Goal: Task Accomplishment & Management: Use online tool/utility

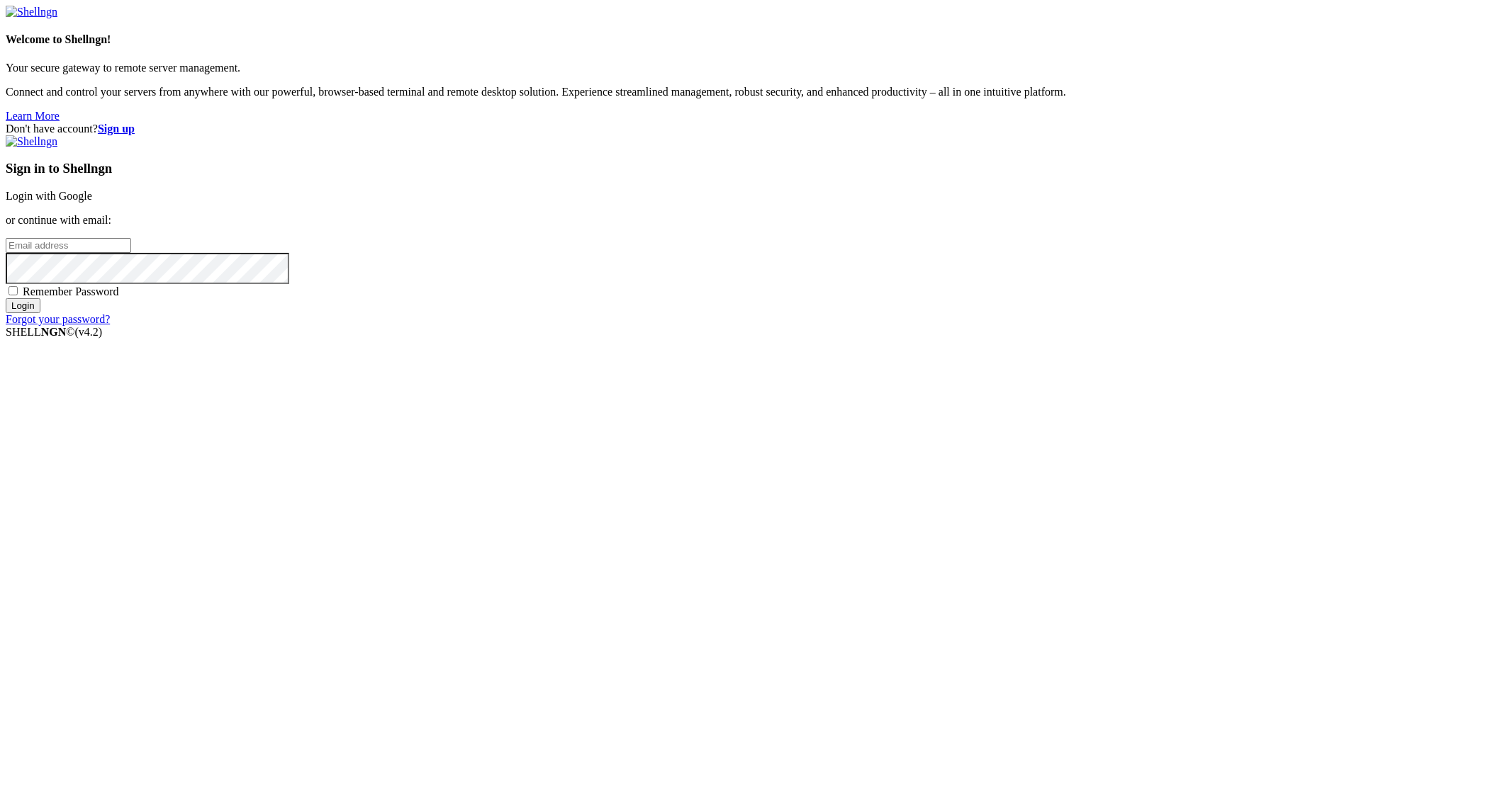
click at [131, 253] on input "email" at bounding box center [68, 245] width 125 height 14
type input "u"
type input "i"
type input "[PERSON_NAME][EMAIL_ADDRESS][PERSON_NAME][DOMAIN_NAME]"
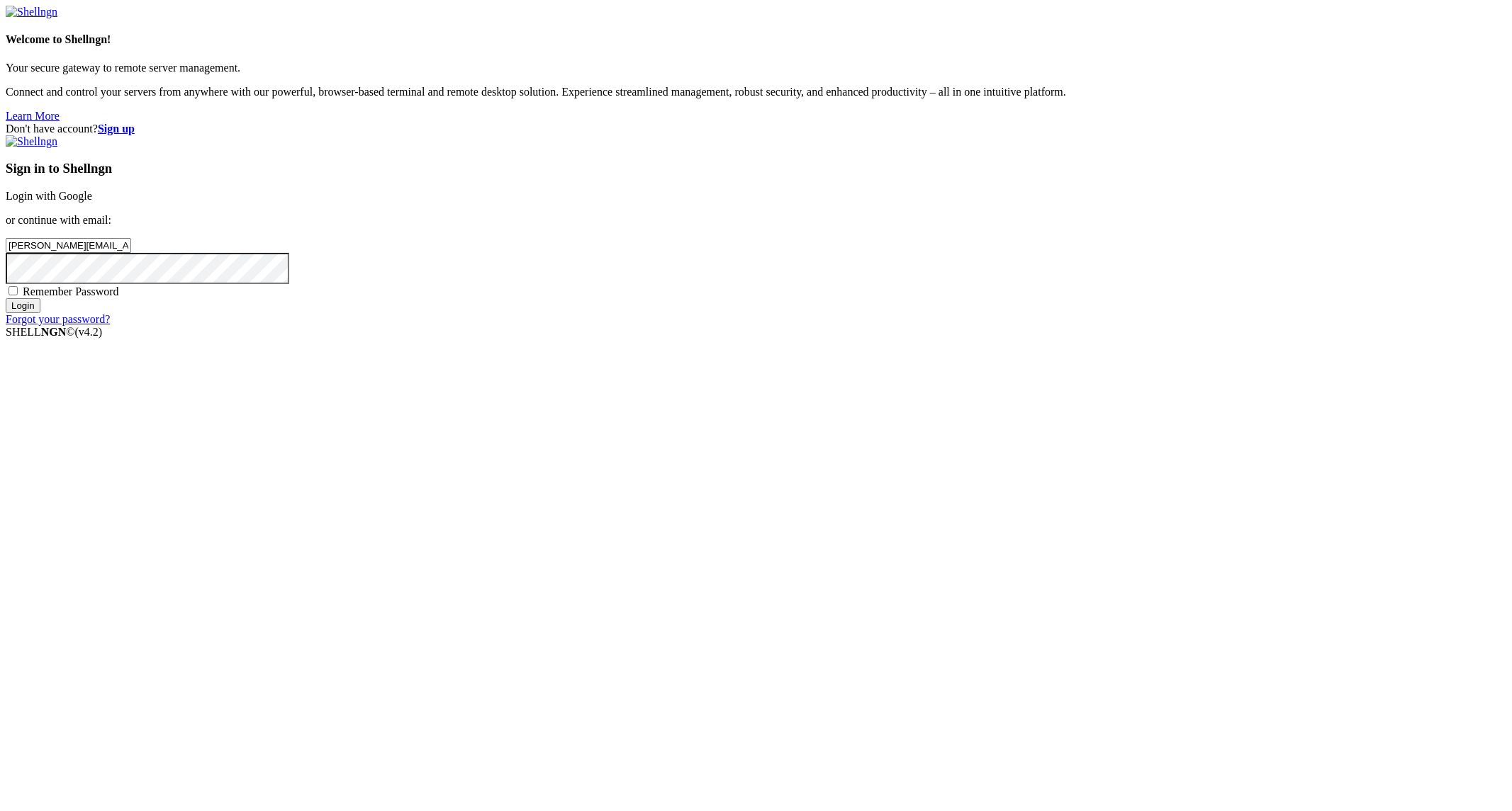
click at [5, 298] on input "Login" at bounding box center [22, 305] width 34 height 14
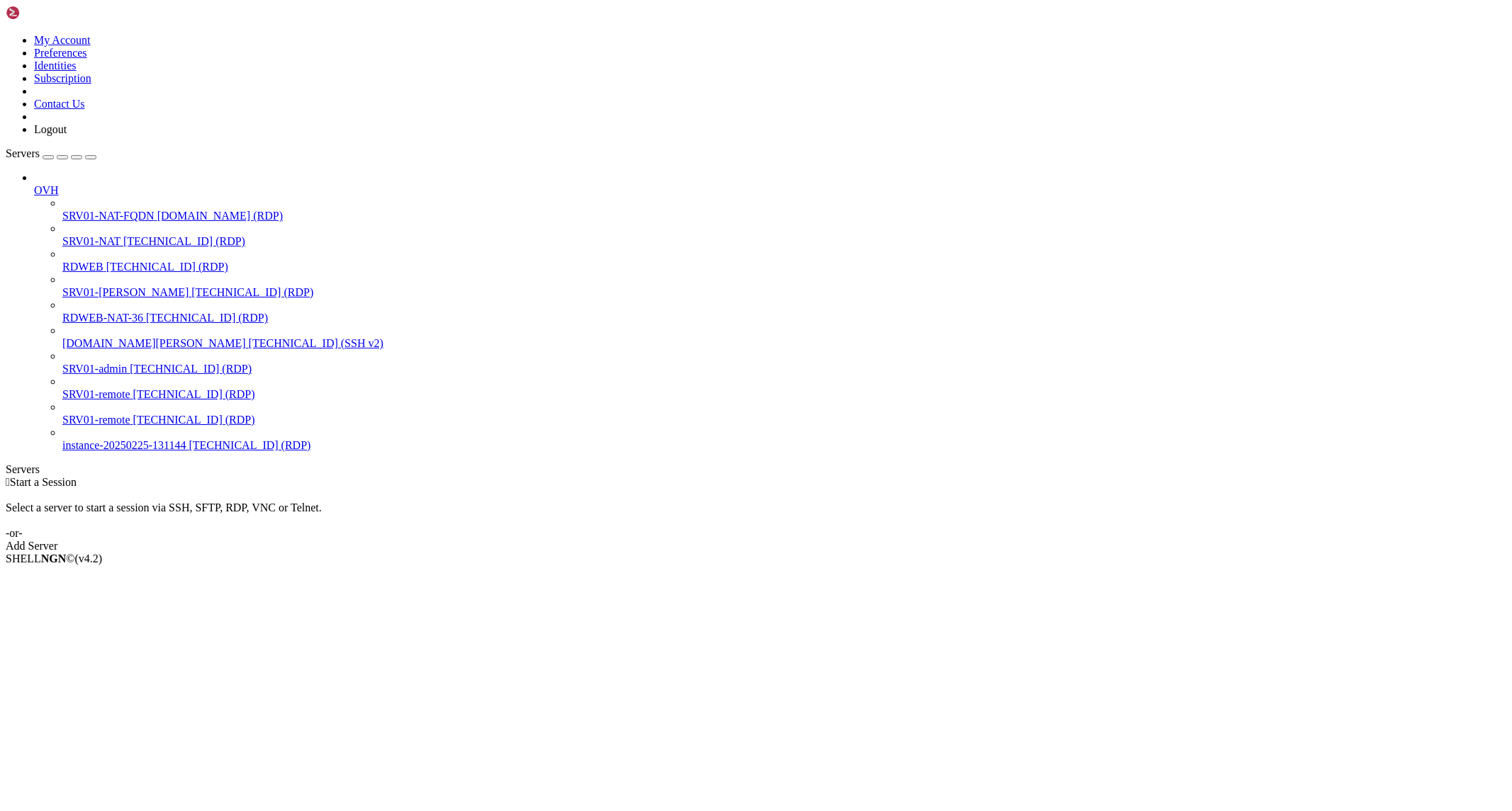
click at [65, 235] on span "SRV01-NAT" at bounding box center [92, 241] width 58 height 12
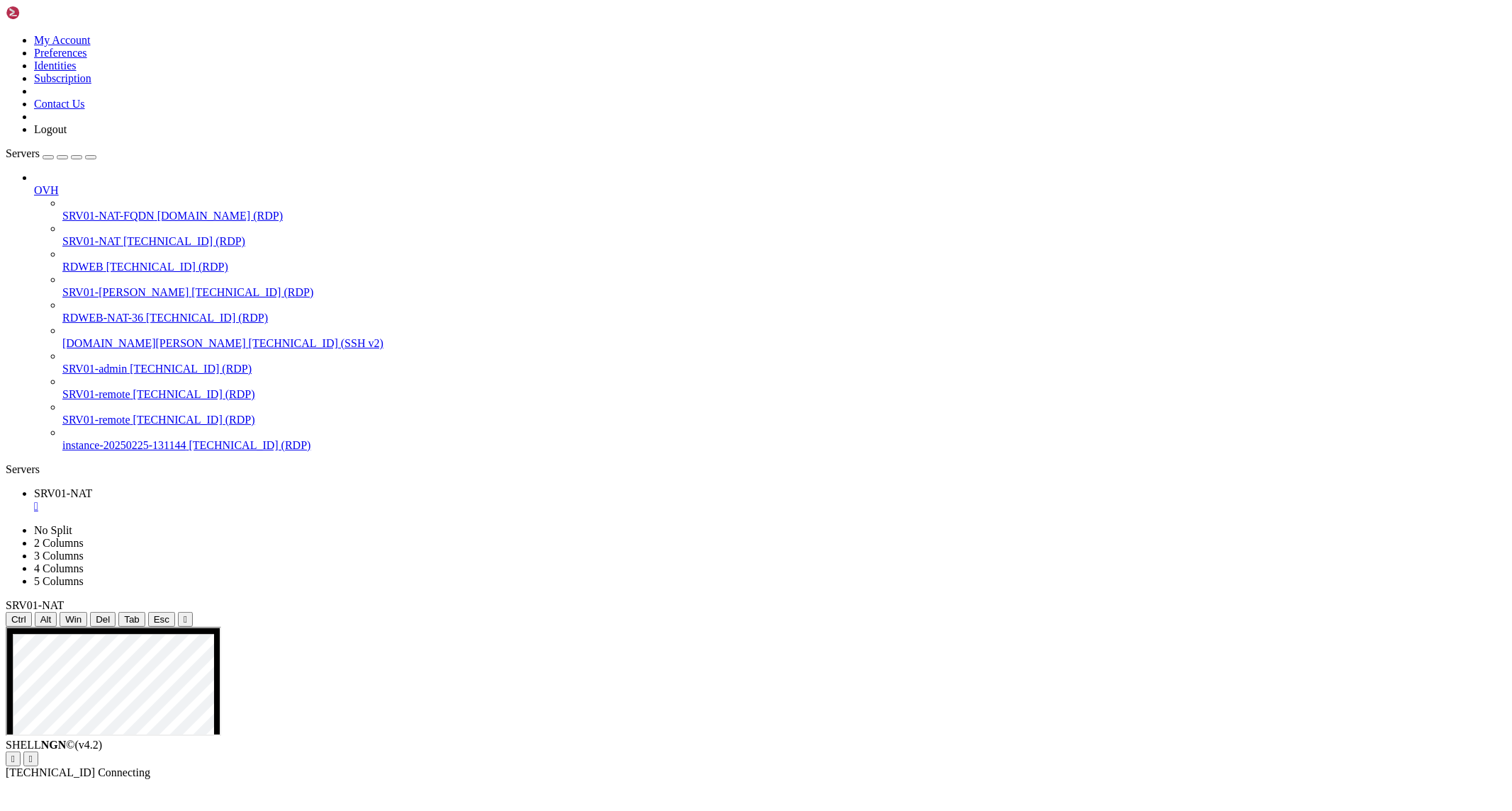
click at [91, 157] on icon "button" at bounding box center [91, 157] width 0 height 0
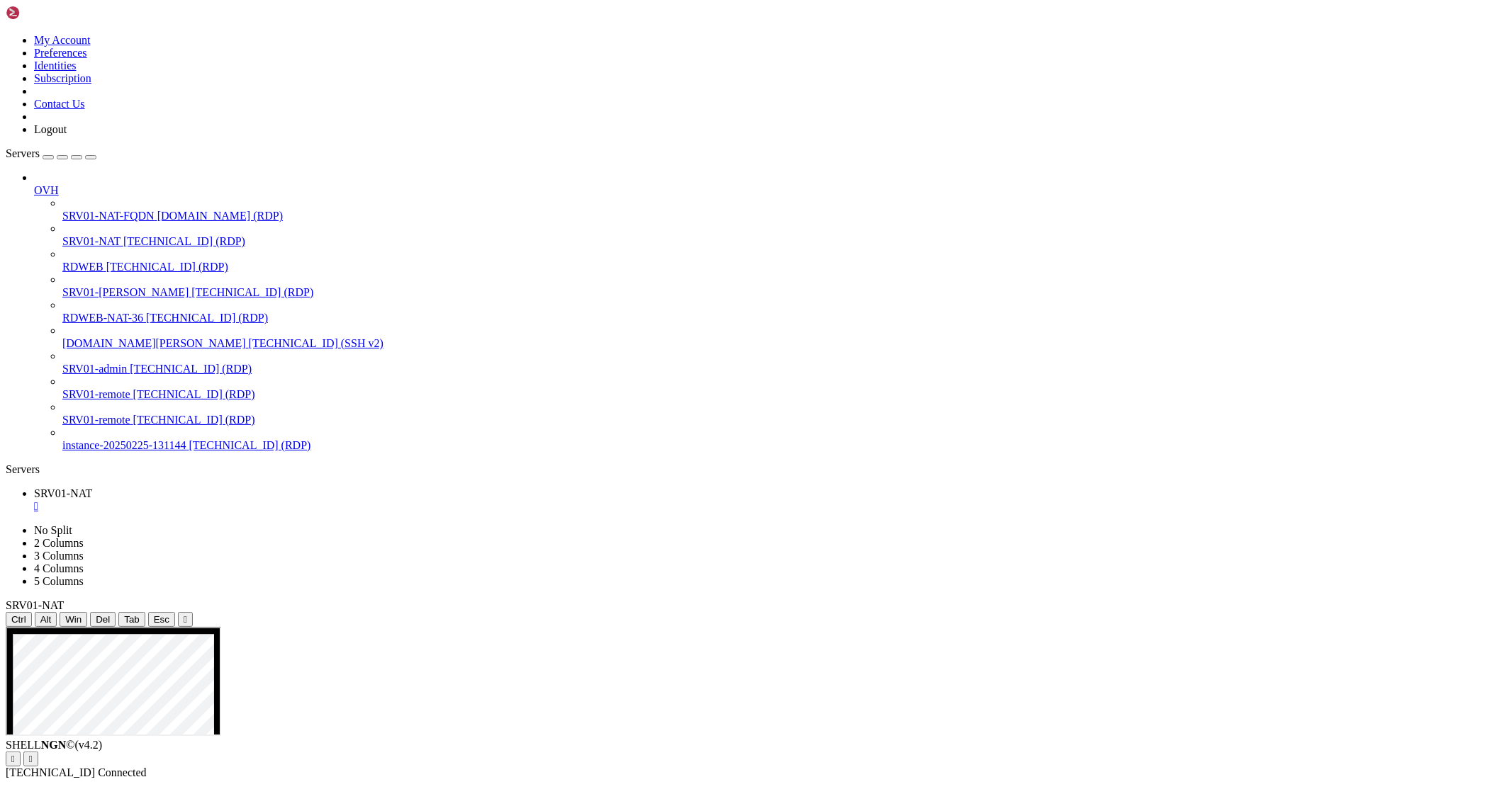
drag, startPoint x: 423, startPoint y: 1311, endPoint x: 360, endPoint y: 1303, distance: 63.5
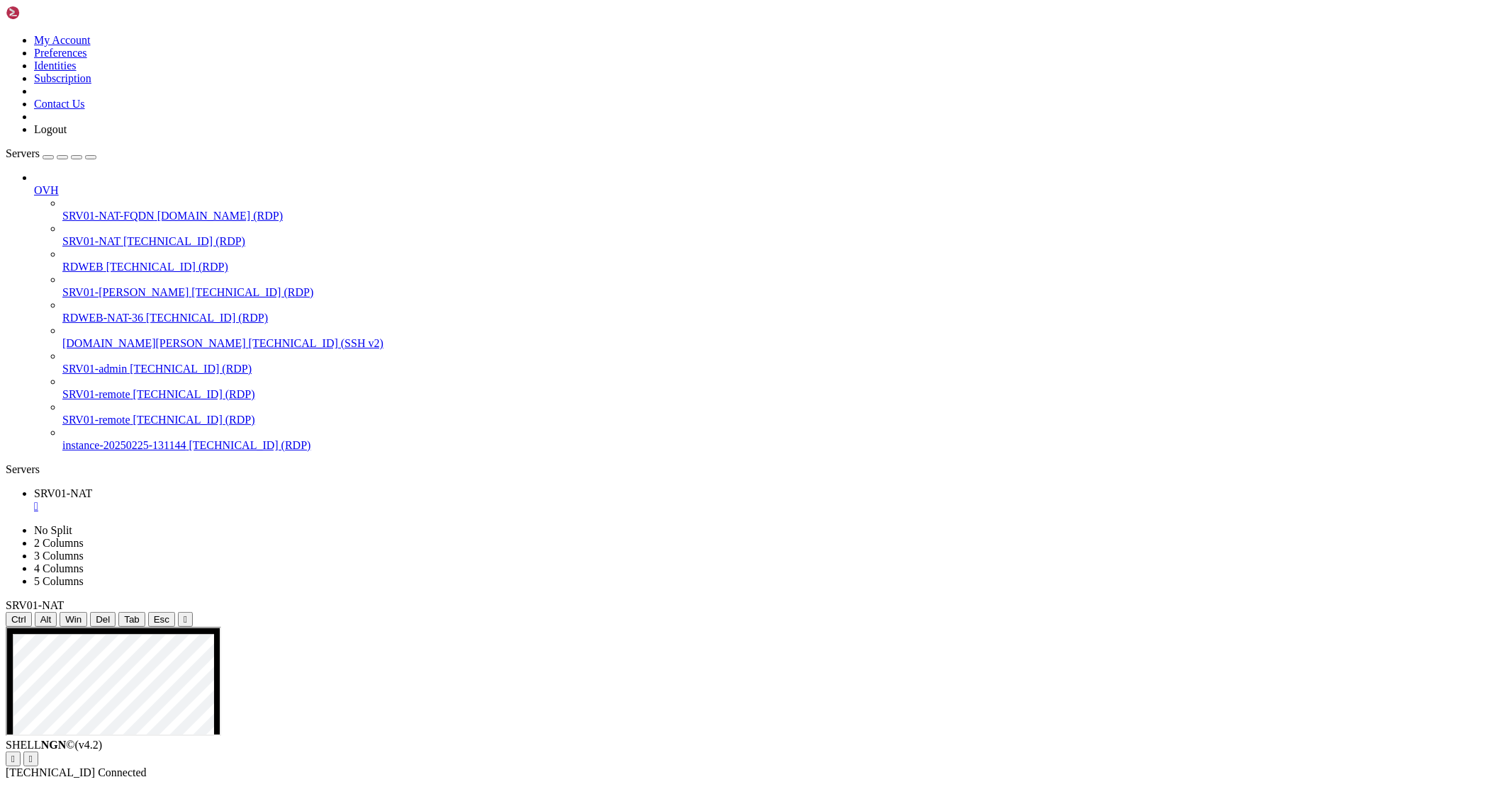
drag, startPoint x: 384, startPoint y: 1325, endPoint x: 255, endPoint y: 1274, distance: 138.7
drag, startPoint x: 261, startPoint y: 1279, endPoint x: 362, endPoint y: 1317, distance: 107.9
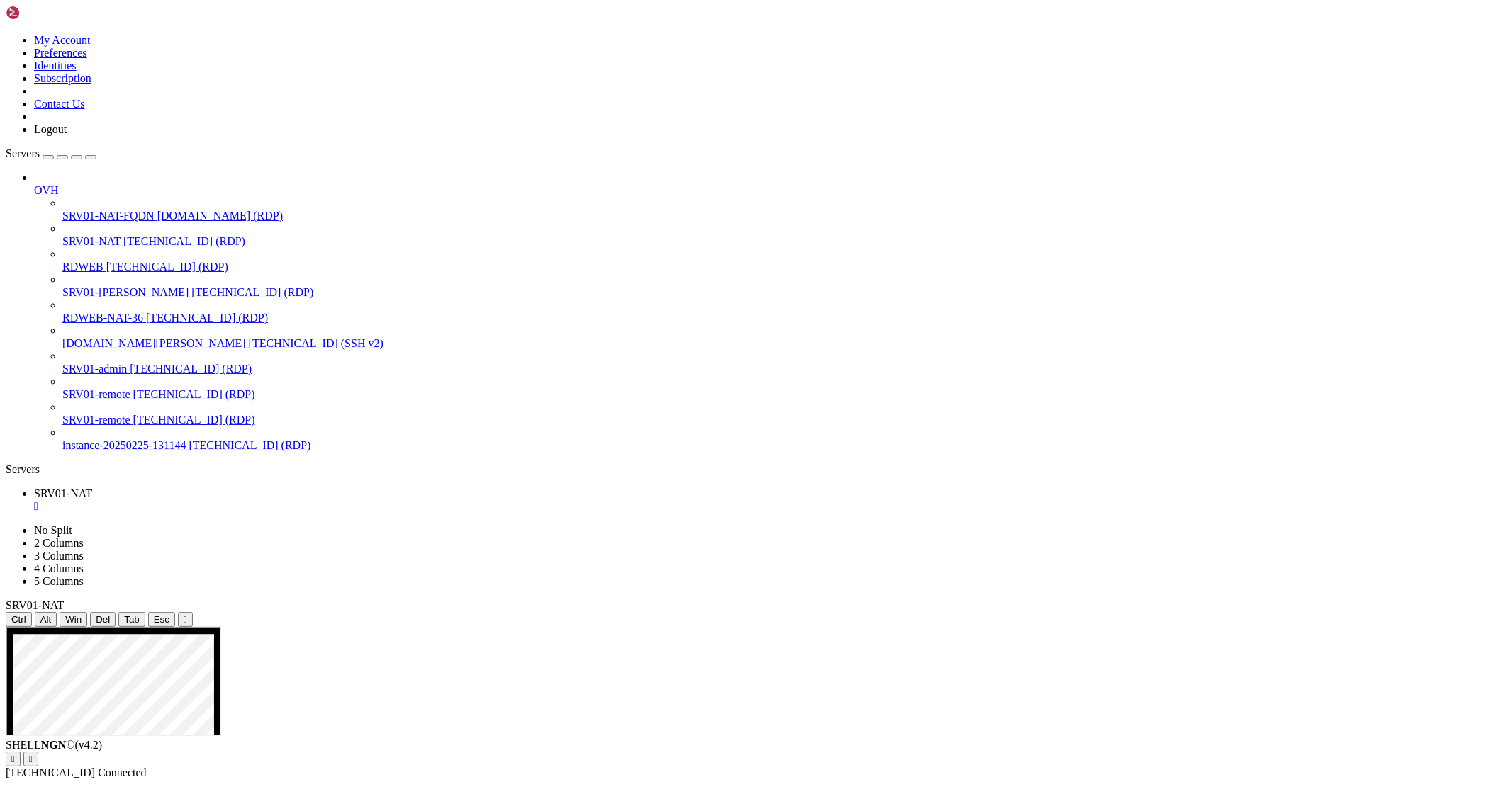
drag, startPoint x: 526, startPoint y: 639, endPoint x: 678, endPoint y: 684, distance: 158.5
drag, startPoint x: 1265, startPoint y: 679, endPoint x: 1240, endPoint y: 646, distance: 41.4
drag, startPoint x: 1240, startPoint y: 646, endPoint x: 1195, endPoint y: 637, distance: 45.9
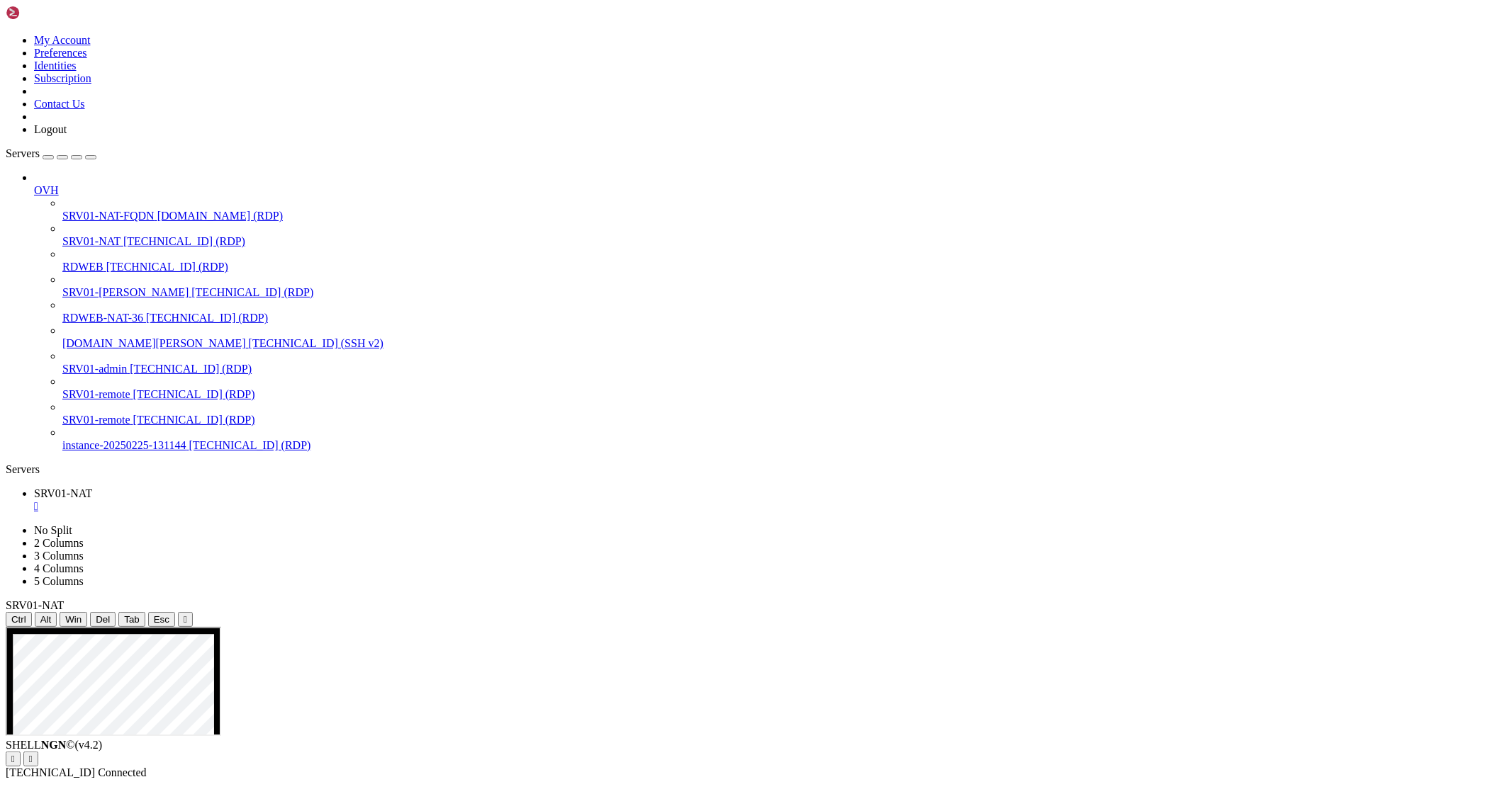
drag, startPoint x: 1195, startPoint y: 637, endPoint x: 1217, endPoint y: 636, distance: 22.0
drag, startPoint x: 904, startPoint y: 874, endPoint x: 1198, endPoint y: 887, distance: 294.3
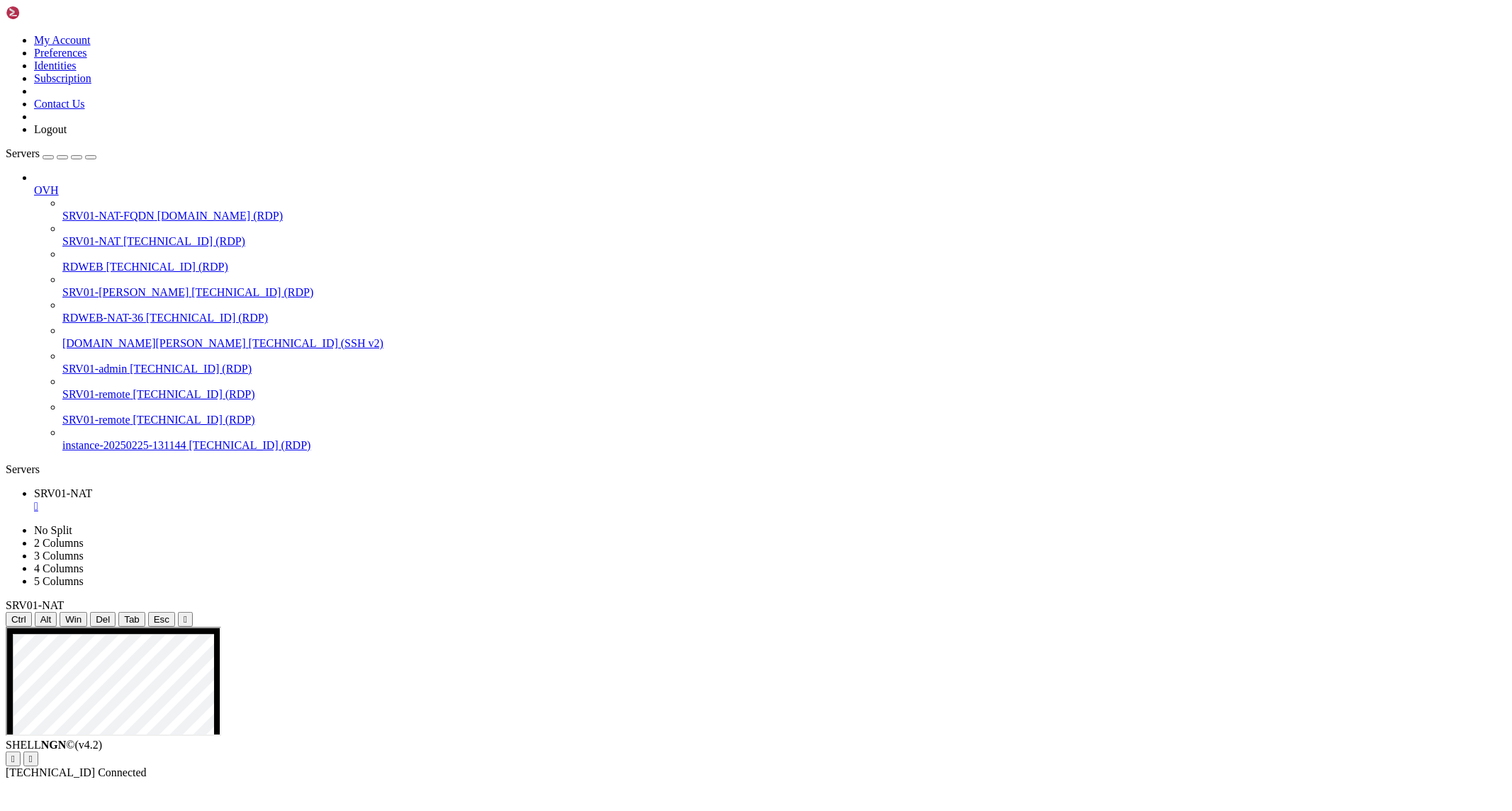
drag, startPoint x: 957, startPoint y: 891, endPoint x: 1081, endPoint y: 890, distance: 124.0
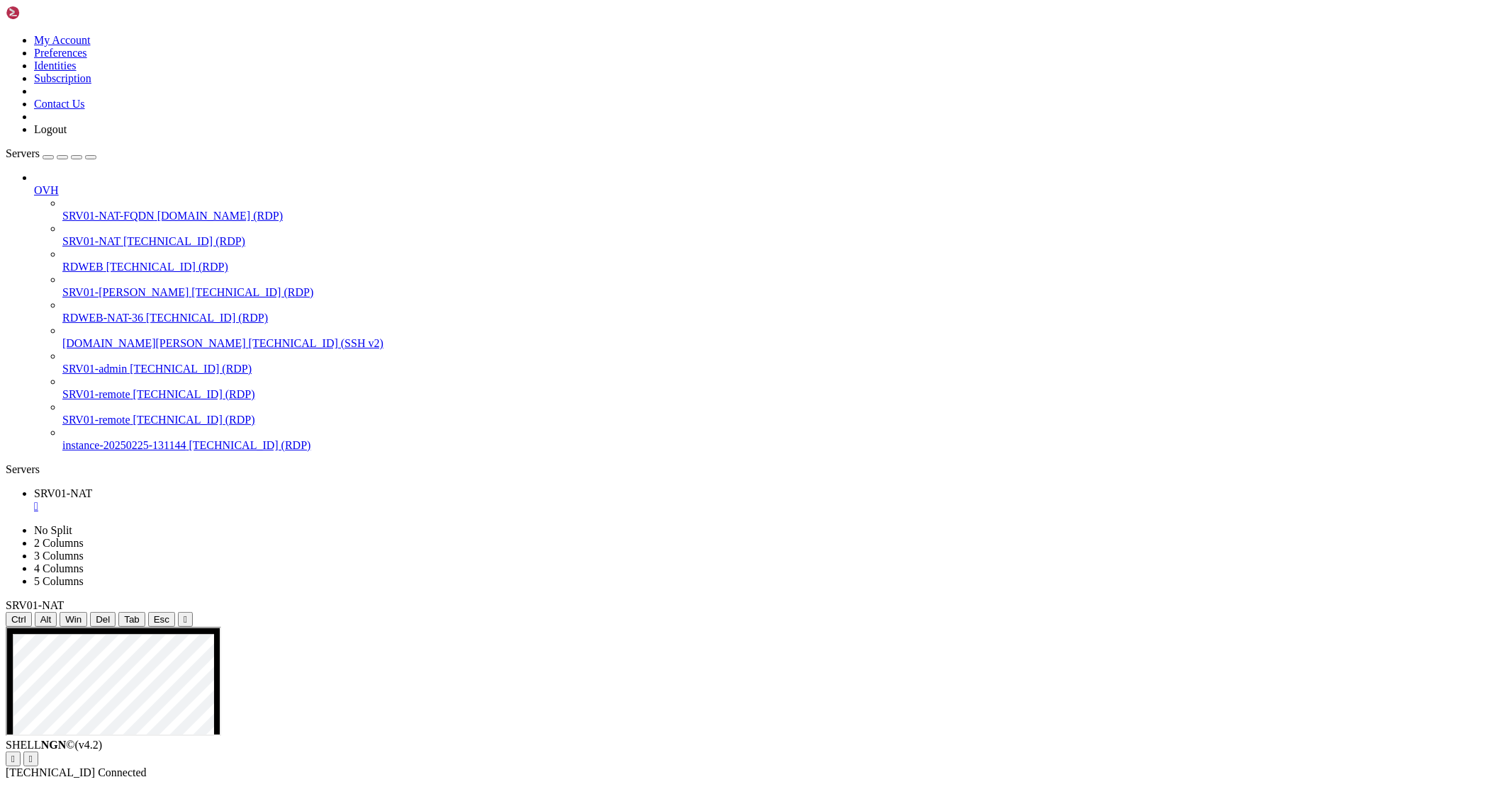
drag, startPoint x: 914, startPoint y: 885, endPoint x: 639, endPoint y: 838, distance: 279.0
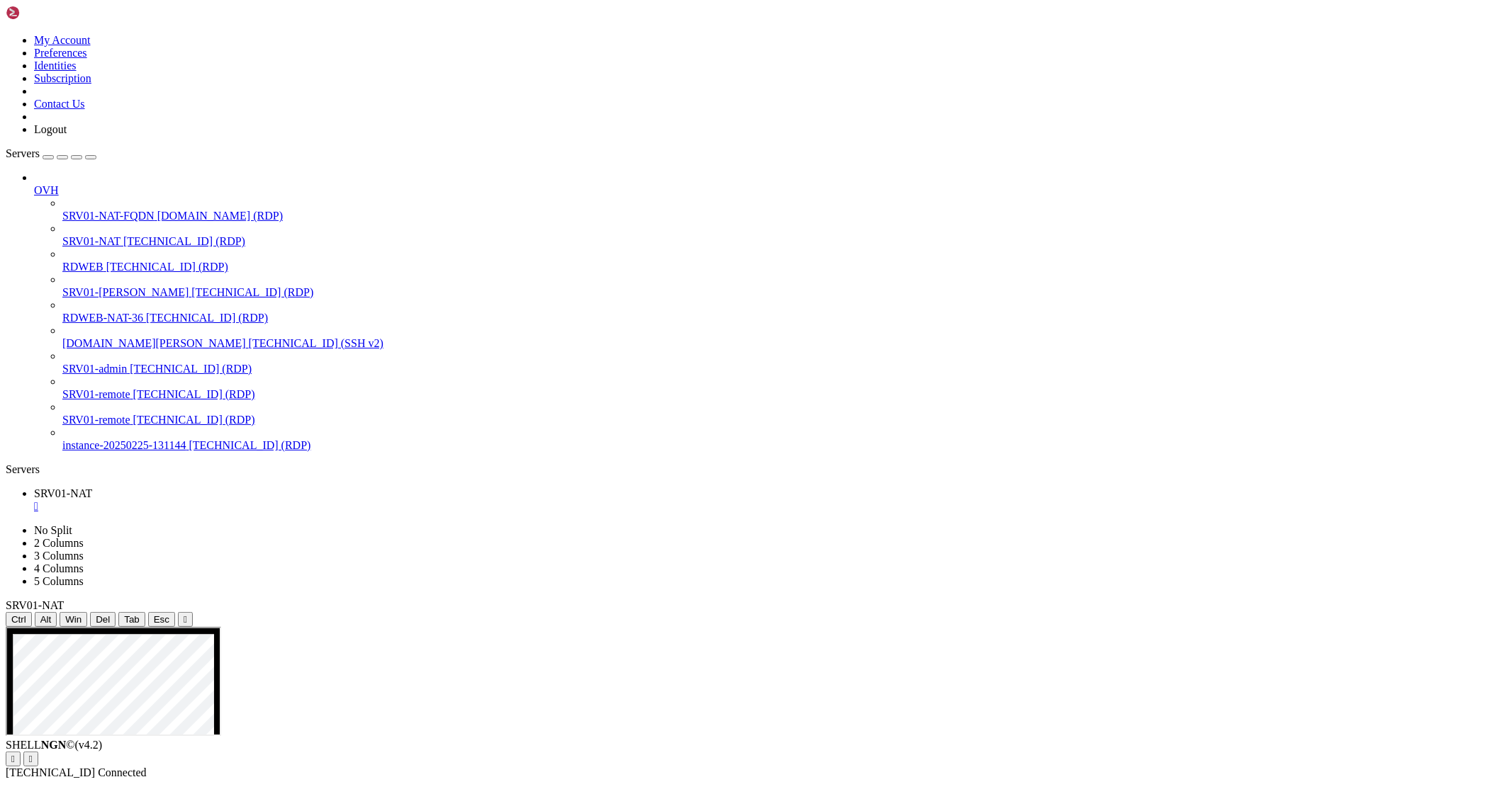
drag, startPoint x: 937, startPoint y: 892, endPoint x: 561, endPoint y: 840, distance: 379.6
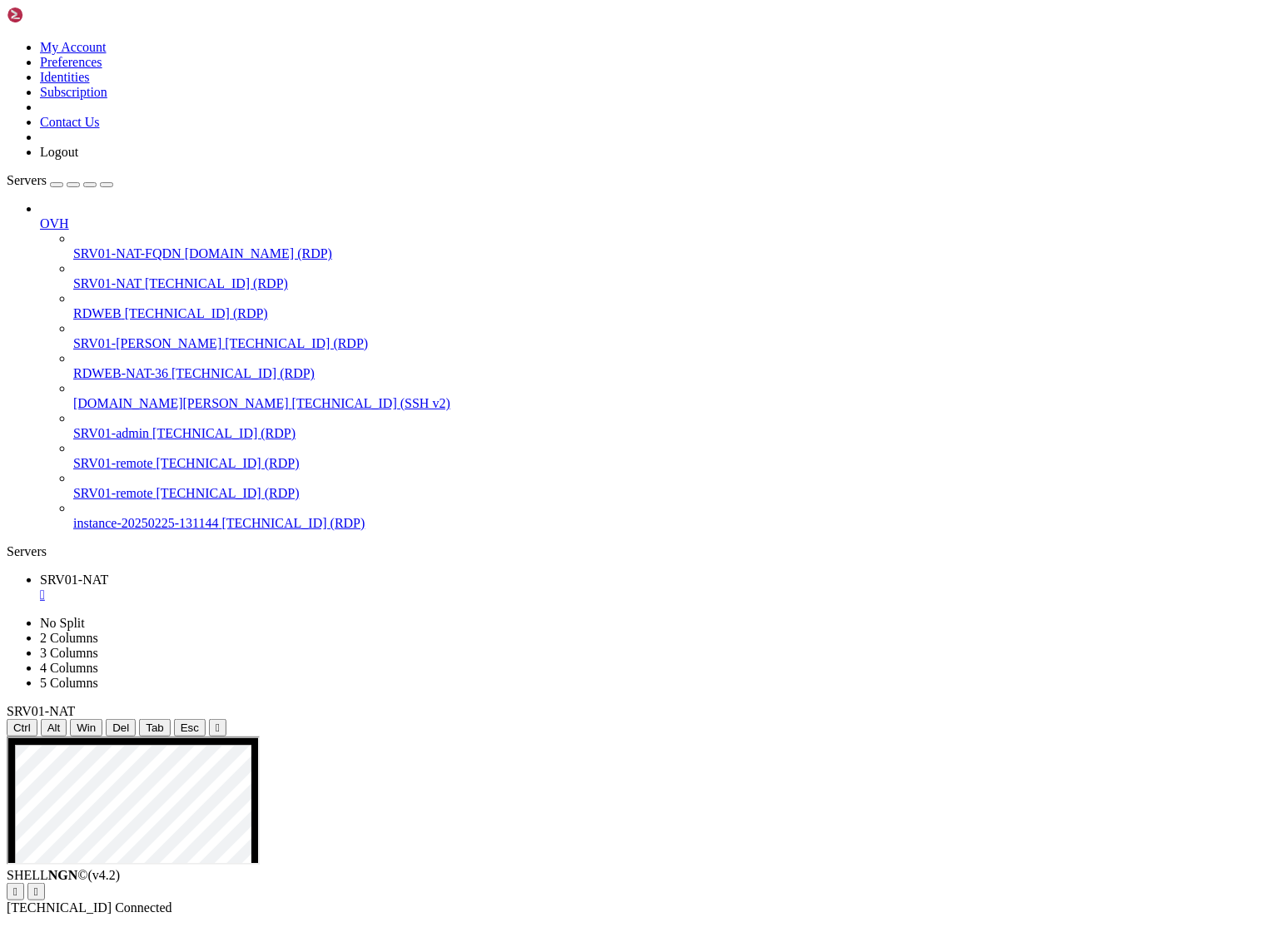
drag, startPoint x: 774, startPoint y: 1137, endPoint x: 474, endPoint y: 1103, distance: 301.9
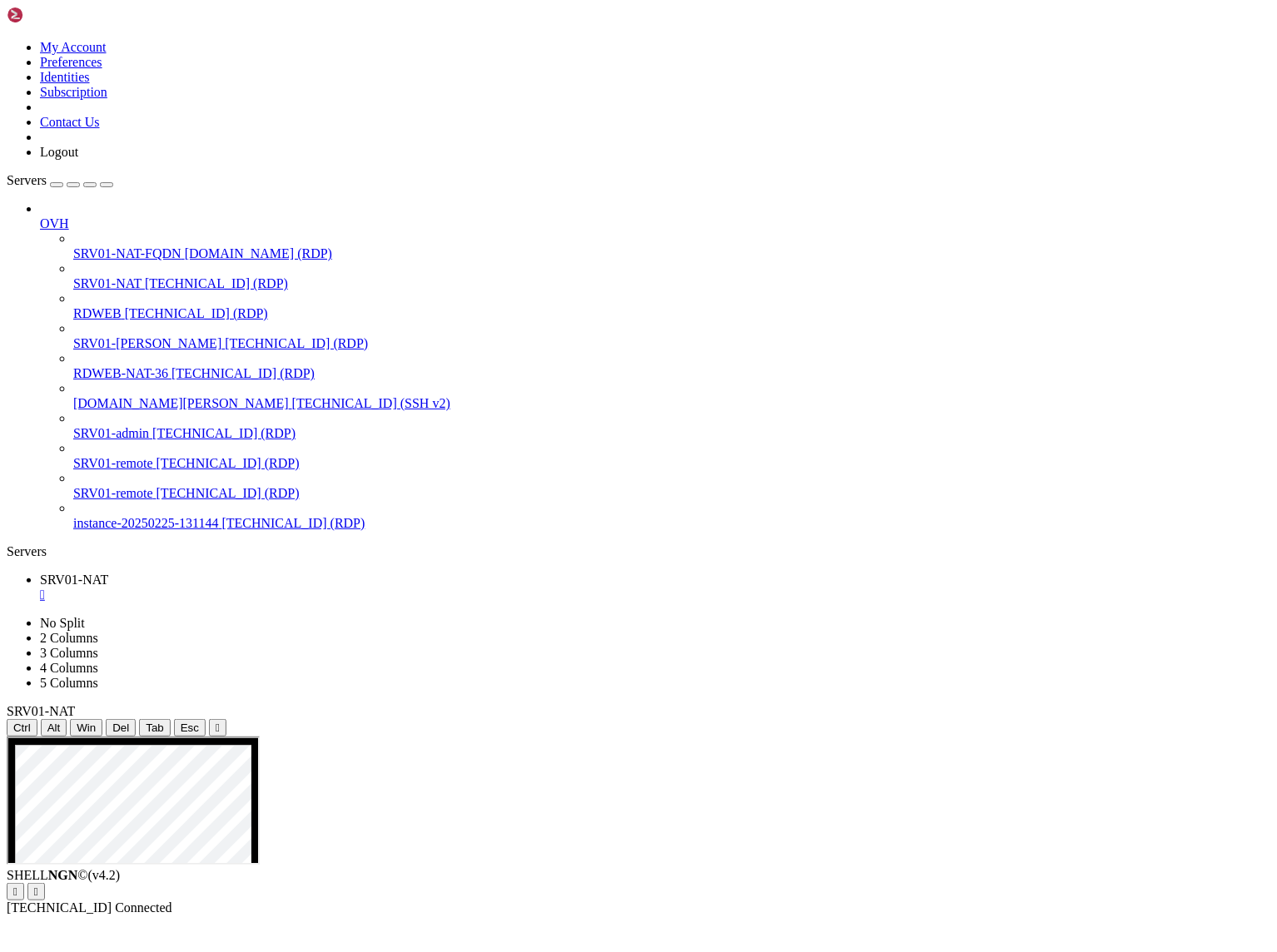
drag, startPoint x: 782, startPoint y: 1038, endPoint x: 429, endPoint y: 1040, distance: 353.0
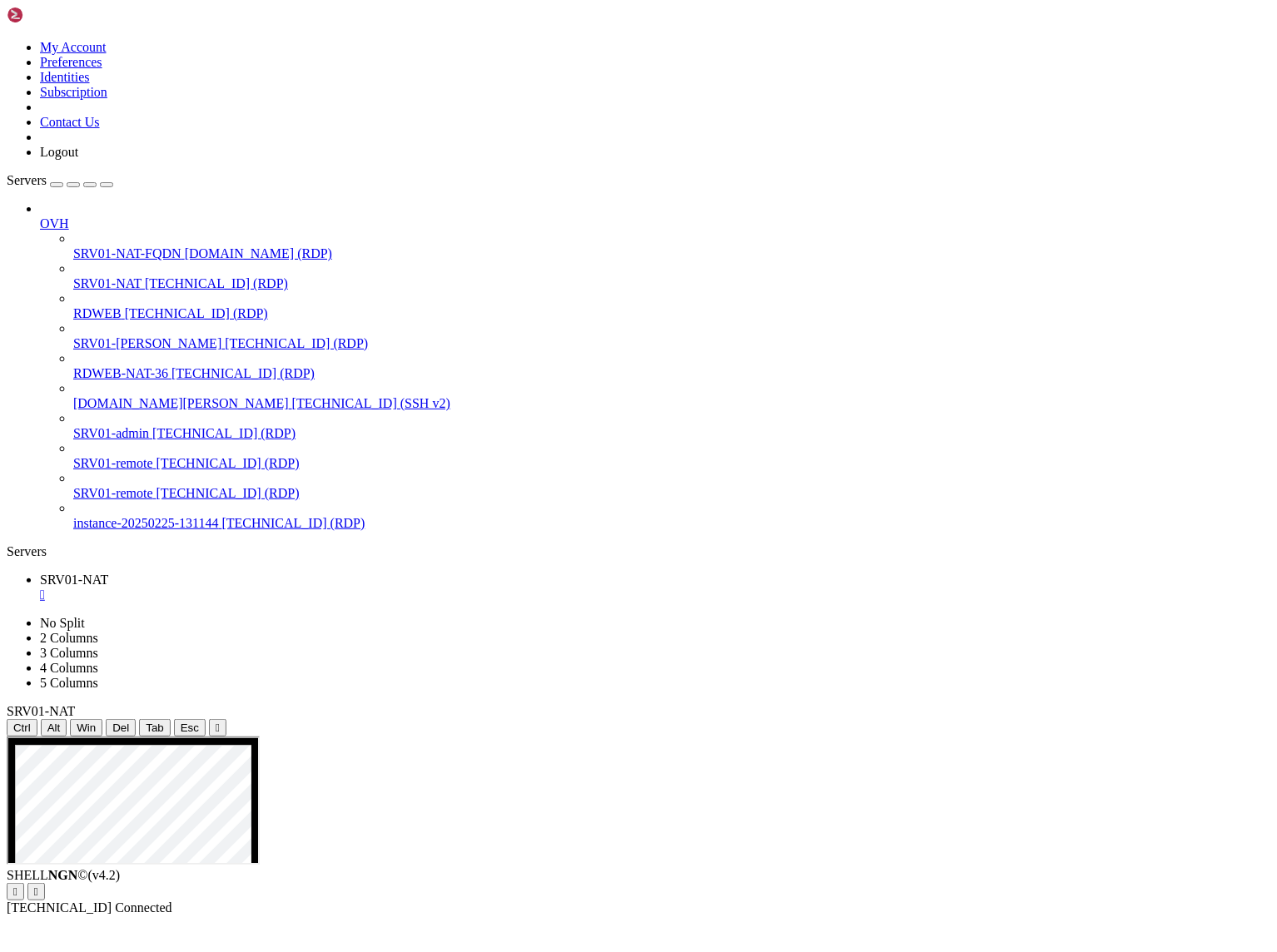
drag, startPoint x: 775, startPoint y: 1138, endPoint x: 477, endPoint y: 1136, distance: 298.0
drag, startPoint x: 81, startPoint y: 942, endPoint x: 489, endPoint y: 906, distance: 409.6
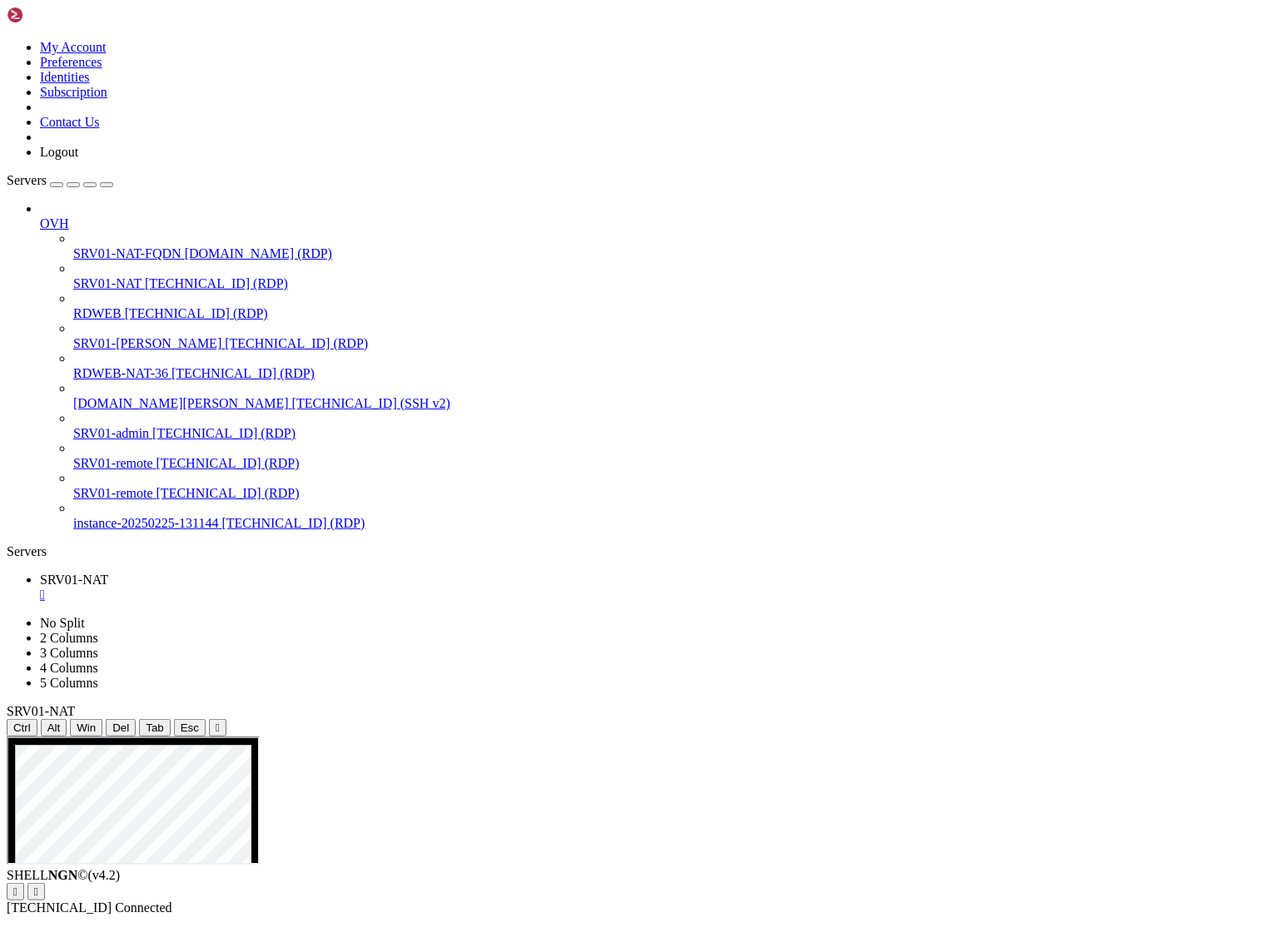
drag, startPoint x: 76, startPoint y: 803, endPoint x: 284, endPoint y: 812, distance: 208.2
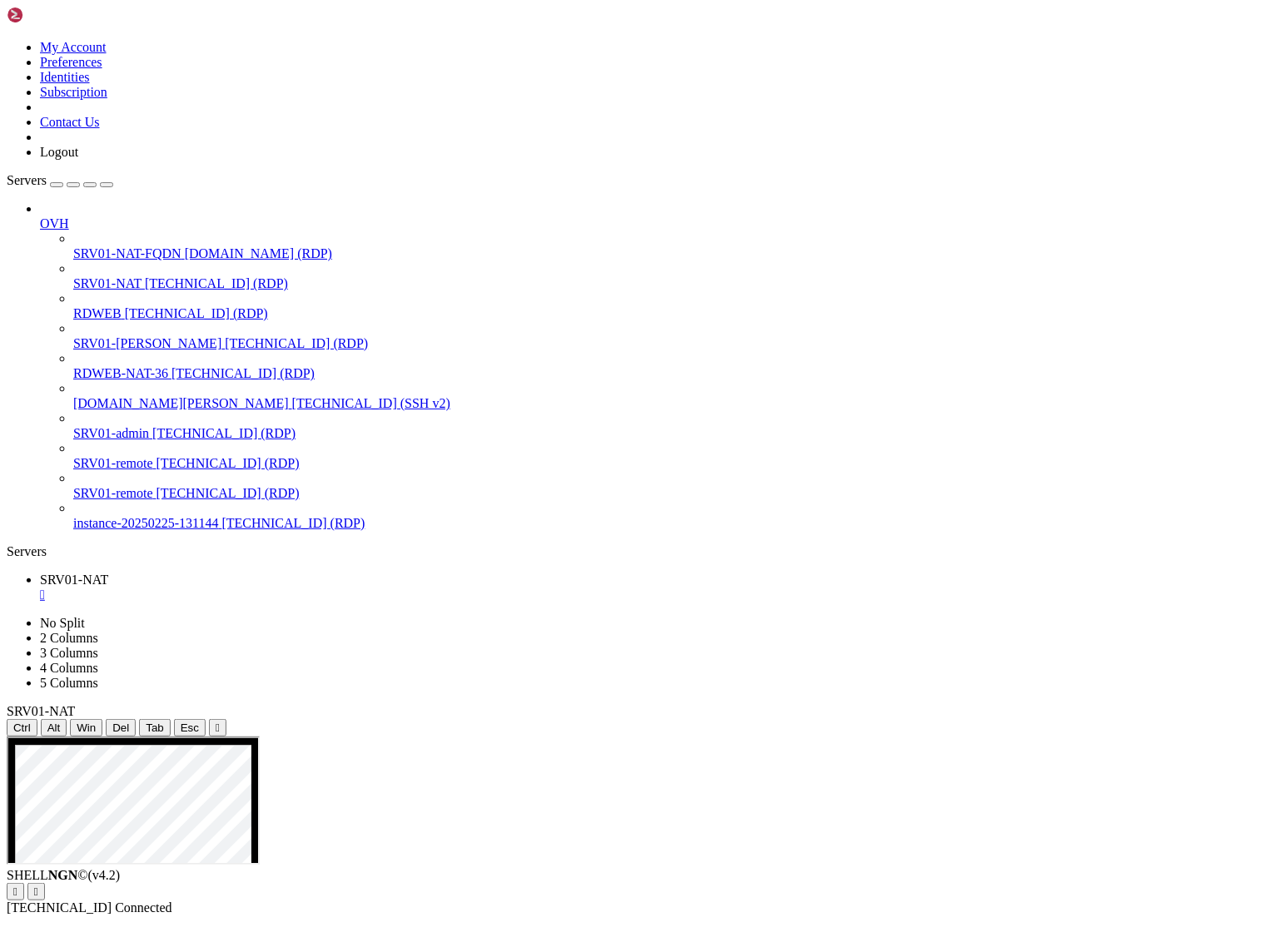
drag, startPoint x: 1000, startPoint y: 1251, endPoint x: 693, endPoint y: 1258, distance: 307.1
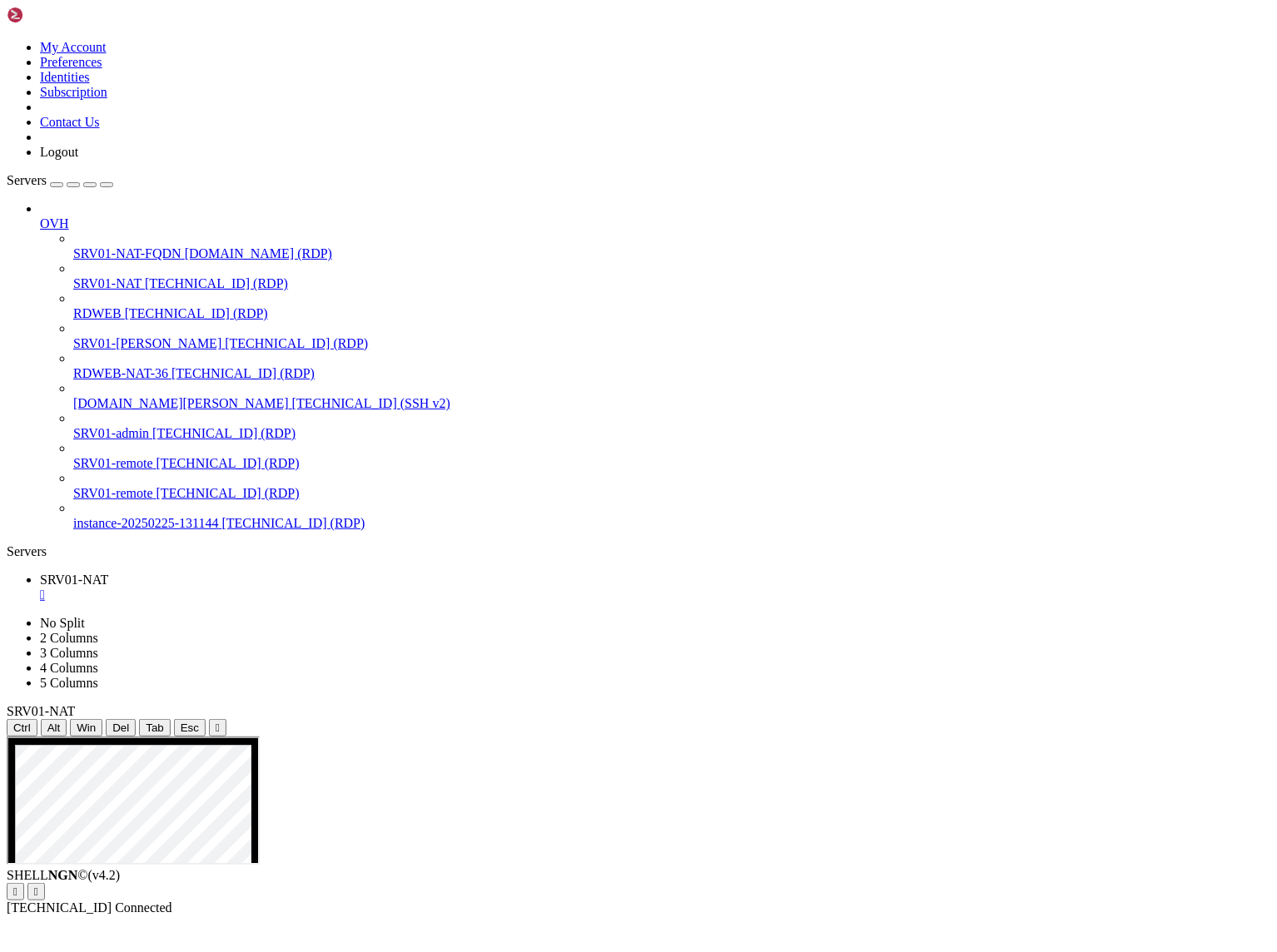
drag, startPoint x: 656, startPoint y: 848, endPoint x: 822, endPoint y: 891, distance: 171.5
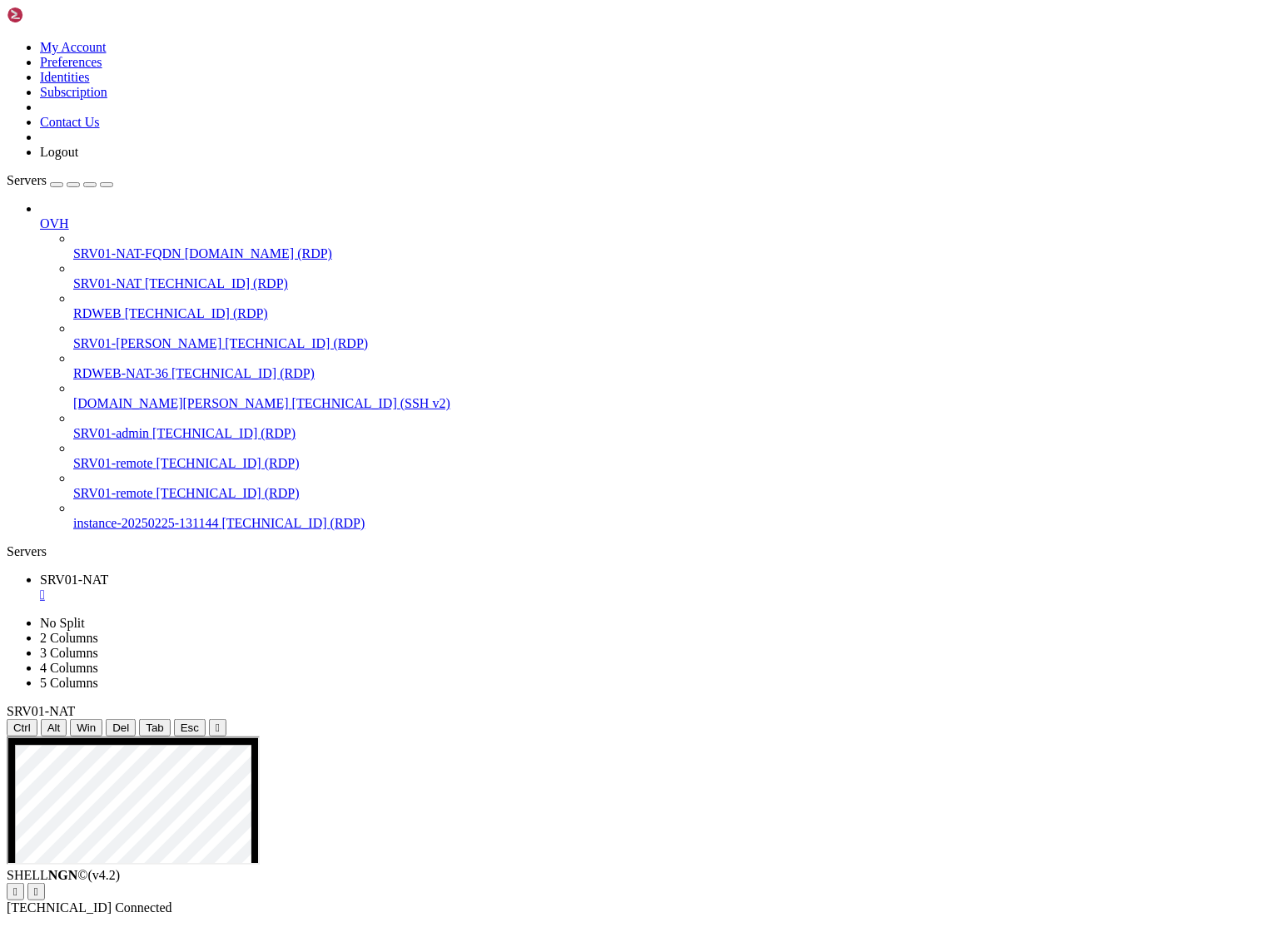
drag, startPoint x: 160, startPoint y: 1537, endPoint x: 39, endPoint y: 1491, distance: 129.4
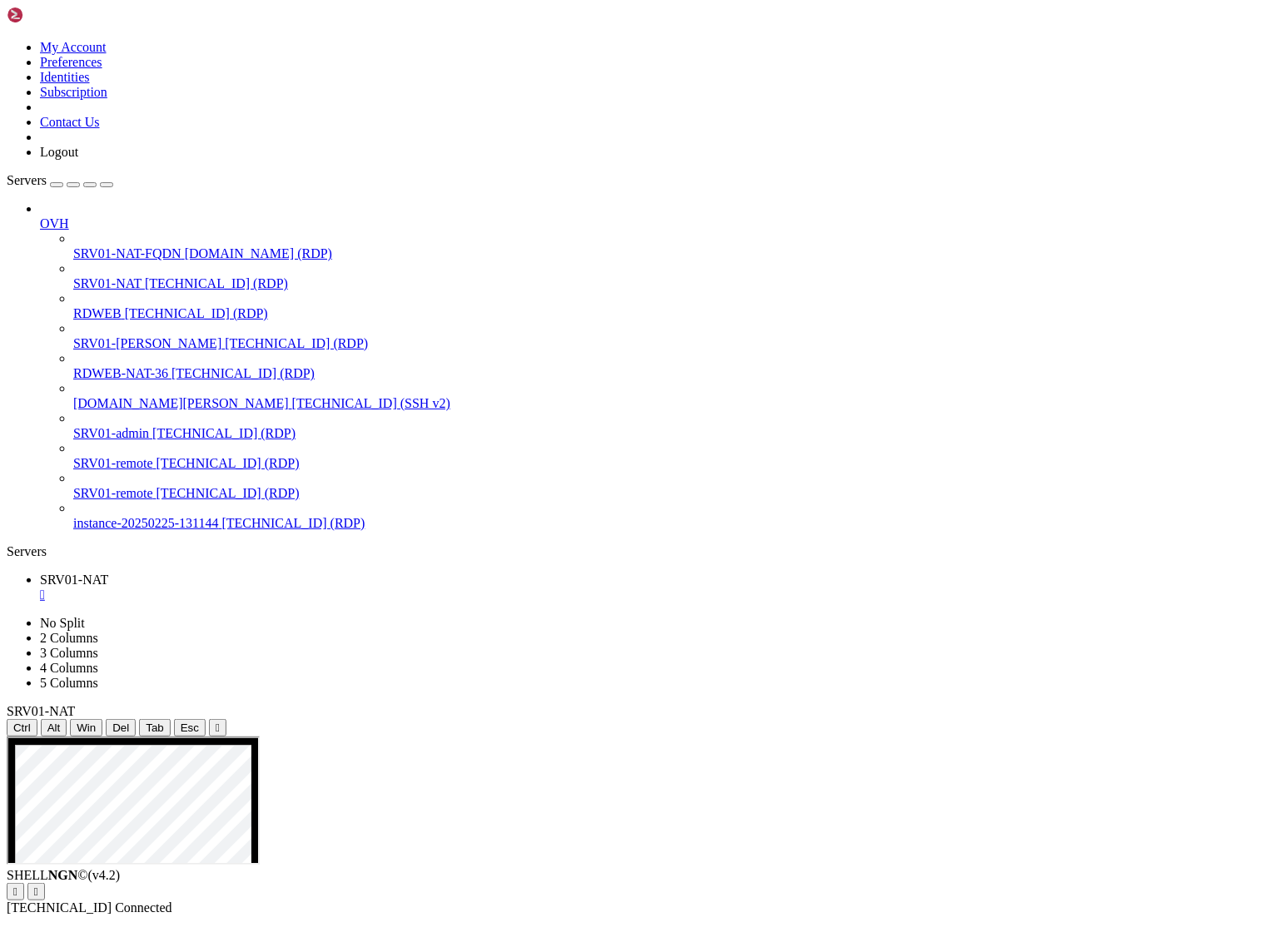
drag, startPoint x: 134, startPoint y: 1452, endPoint x: 41, endPoint y: 1415, distance: 100.1
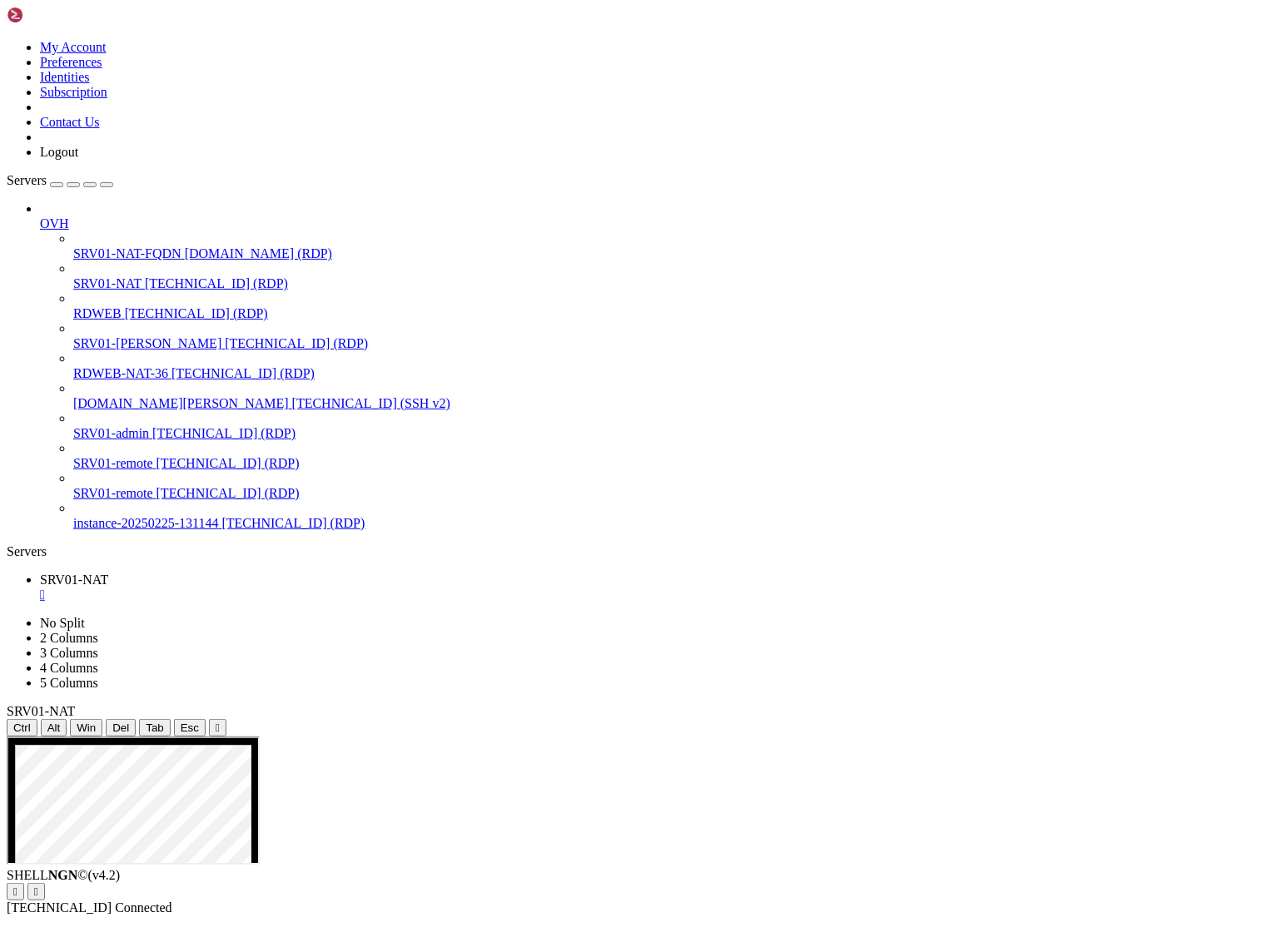
drag, startPoint x: 264, startPoint y: 1551, endPoint x: 42, endPoint y: 916, distance: 672.7
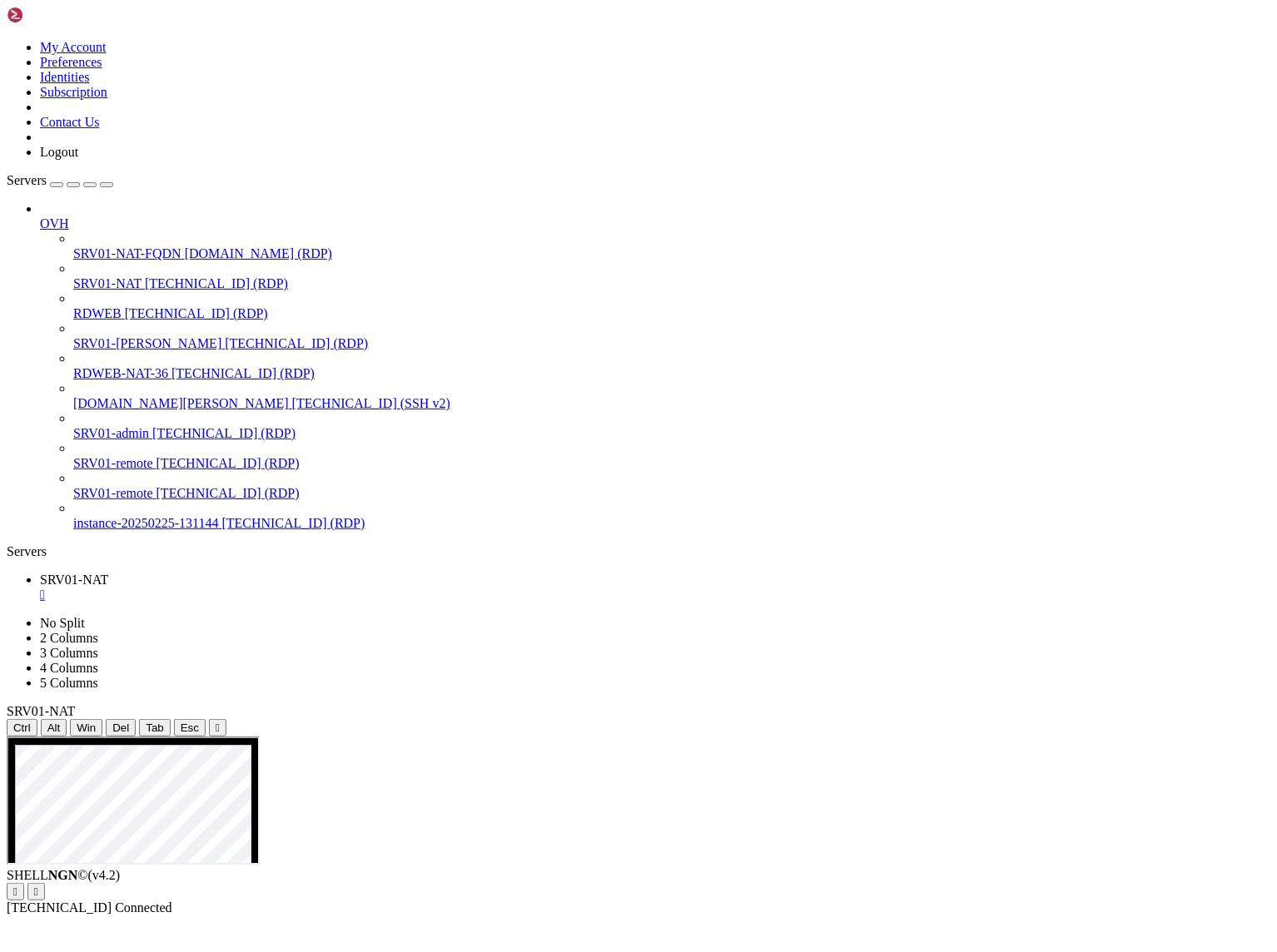
drag, startPoint x: 637, startPoint y: 1216, endPoint x: 926, endPoint y: 1308, distance: 303.3
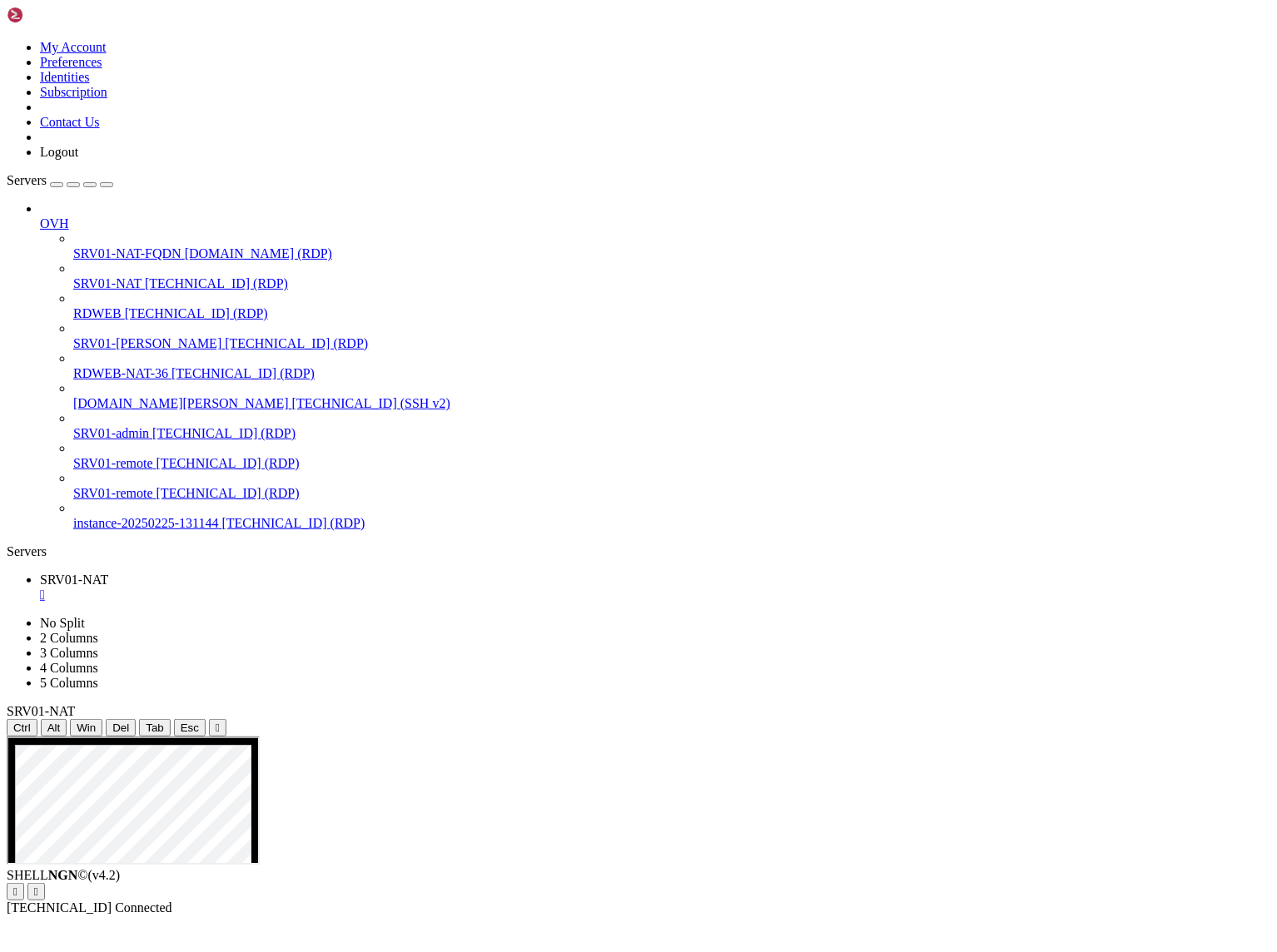
drag, startPoint x: 204, startPoint y: 1541, endPoint x: 42, endPoint y: 928, distance: 634.0
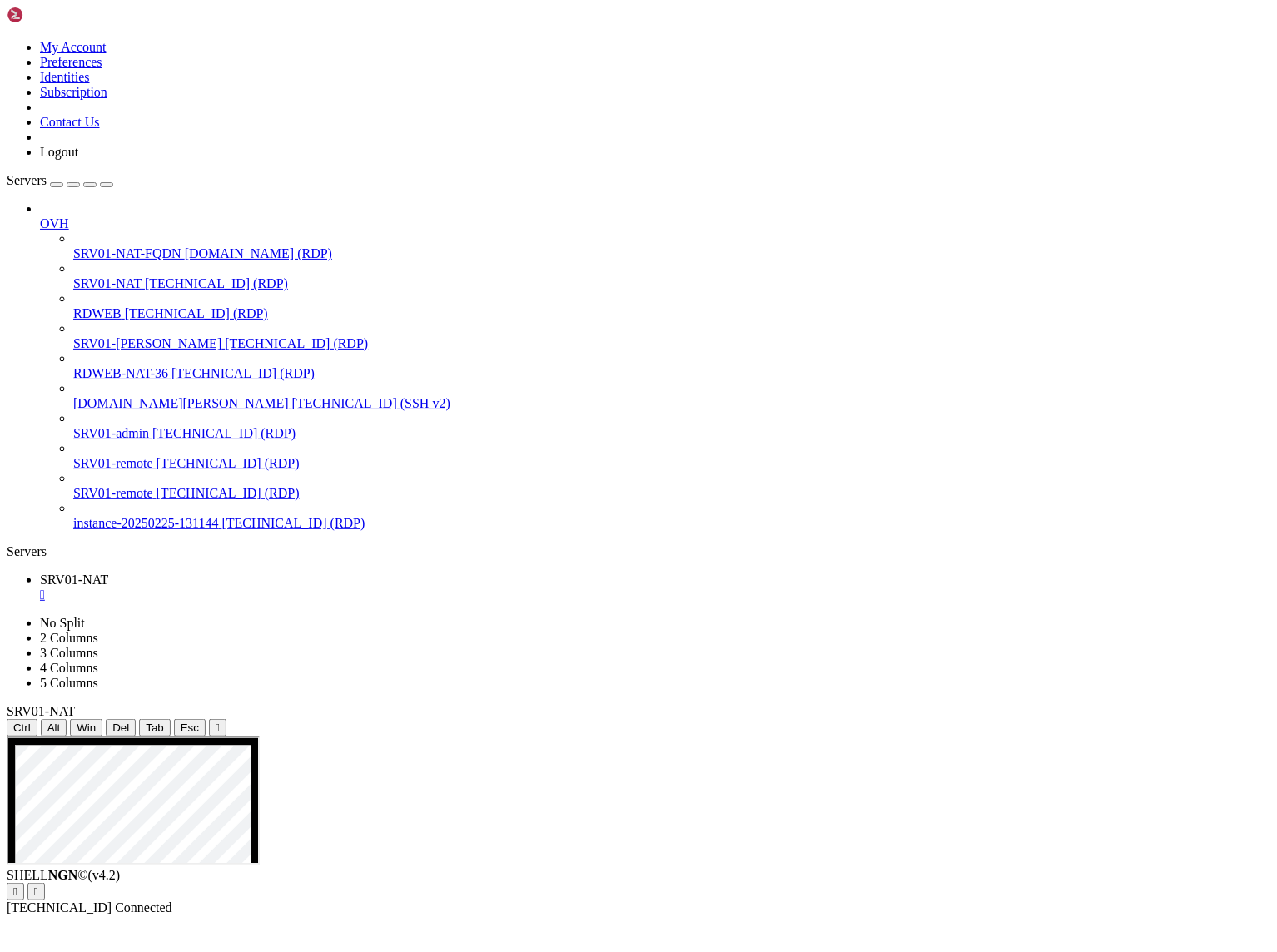
drag, startPoint x: 133, startPoint y: 1204, endPoint x: 411, endPoint y: 1381, distance: 329.6
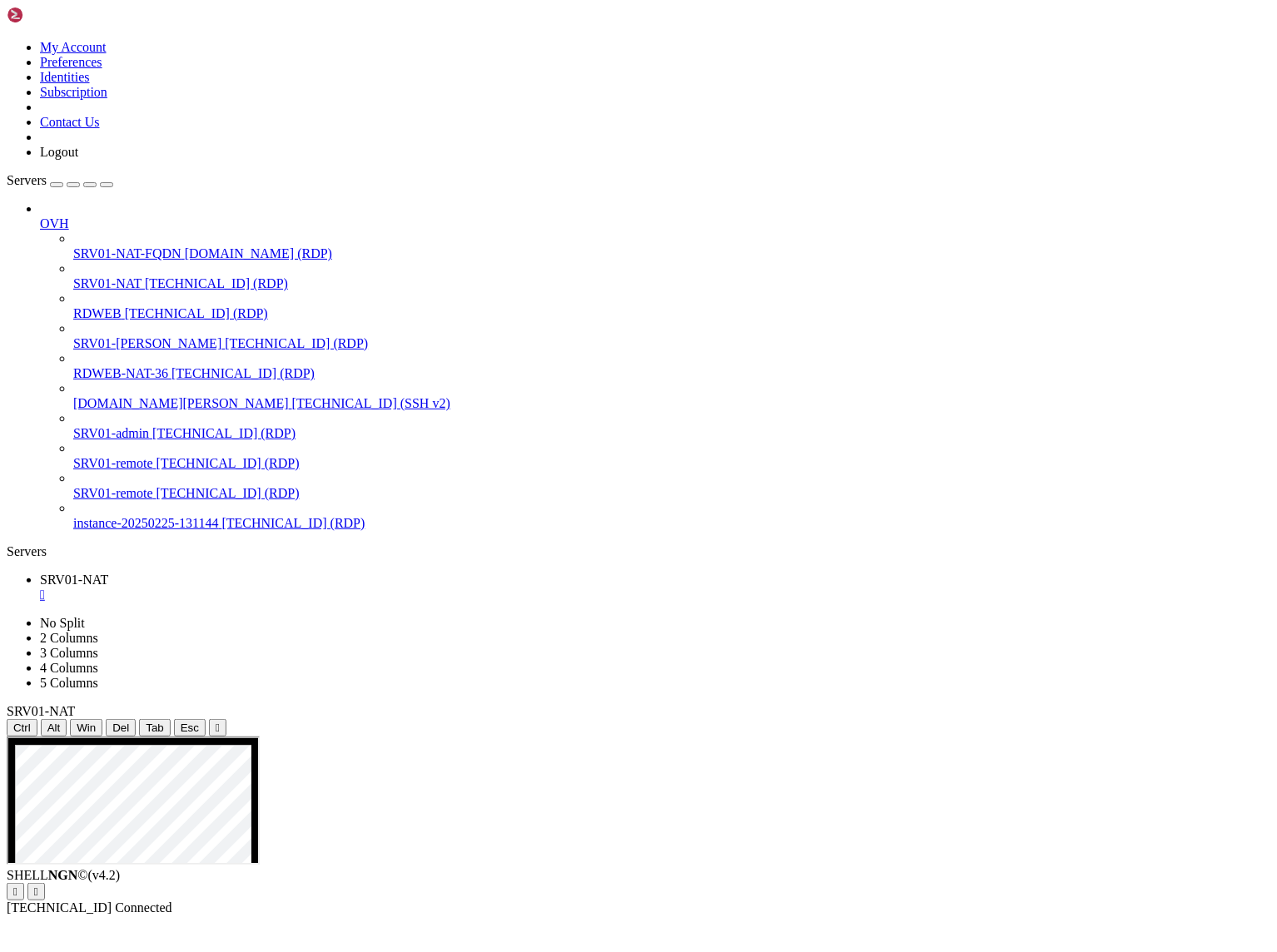
drag, startPoint x: 371, startPoint y: 1542, endPoint x: 71, endPoint y: 1164, distance: 482.6
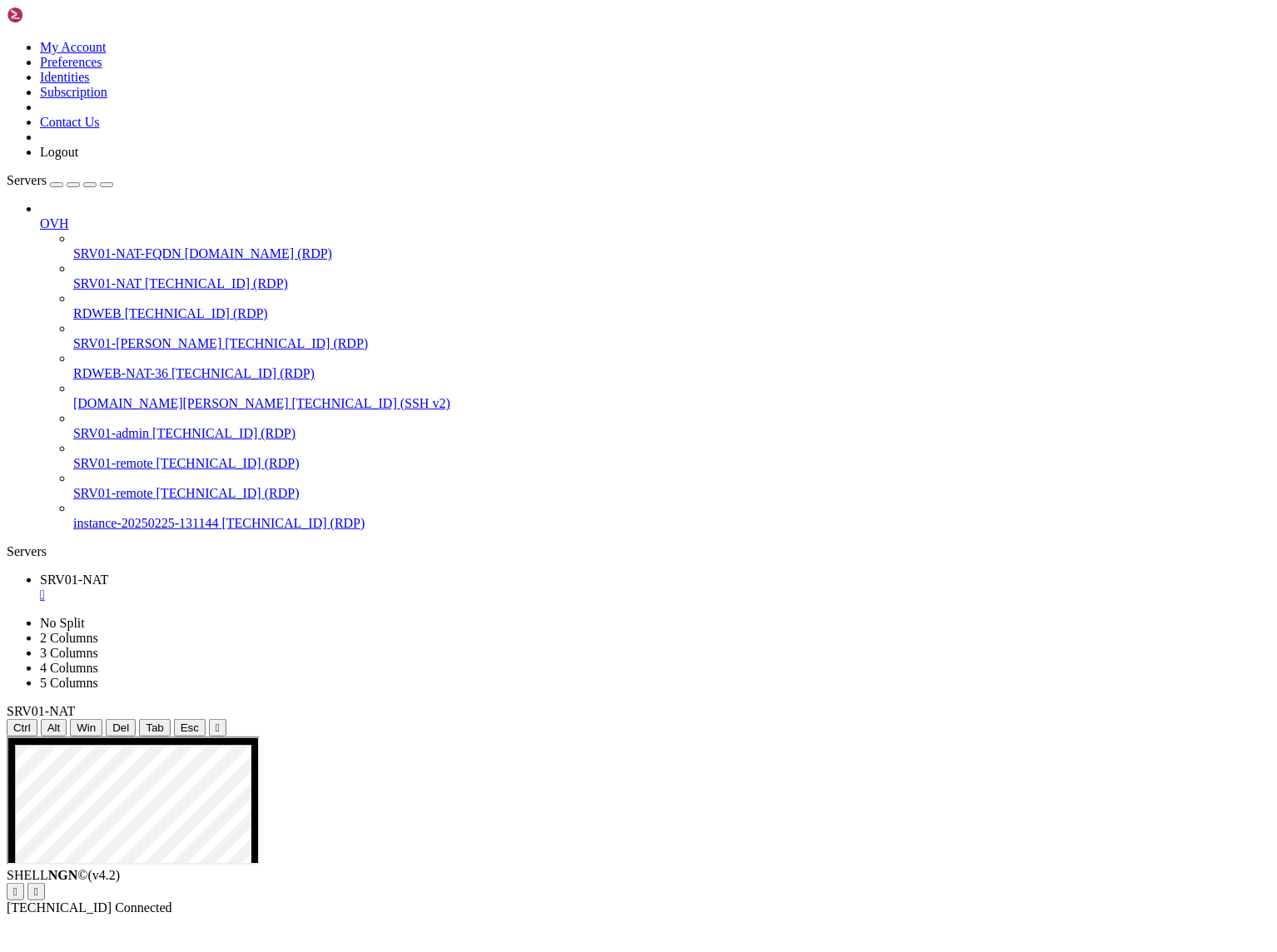
drag, startPoint x: 348, startPoint y: 1537, endPoint x: 47, endPoint y: 973, distance: 639.3
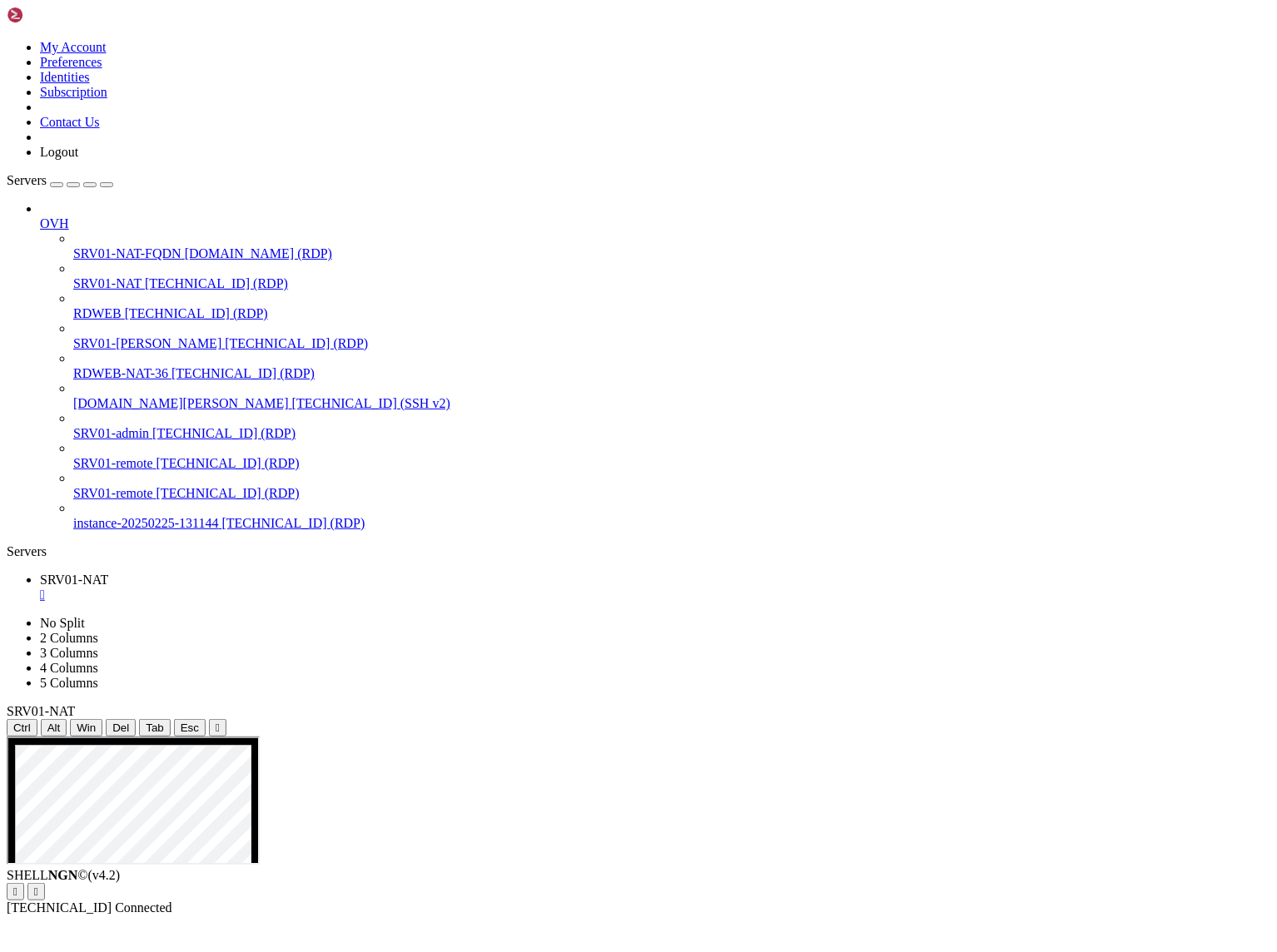
drag, startPoint x: 643, startPoint y: 1364, endPoint x: 504, endPoint y: 1141, distance: 262.8
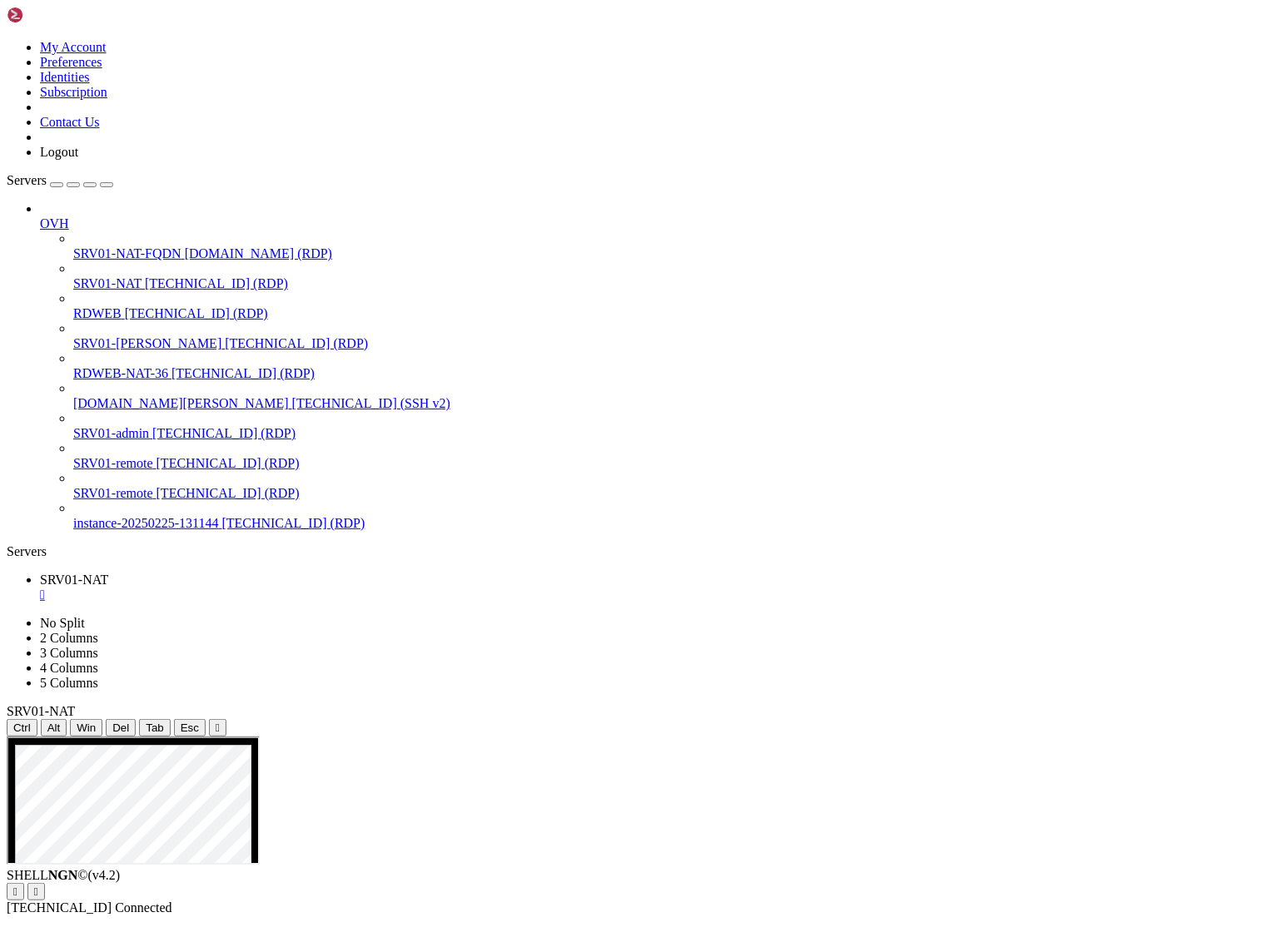
drag, startPoint x: 500, startPoint y: 1141, endPoint x: 708, endPoint y: 1384, distance: 319.9
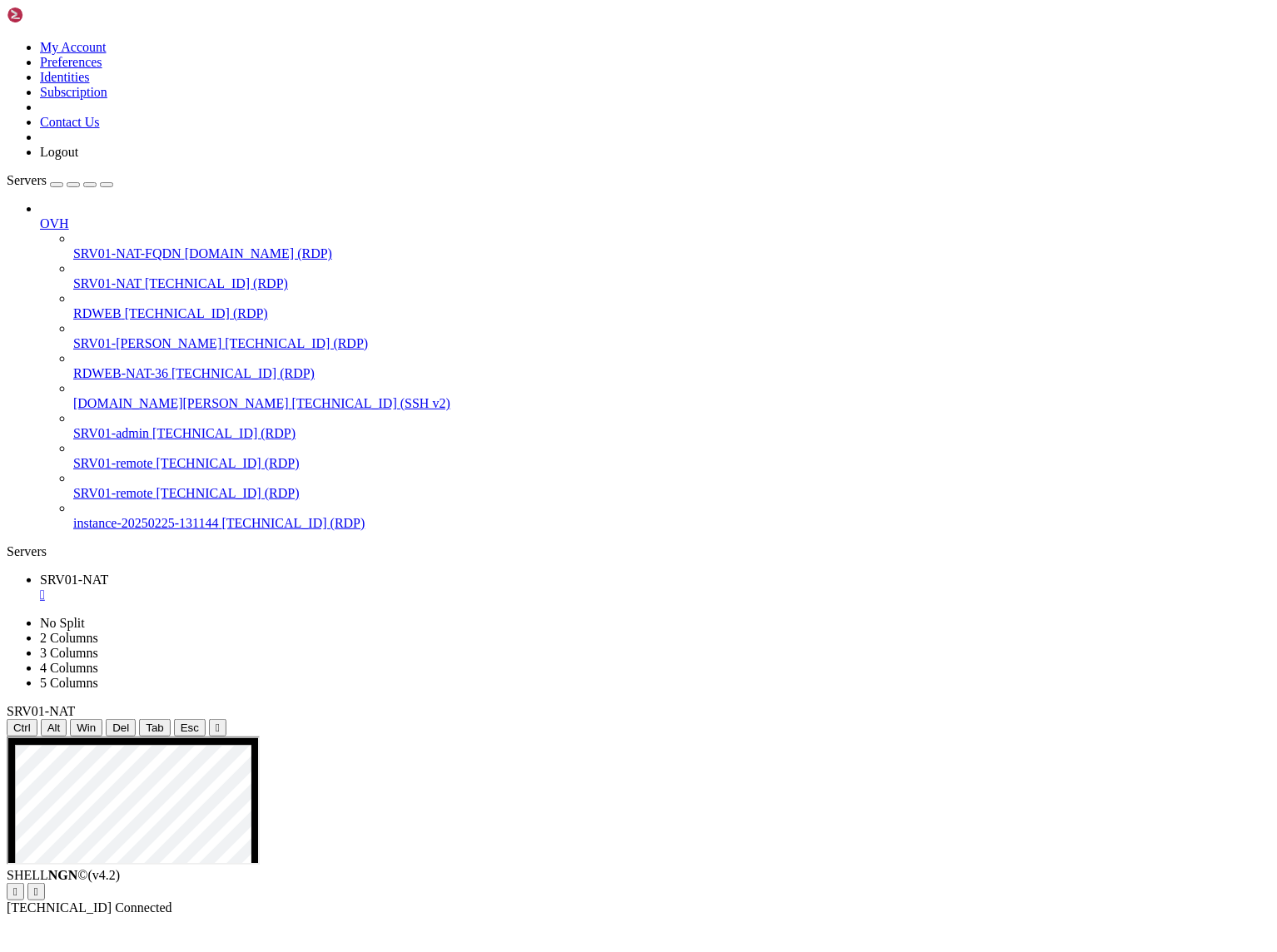
drag, startPoint x: 238, startPoint y: 1357, endPoint x: 452, endPoint y: 1538, distance: 280.3
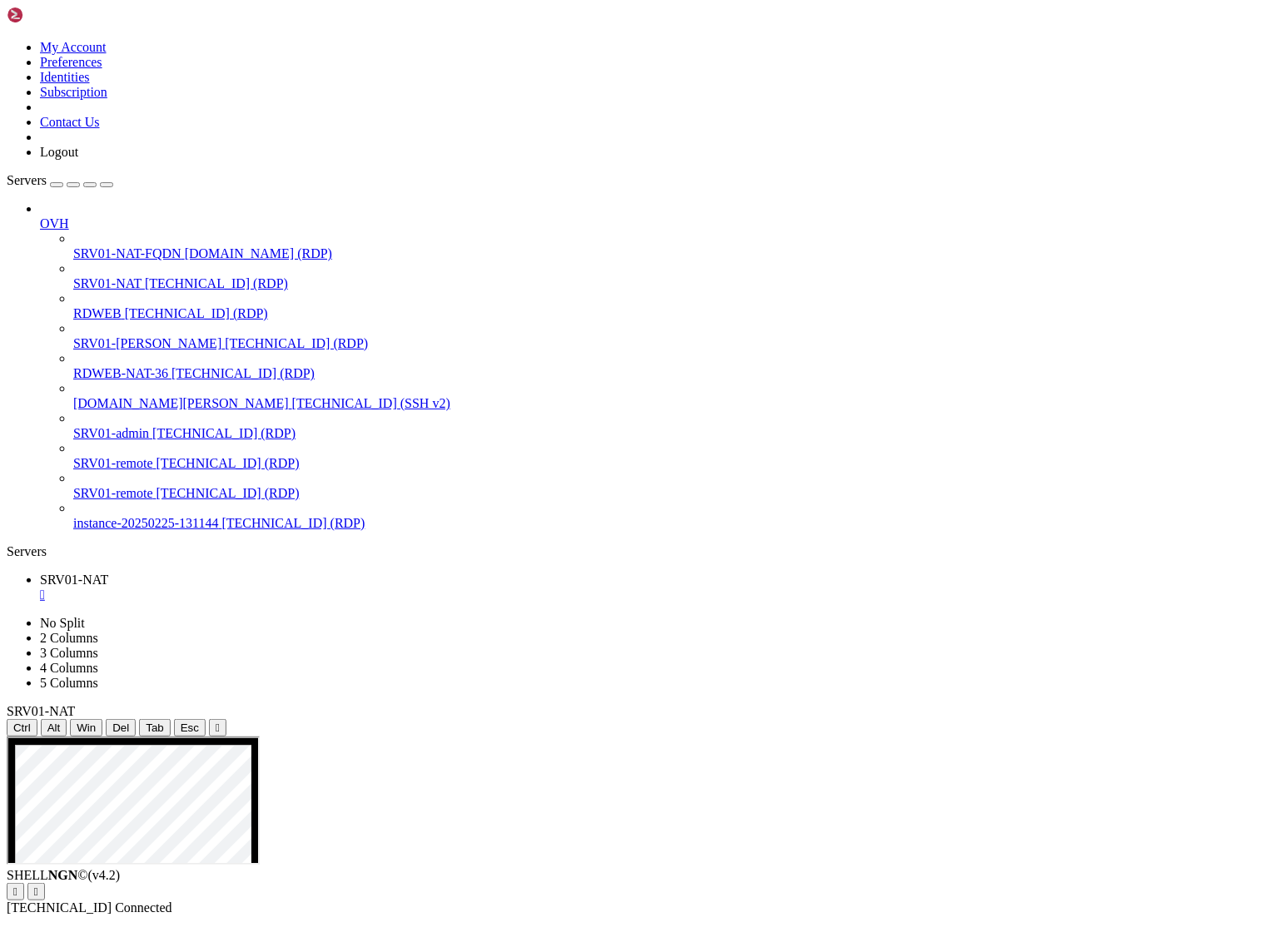
drag, startPoint x: 315, startPoint y: 1540, endPoint x: 39, endPoint y: 991, distance: 614.5
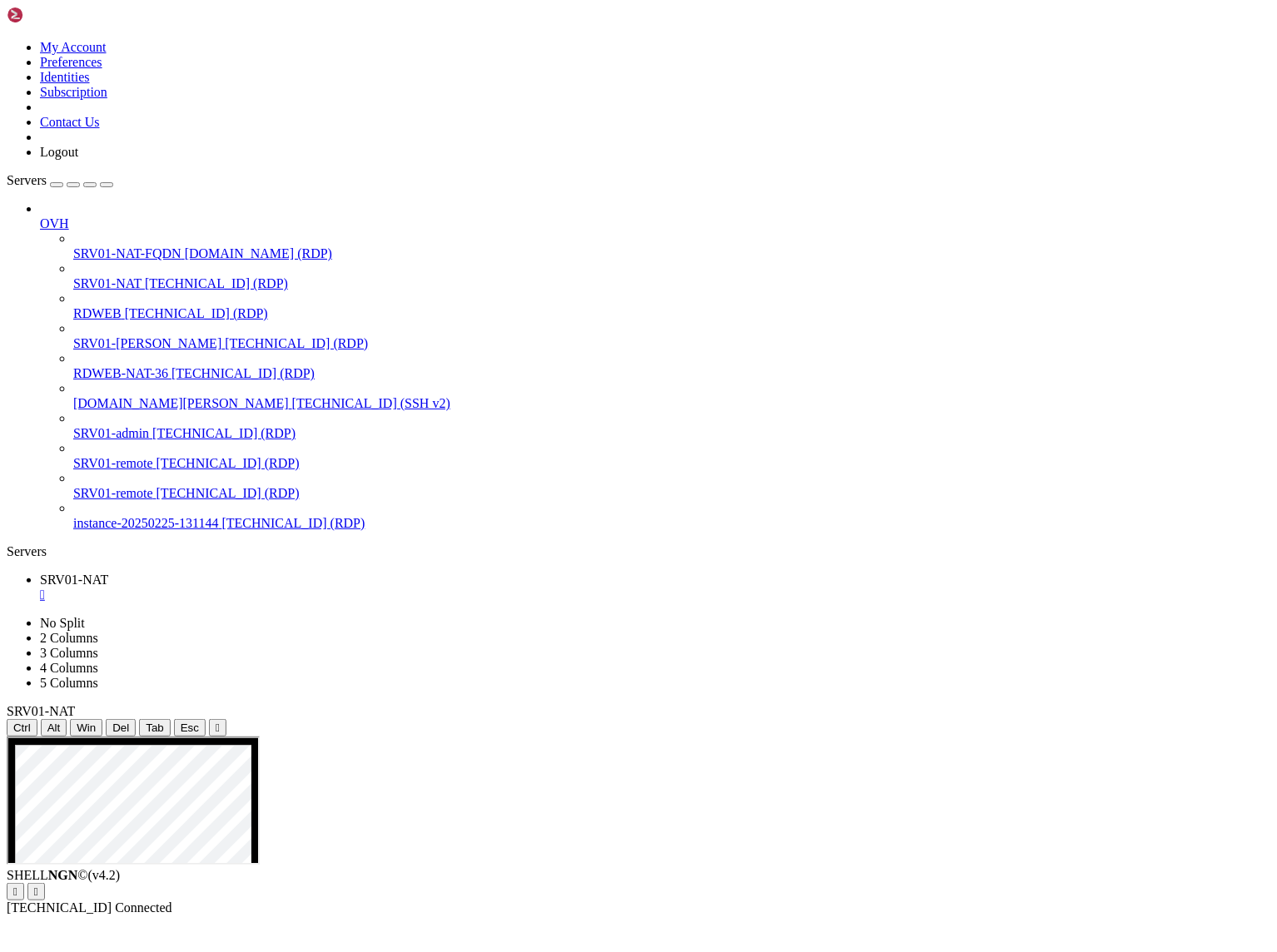
drag, startPoint x: 319, startPoint y: 1538, endPoint x: 40, endPoint y: 1006, distance: 600.7
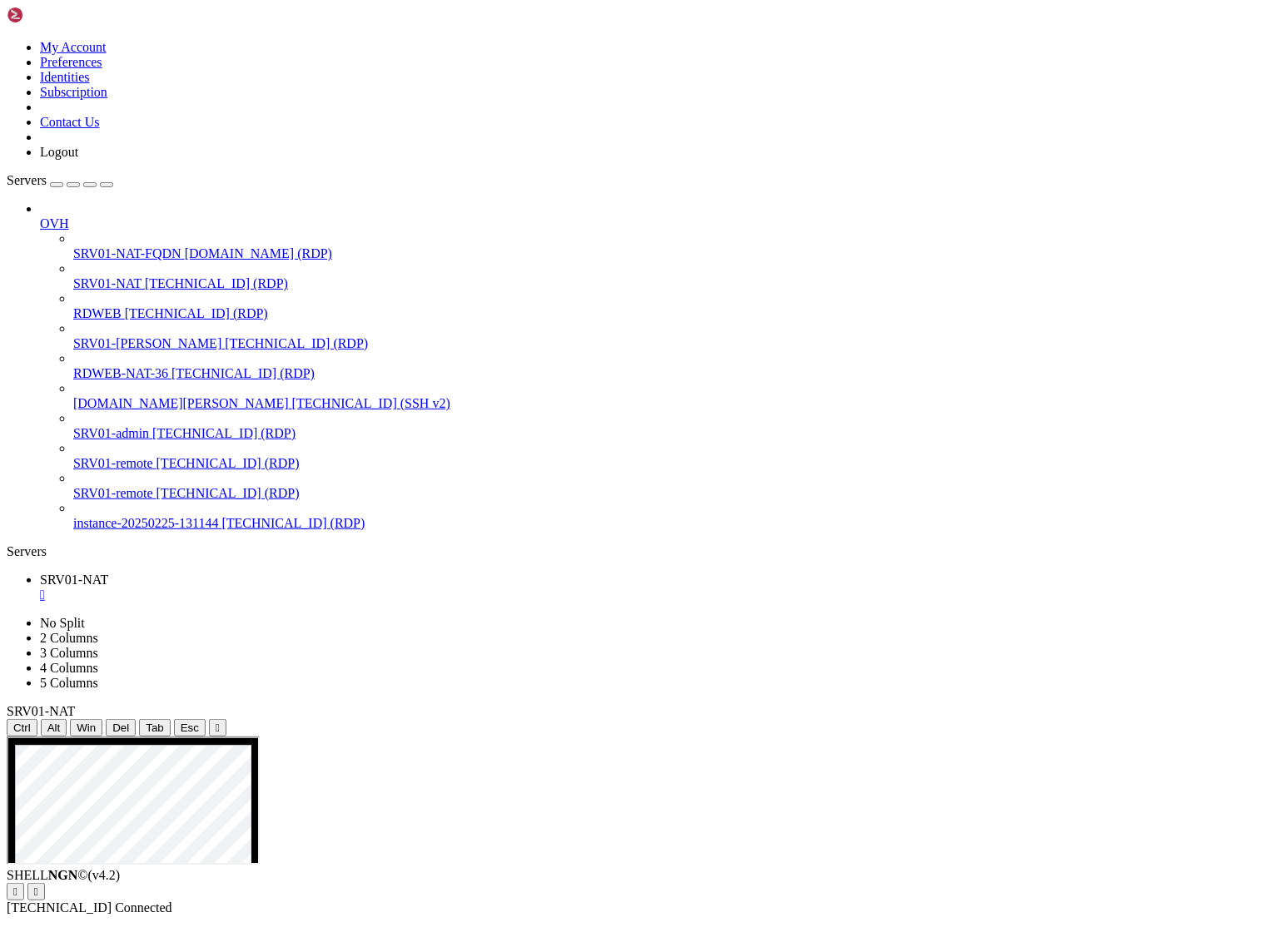
drag, startPoint x: 607, startPoint y: 964, endPoint x: 858, endPoint y: 1077, distance: 275.3
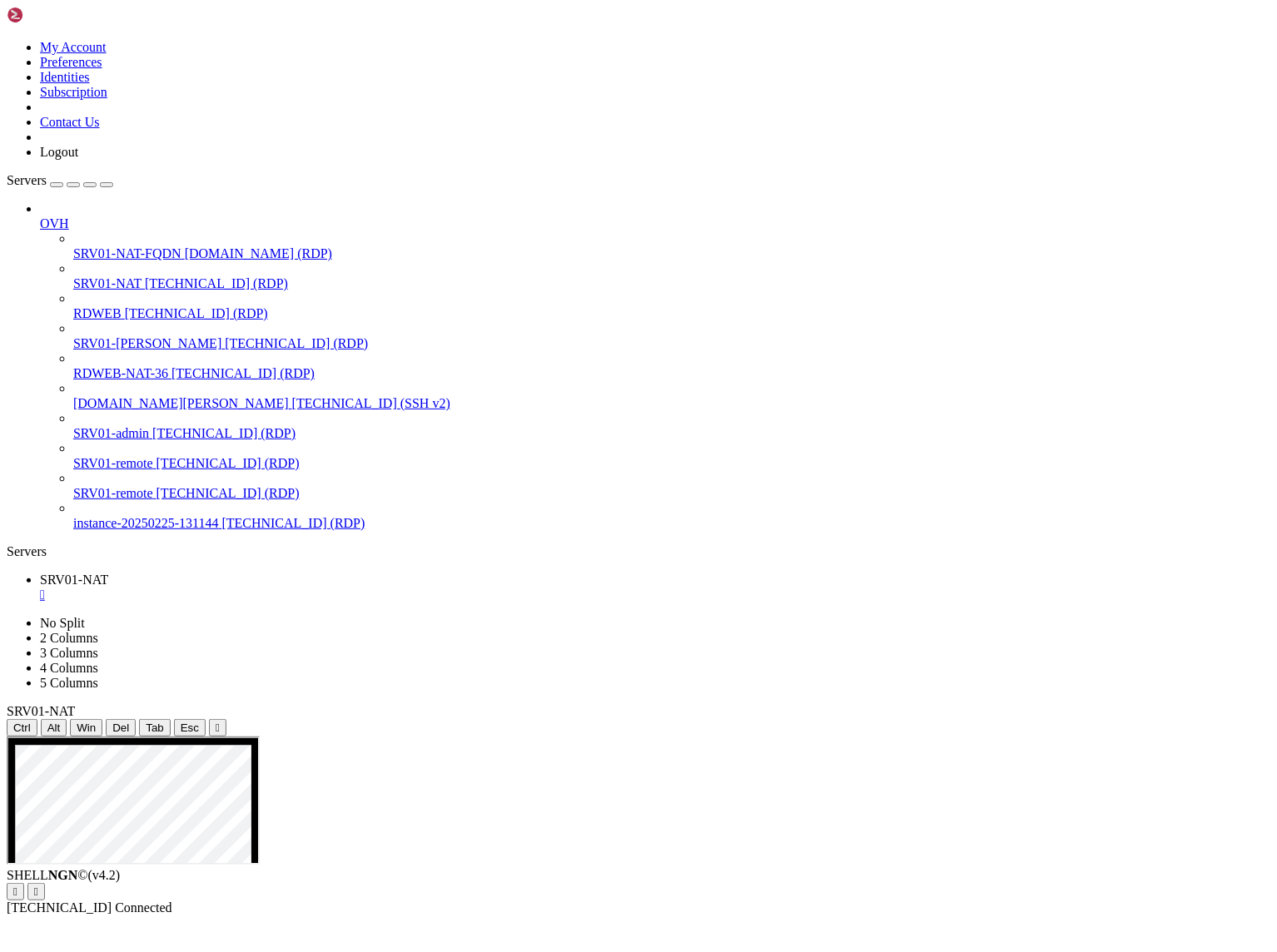
drag, startPoint x: 625, startPoint y: 1386, endPoint x: 614, endPoint y: 1348, distance: 39.6
drag, startPoint x: 608, startPoint y: 1351, endPoint x: 466, endPoint y: 1216, distance: 195.9
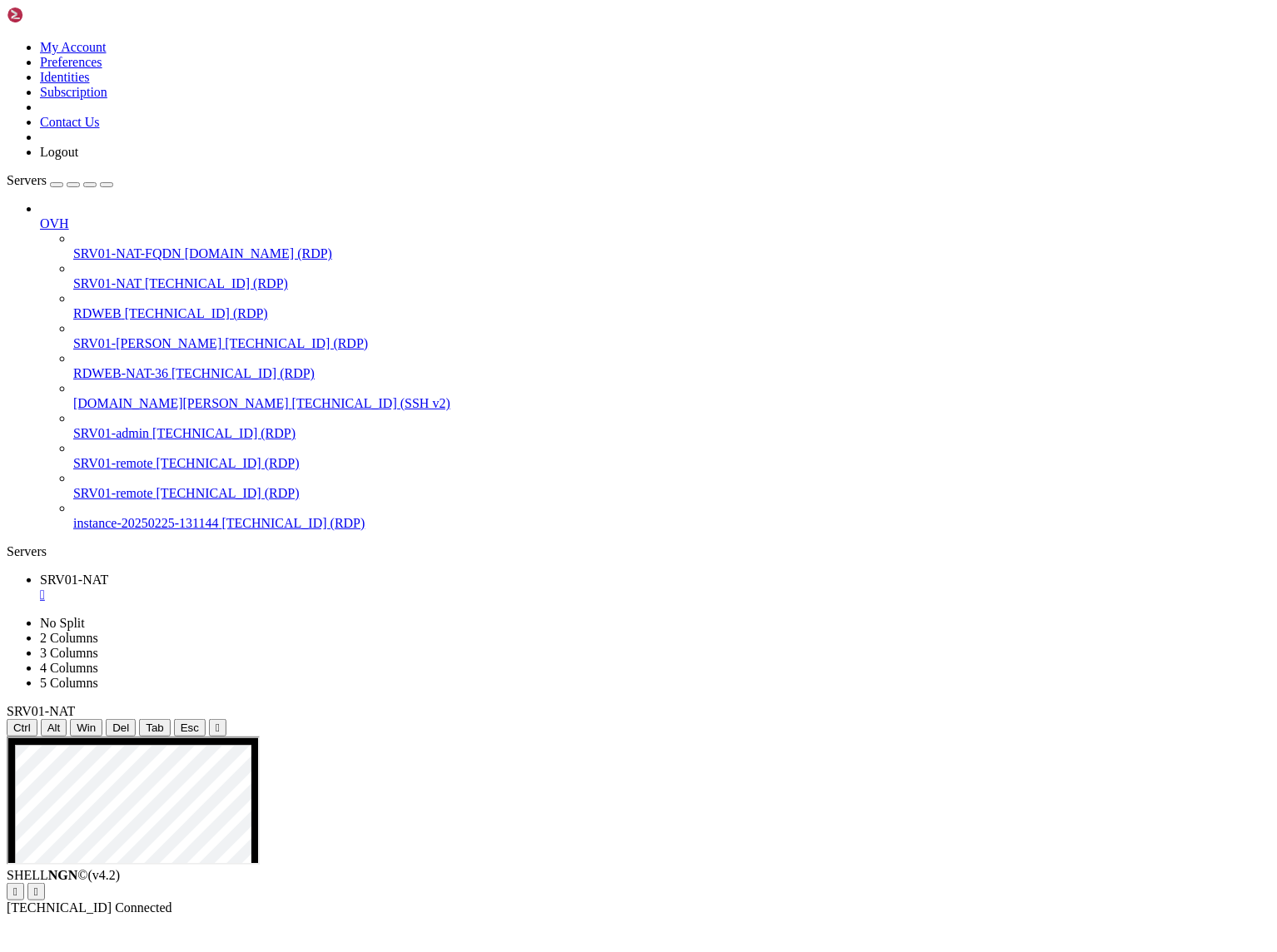
drag, startPoint x: 40, startPoint y: 1167, endPoint x: 444, endPoint y: 1541, distance: 550.5
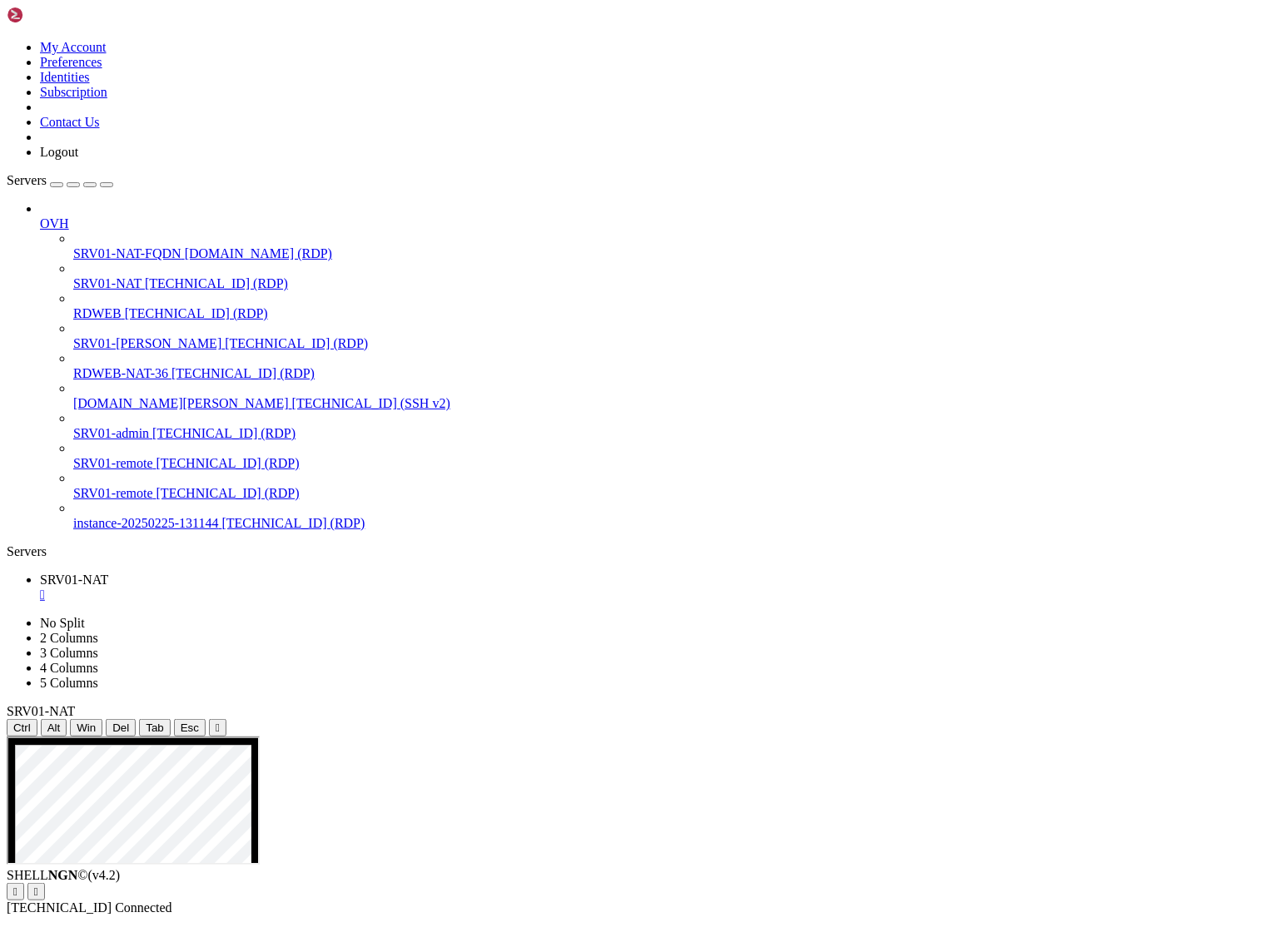
drag, startPoint x: 234, startPoint y: 1548, endPoint x: 43, endPoint y: 904, distance: 671.7
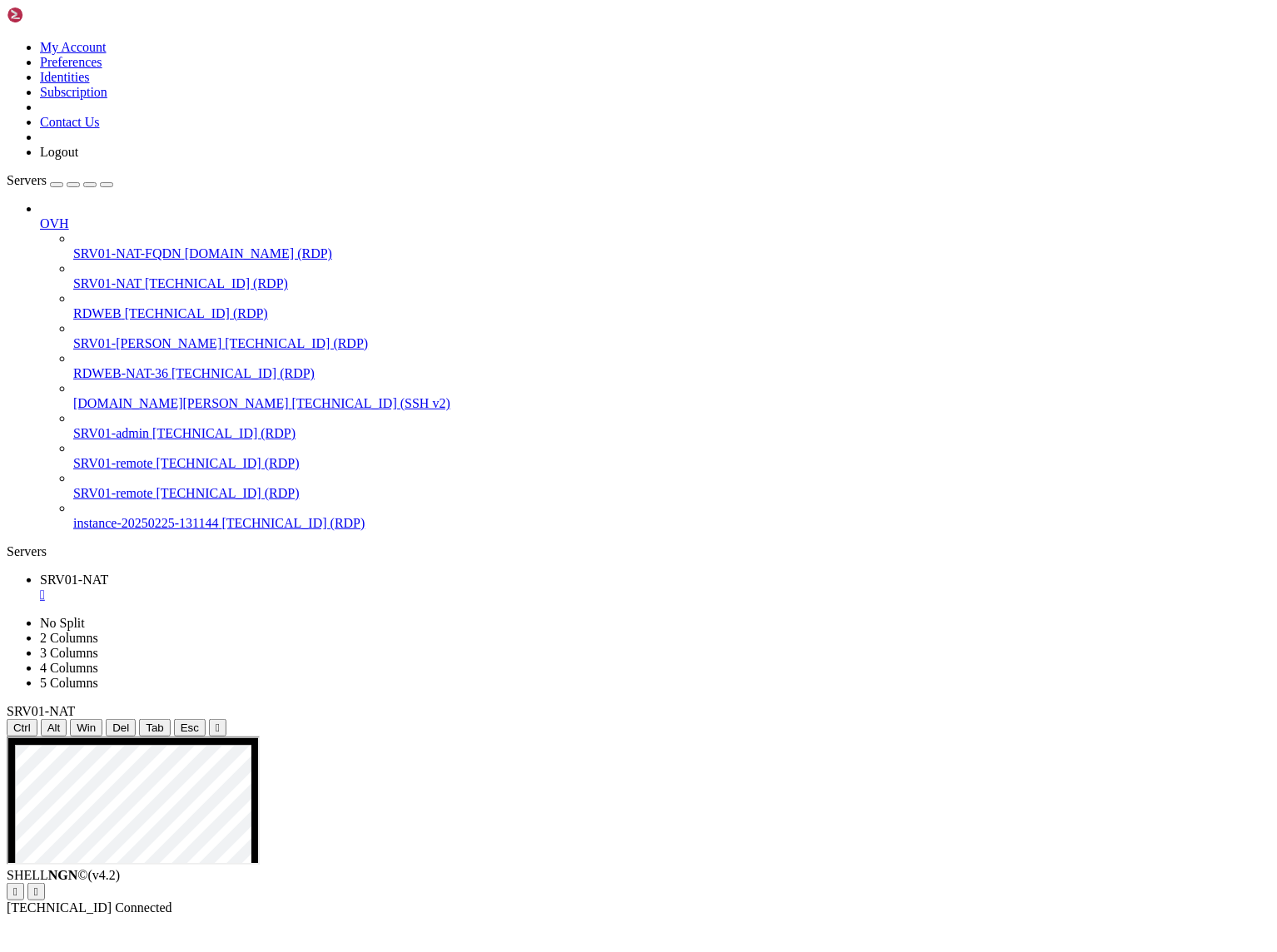
drag, startPoint x: 1145, startPoint y: 1031, endPoint x: 1183, endPoint y: 1130, distance: 106.0
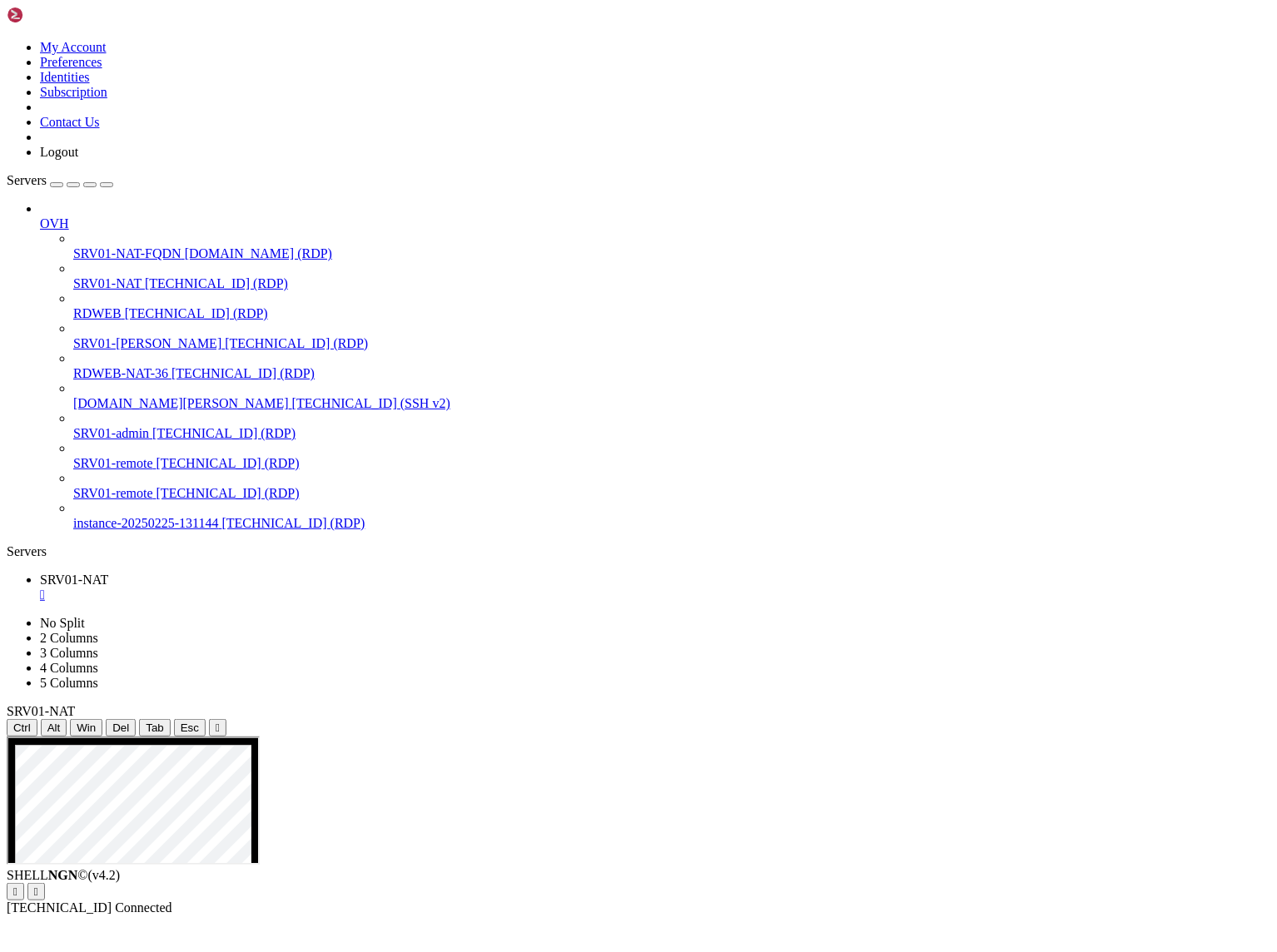
drag, startPoint x: 993, startPoint y: 1234, endPoint x: 862, endPoint y: 1232, distance: 131.0
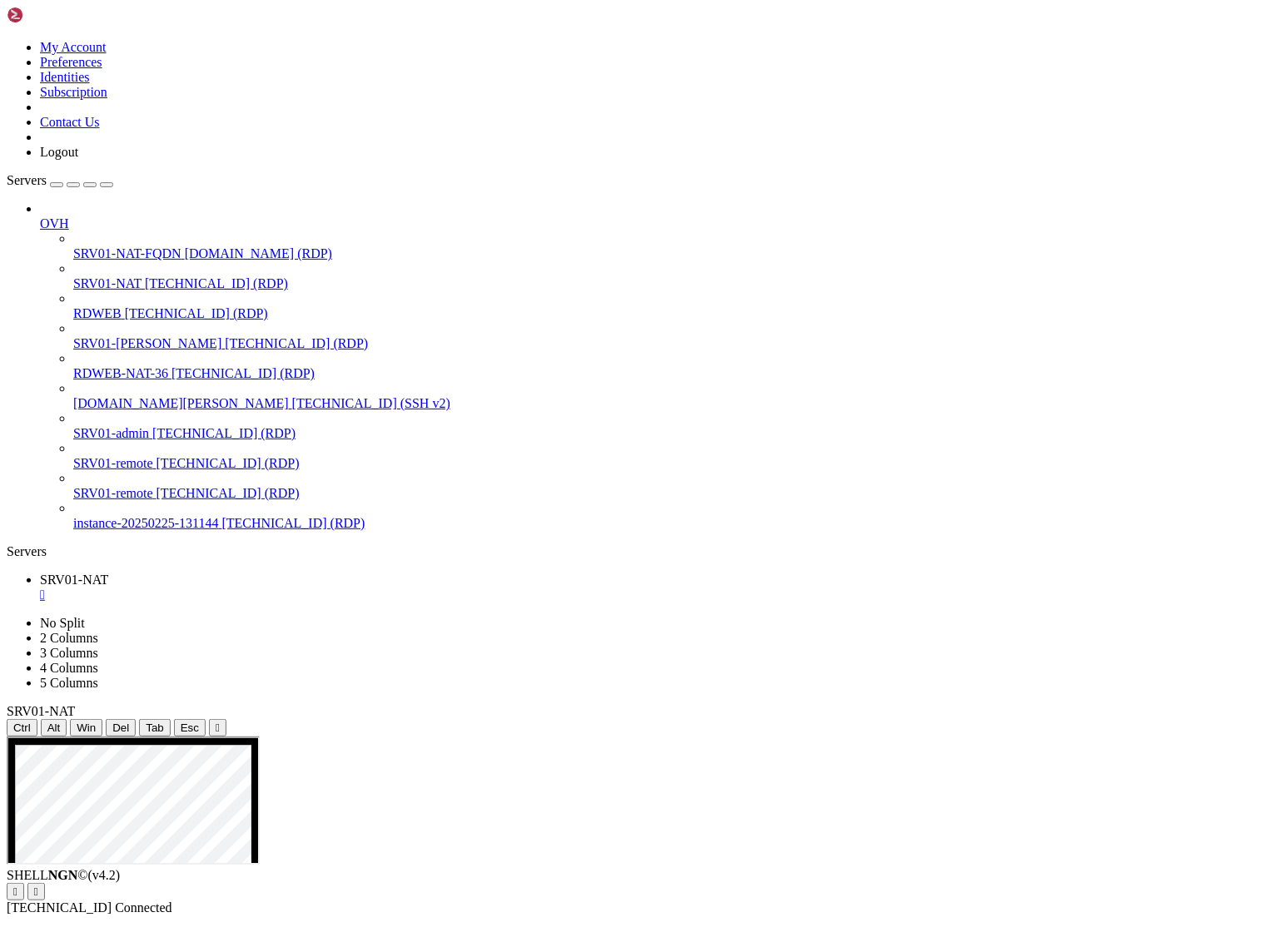
drag, startPoint x: 947, startPoint y: 1301, endPoint x: 467, endPoint y: 1247, distance: 483.0
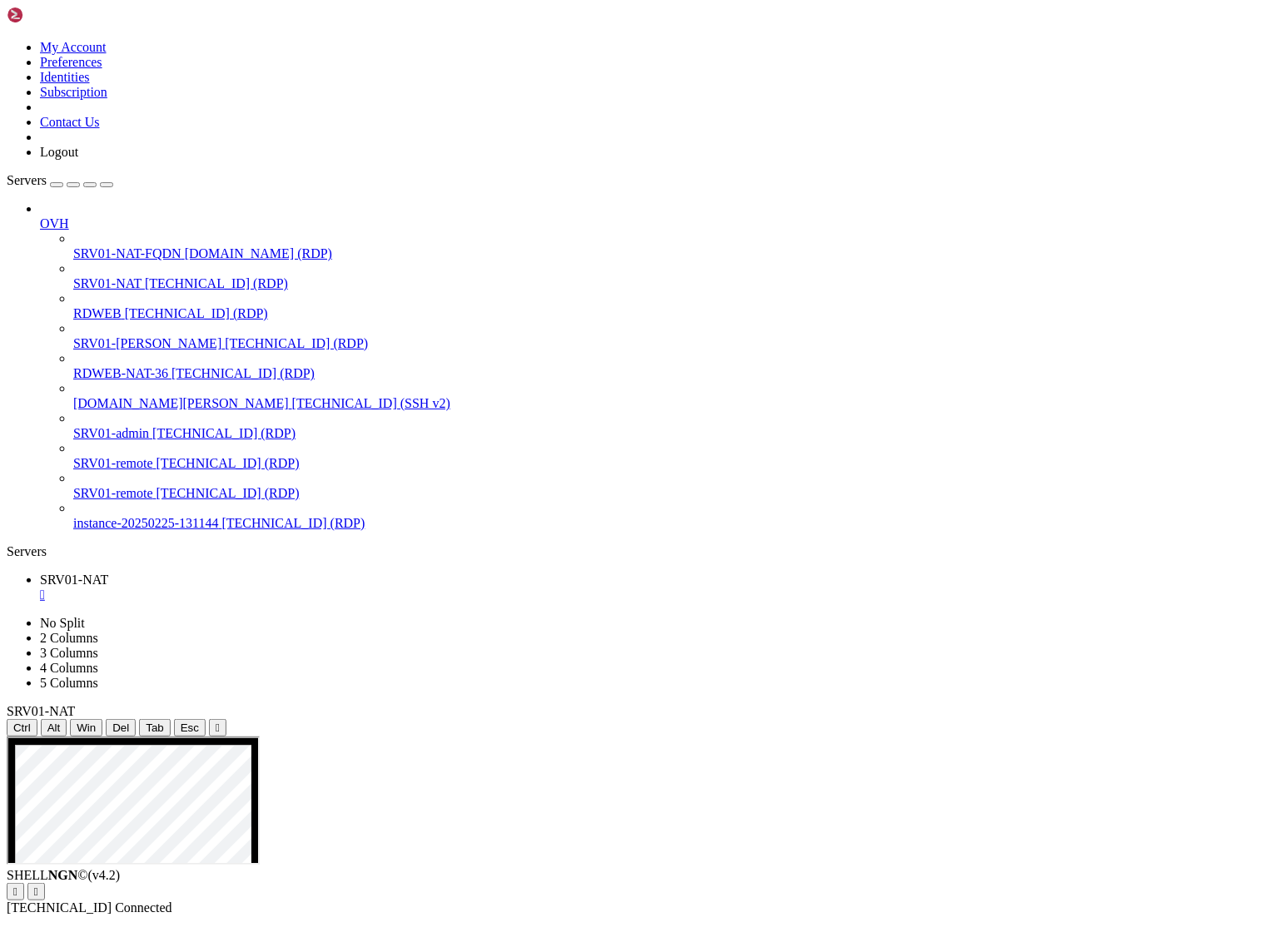
drag, startPoint x: 352, startPoint y: 1520, endPoint x: 34, endPoint y: 1082, distance: 541.3
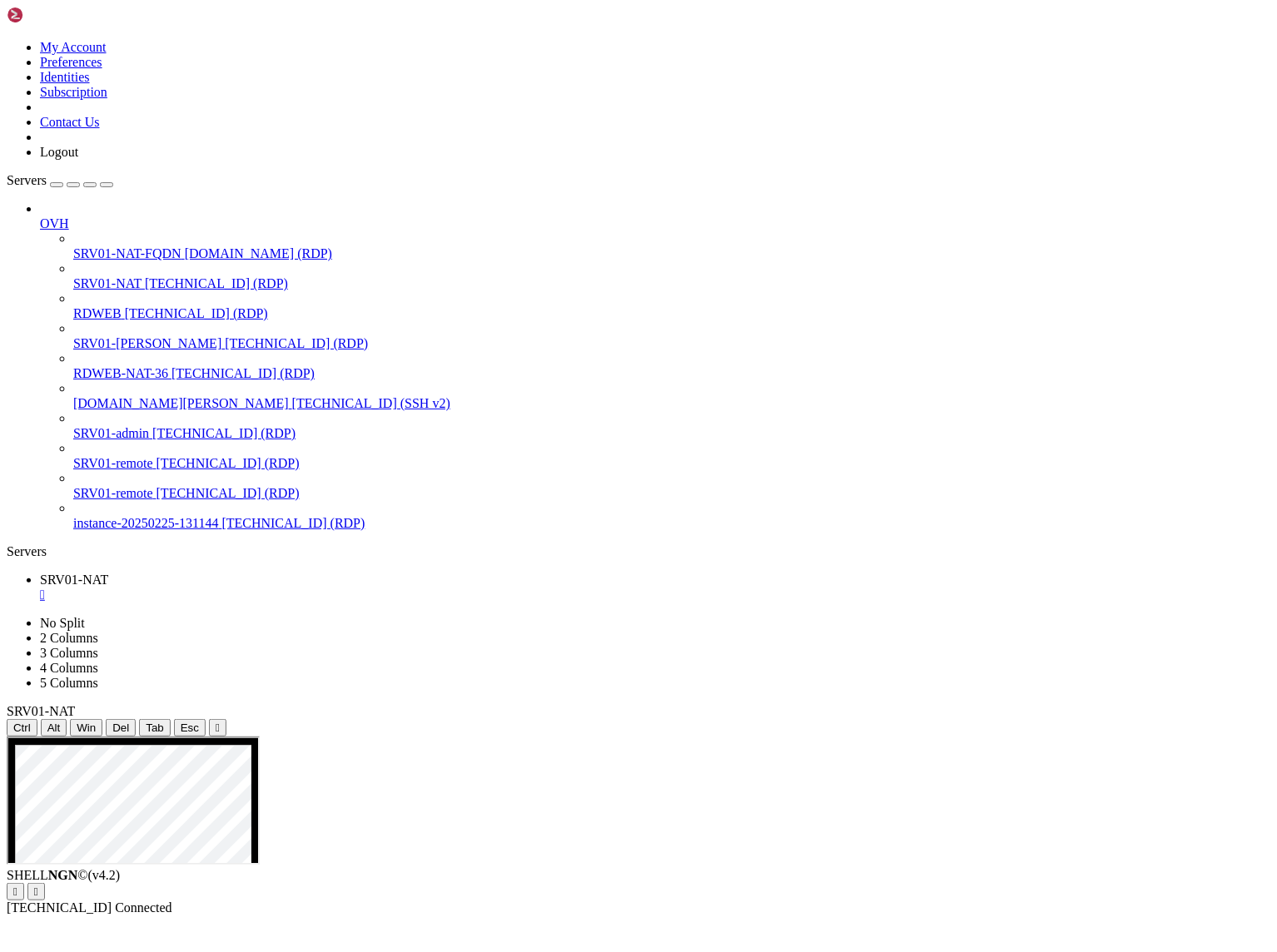
drag, startPoint x: 859, startPoint y: 1052, endPoint x: 604, endPoint y: 1044, distance: 255.1
drag, startPoint x: 621, startPoint y: 1053, endPoint x: 866, endPoint y: 1059, distance: 245.1
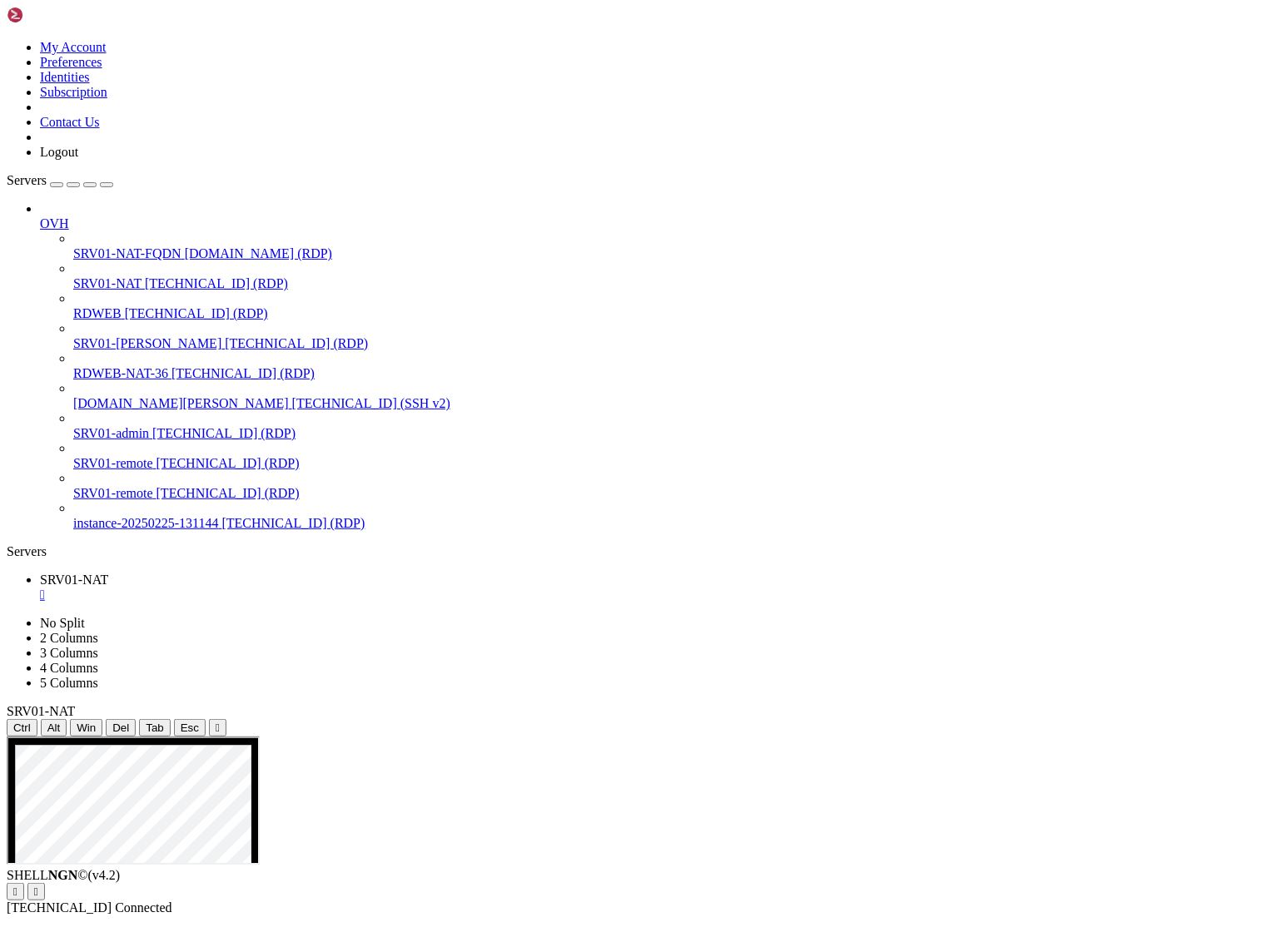
click at [456, 915] on div "SHELL NGN © (v 4.2 )   [TECHNICAL_ID] Connected" at bounding box center [638, 891] width 1264 height 48
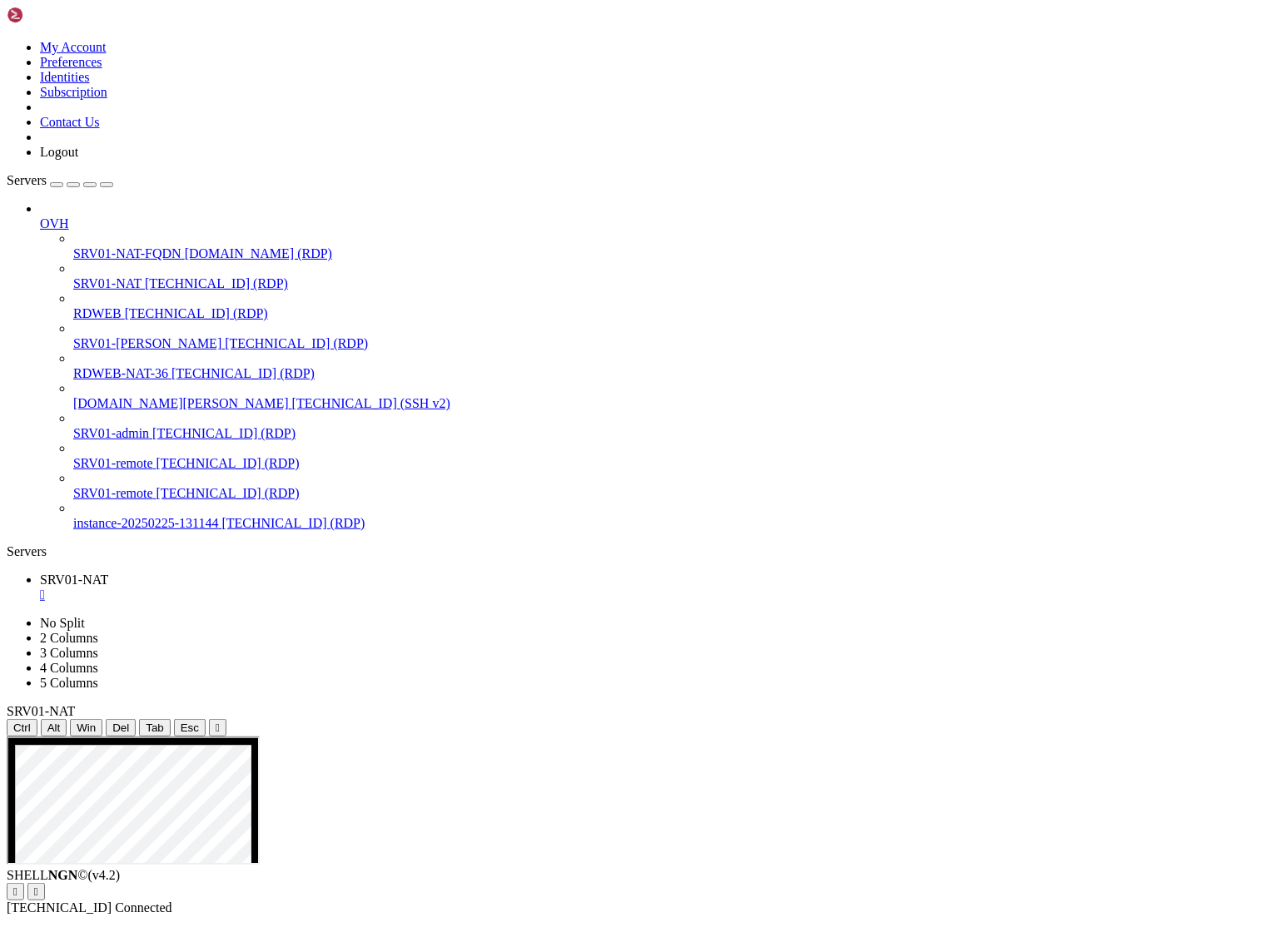
drag, startPoint x: 614, startPoint y: 964, endPoint x: 1030, endPoint y: 1061, distance: 427.2
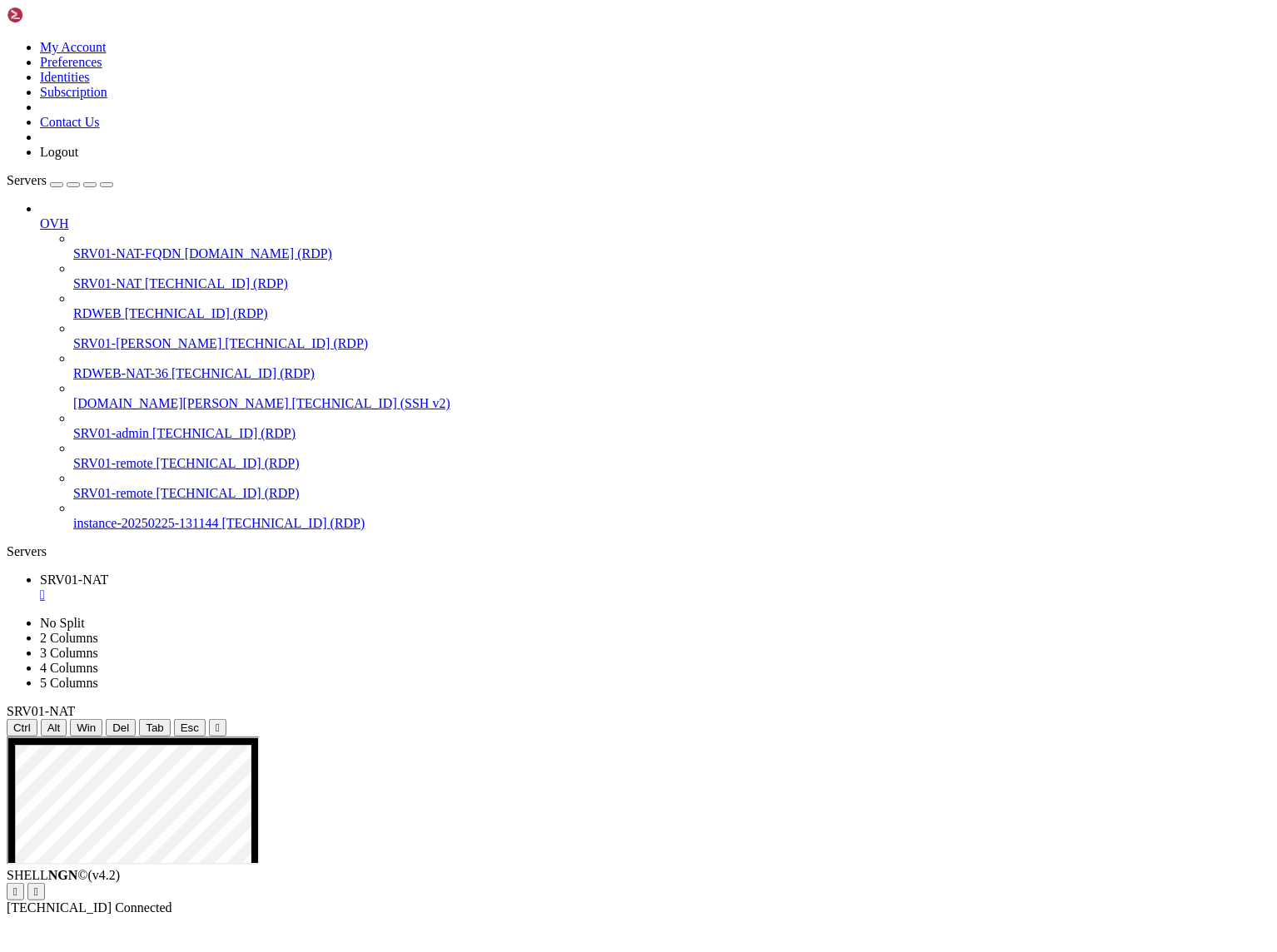
drag, startPoint x: 537, startPoint y: 1184, endPoint x: 1068, endPoint y: 1200, distance: 531.2
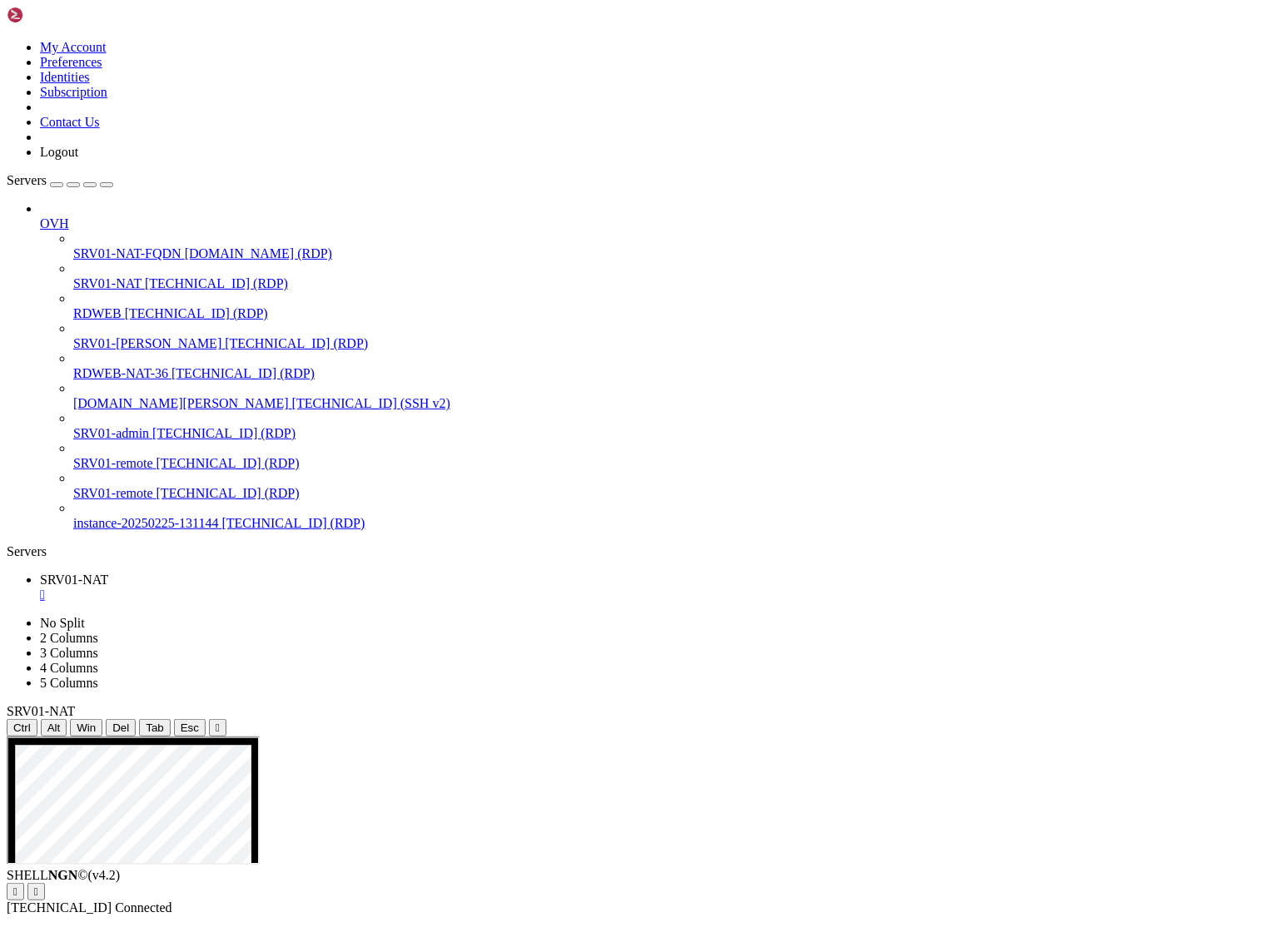
drag, startPoint x: 679, startPoint y: 1208, endPoint x: 942, endPoint y: 1209, distance: 263.0
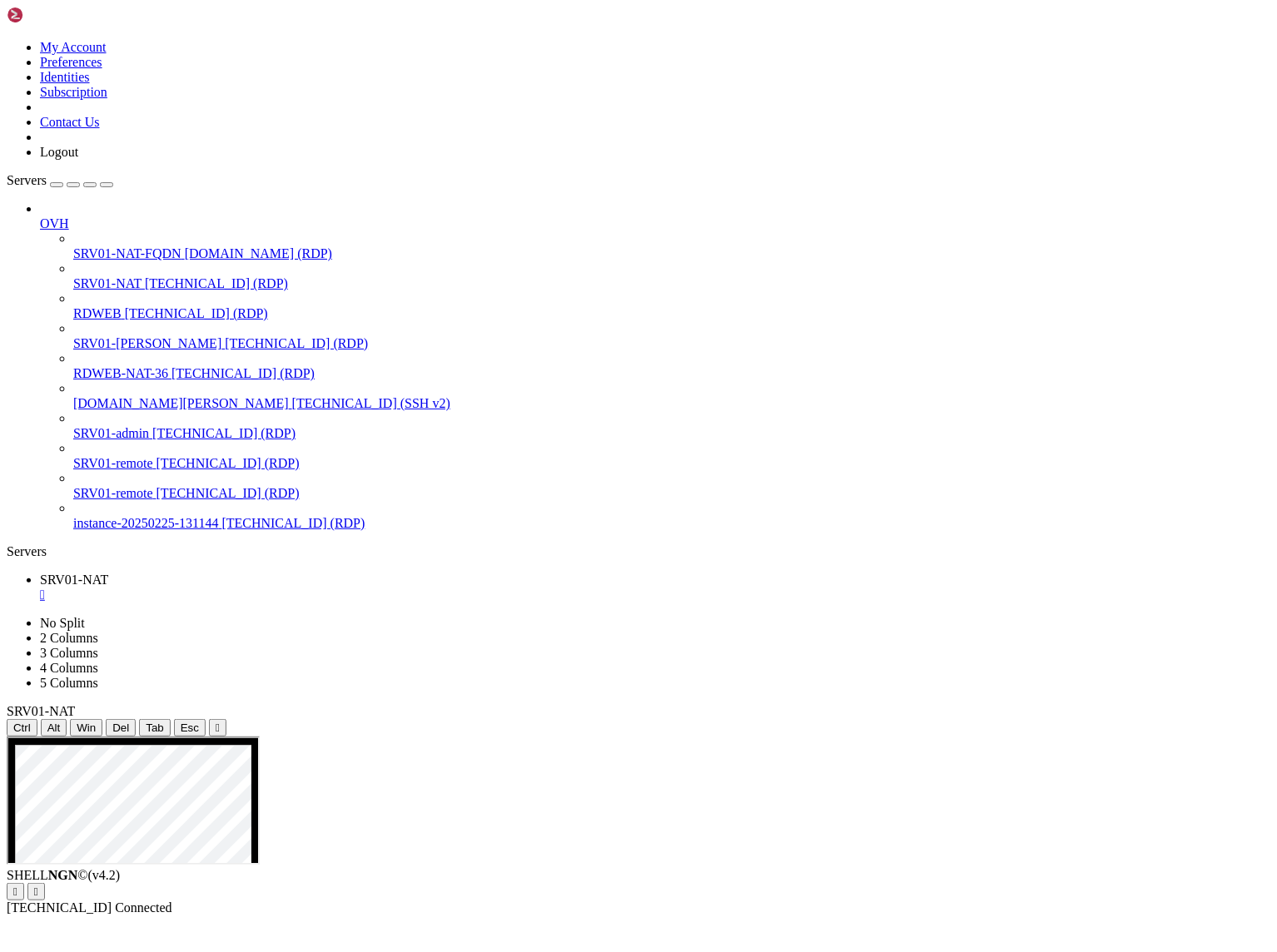
drag, startPoint x: 1136, startPoint y: 1217, endPoint x: 472, endPoint y: 1072, distance: 679.6
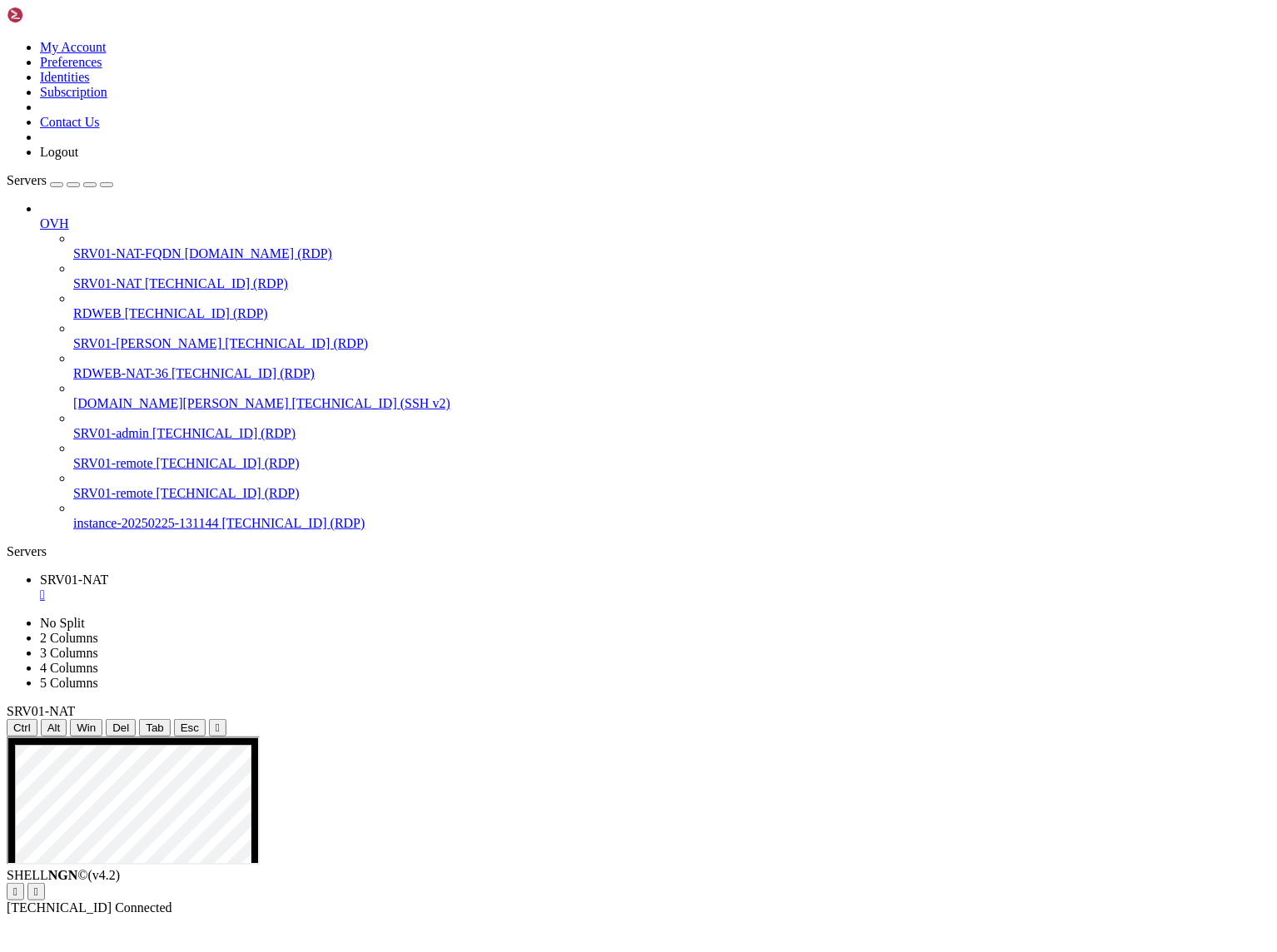
drag, startPoint x: 191, startPoint y: 1544, endPoint x: 40, endPoint y: 999, distance: 565.5
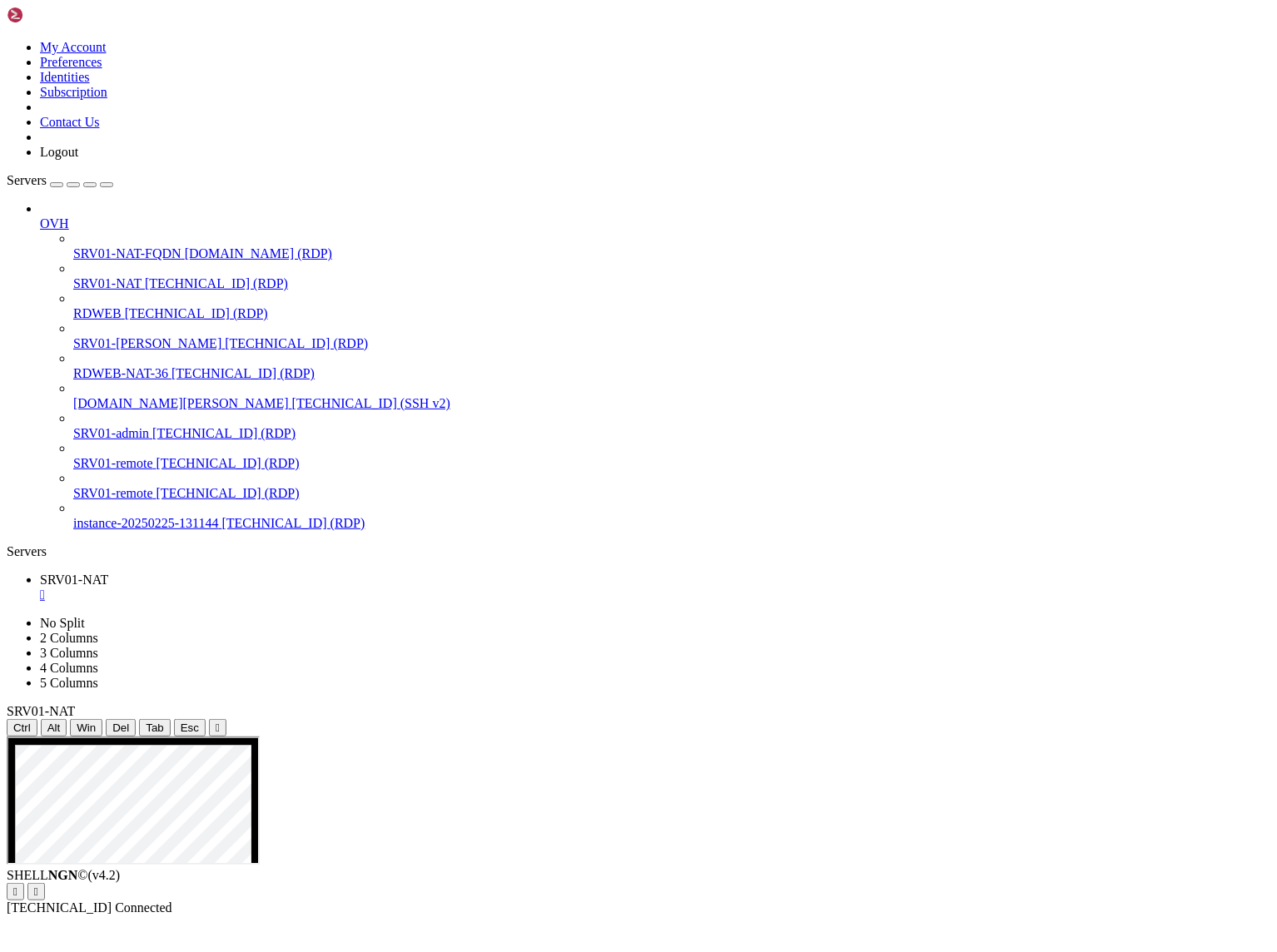
drag, startPoint x: 1179, startPoint y: 1353, endPoint x: 775, endPoint y: 1009, distance: 530.6
drag, startPoint x: 1066, startPoint y: 1310, endPoint x: 637, endPoint y: 890, distance: 600.4
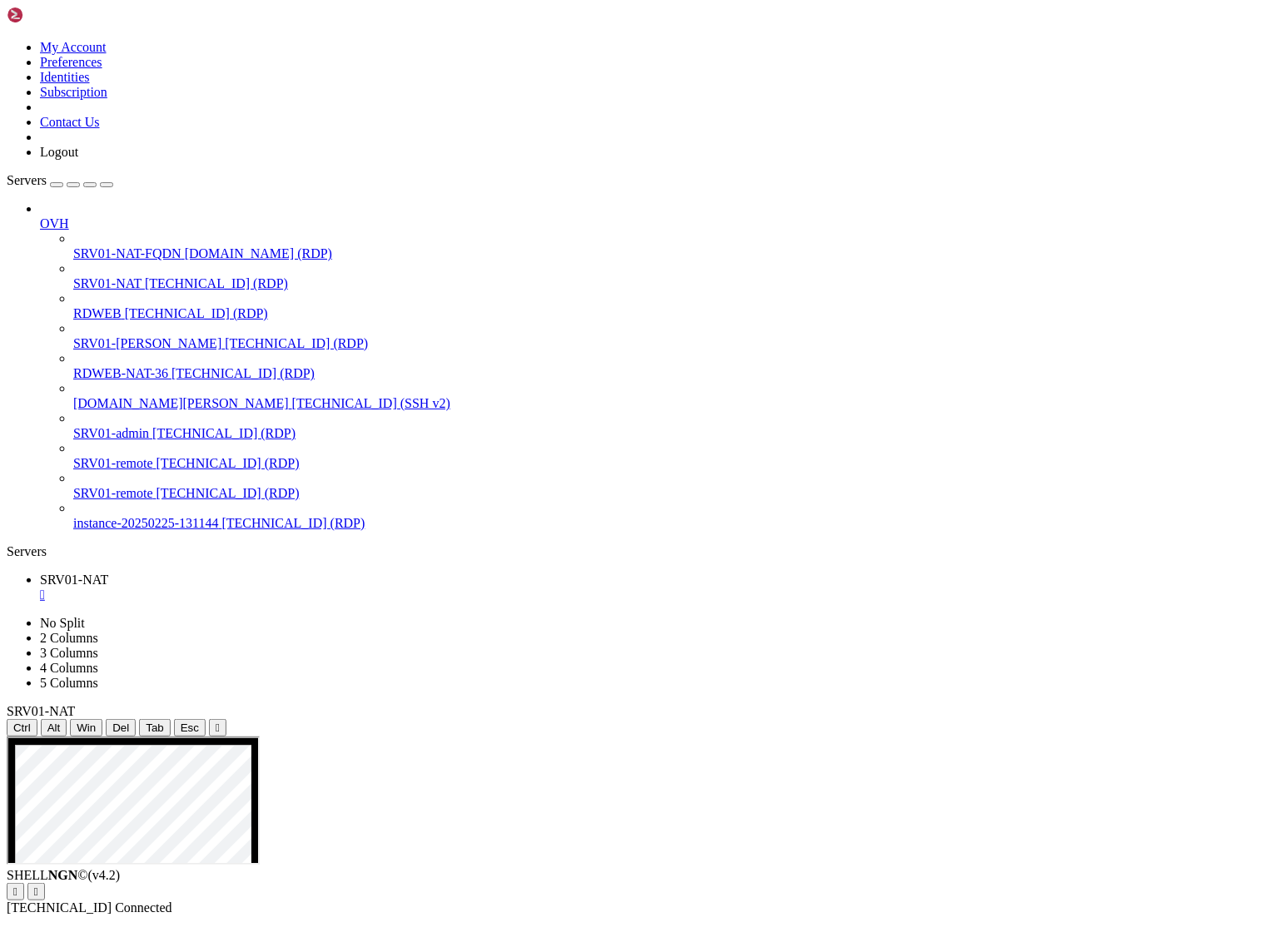
drag, startPoint x: 612, startPoint y: 1126, endPoint x: 949, endPoint y: 1334, distance: 396.0
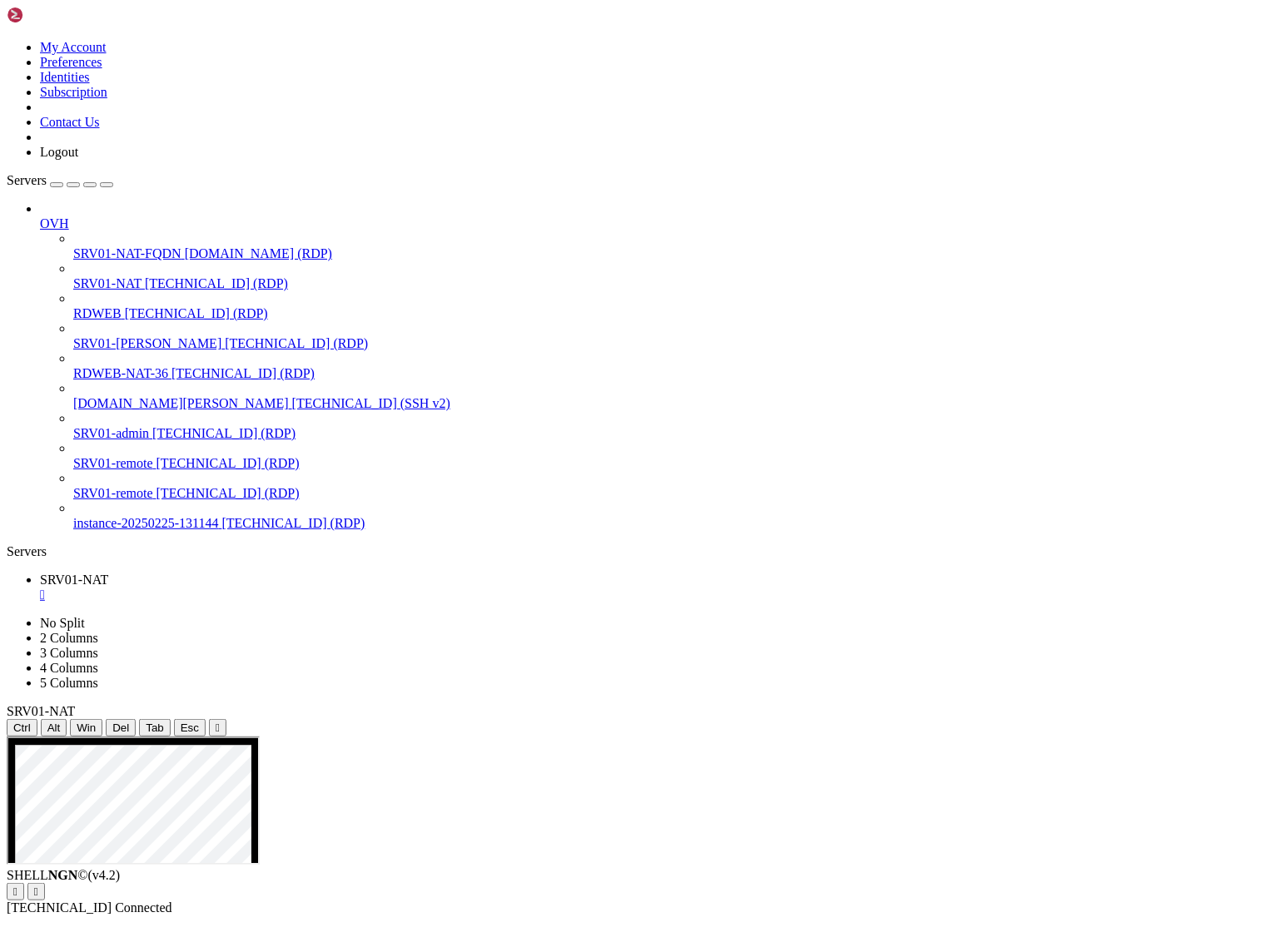
drag, startPoint x: 608, startPoint y: 901, endPoint x: 945, endPoint y: 1233, distance: 473.1
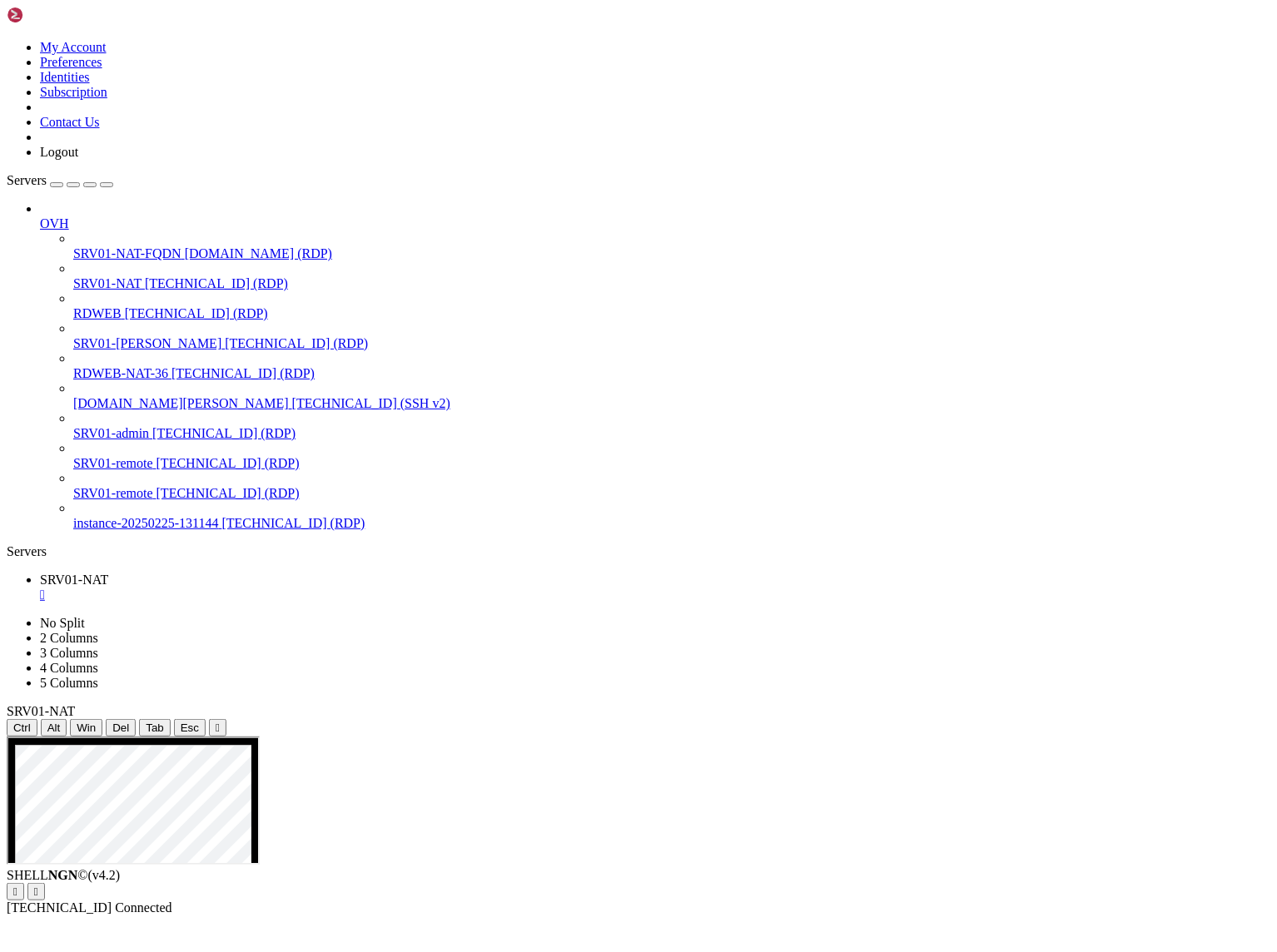
drag, startPoint x: 604, startPoint y: 1129, endPoint x: 762, endPoint y: 1195, distance: 171.2
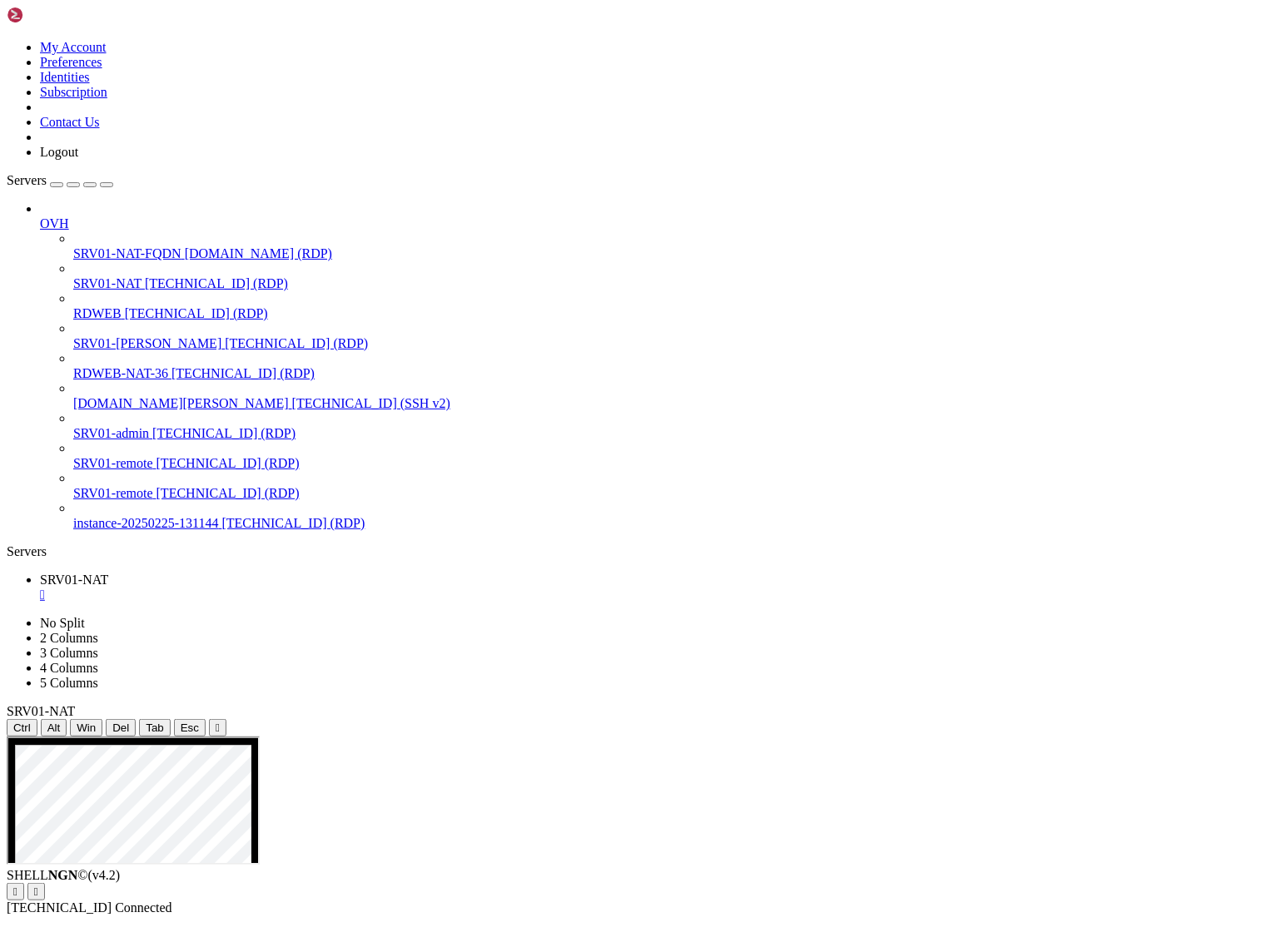
drag, startPoint x: 607, startPoint y: 1132, endPoint x: 715, endPoint y: 1173, distance: 115.5
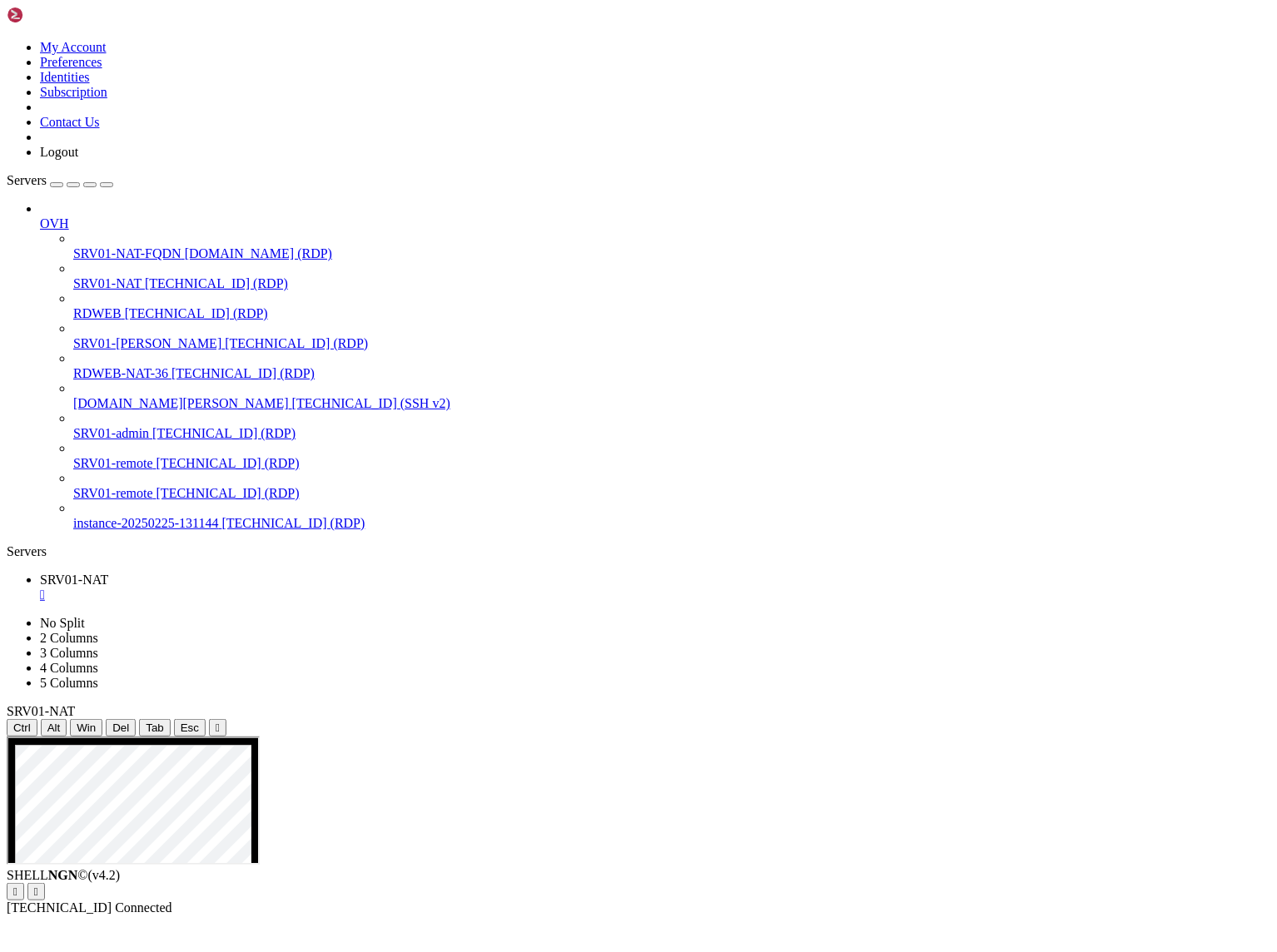
drag, startPoint x: 609, startPoint y: 1128, endPoint x: 958, endPoint y: 1458, distance: 480.3
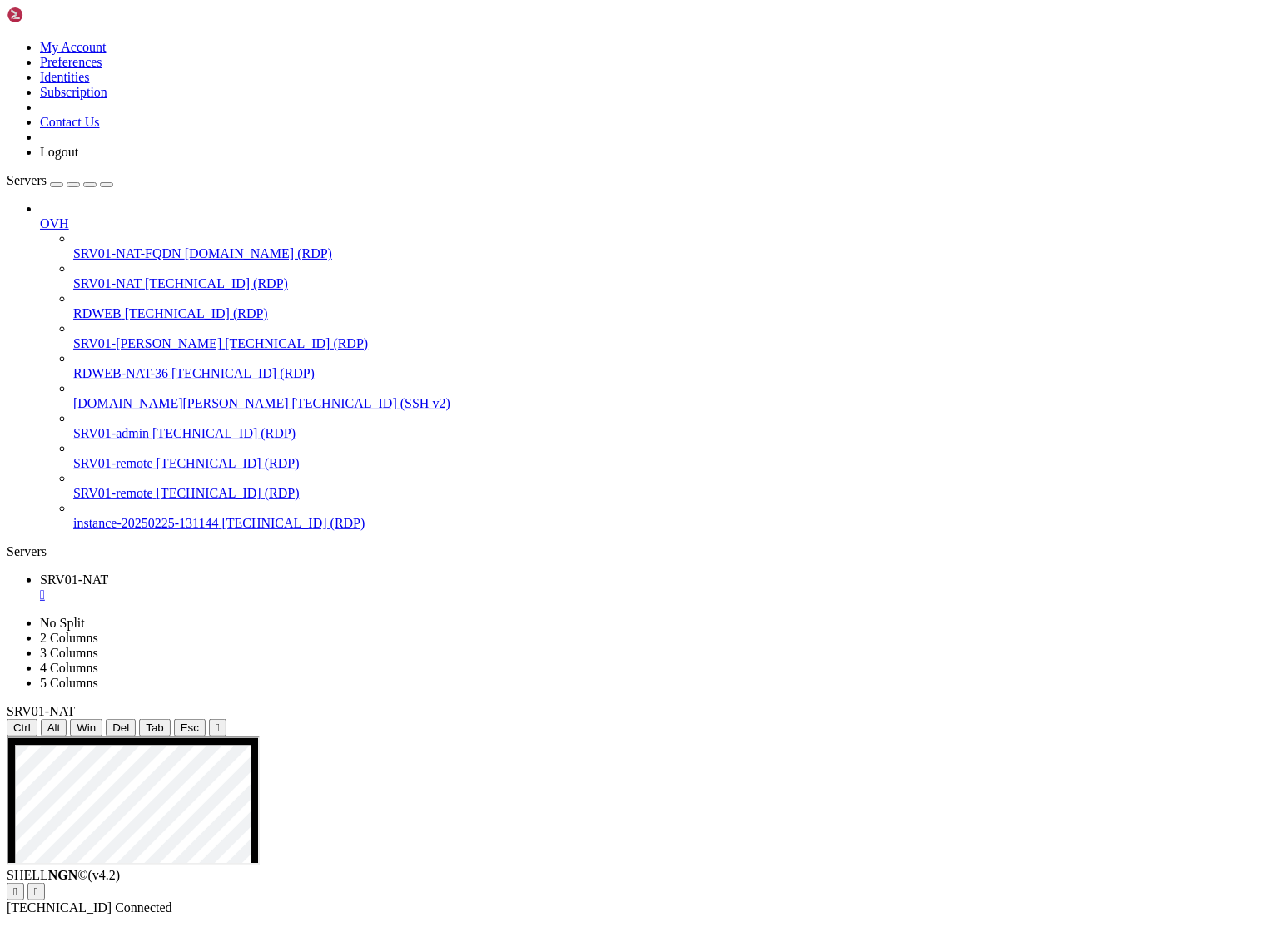
drag, startPoint x: 604, startPoint y: 1181, endPoint x: 943, endPoint y: 1364, distance: 385.2
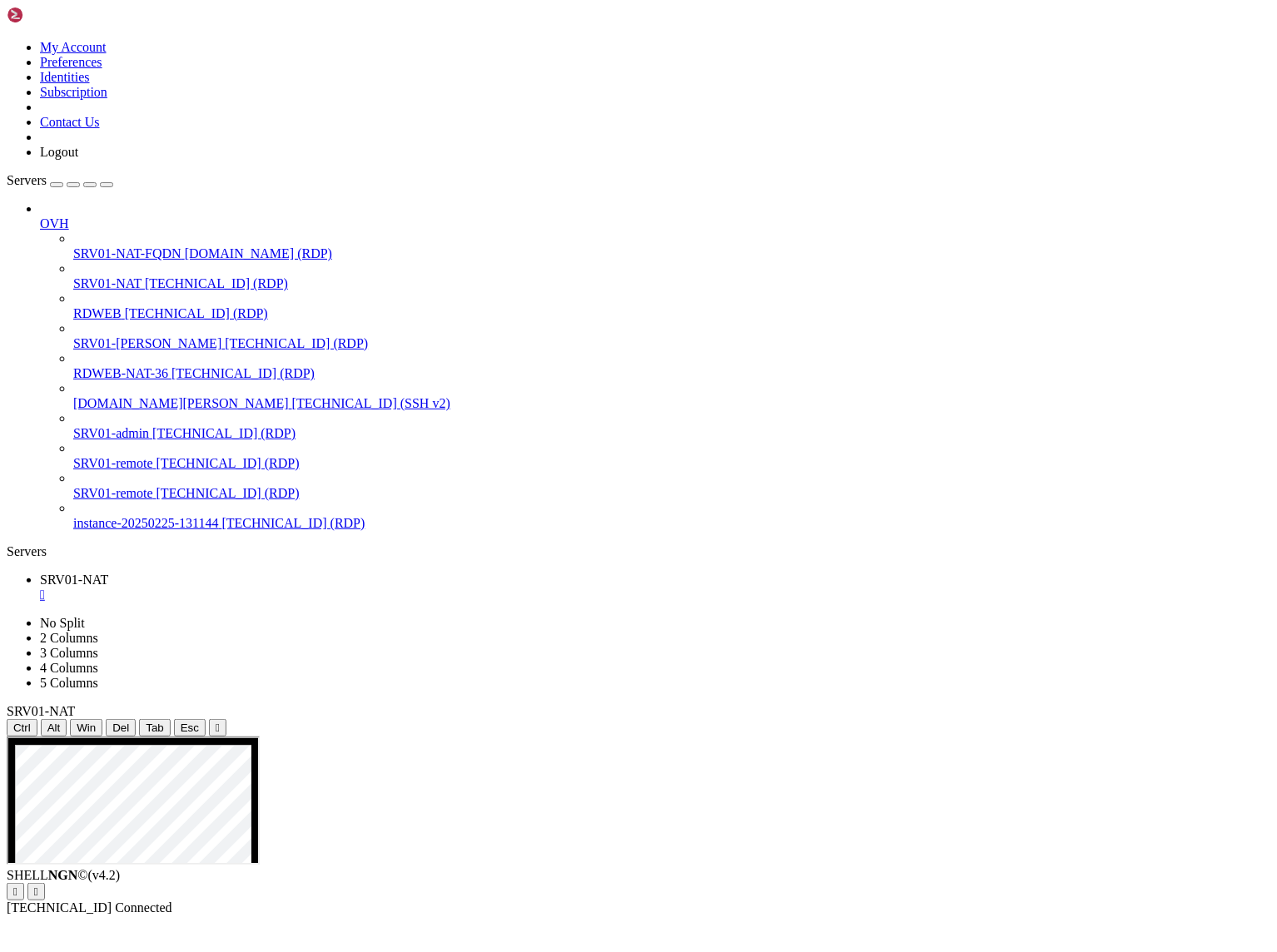
drag, startPoint x: 1064, startPoint y: 1310, endPoint x: 602, endPoint y: 1183, distance: 479.1
drag, startPoint x: 700, startPoint y: 1380, endPoint x: 171, endPoint y: 1330, distance: 531.4
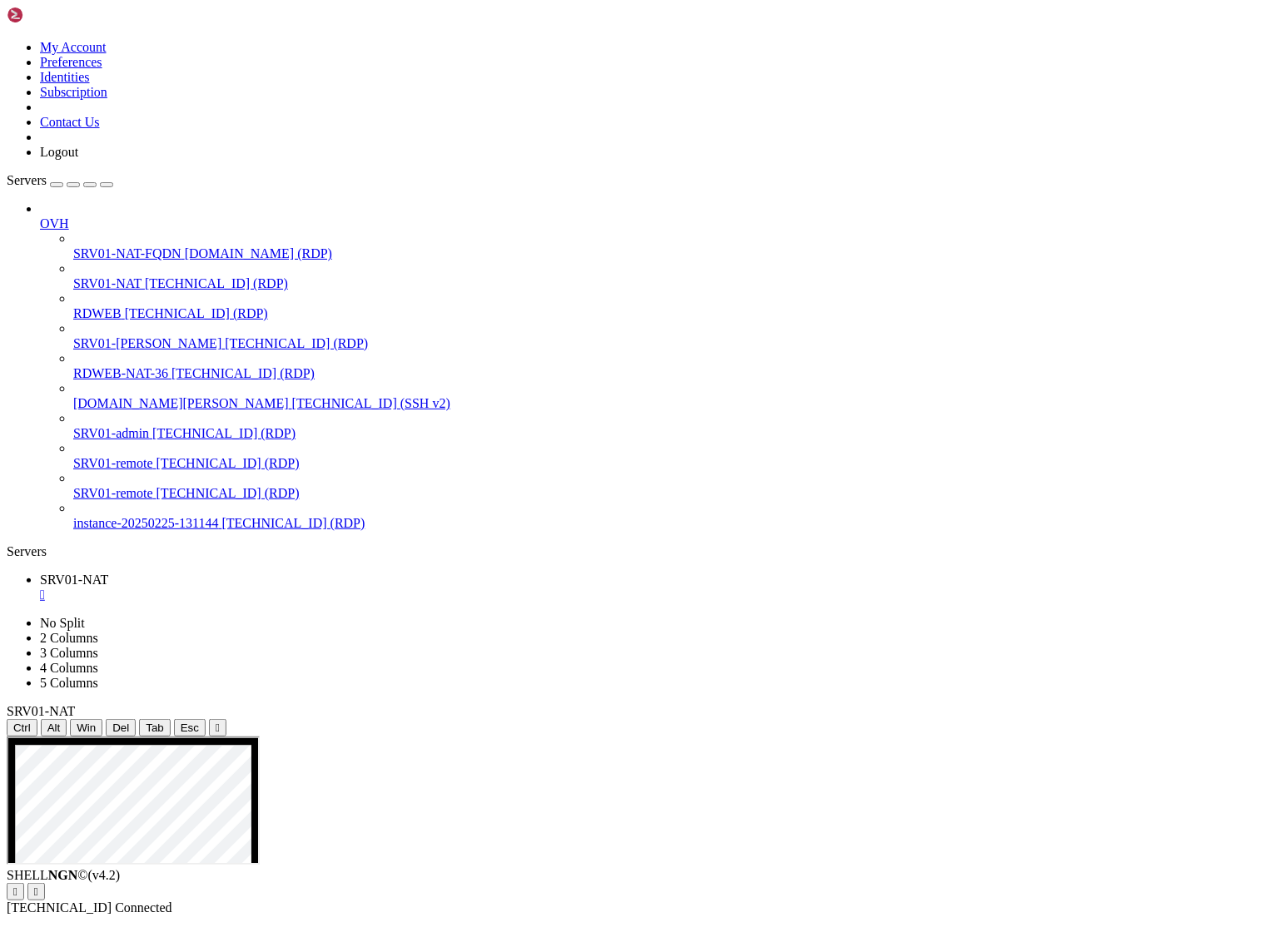
drag, startPoint x: 530, startPoint y: 1518, endPoint x: 34, endPoint y: 1474, distance: 497.9
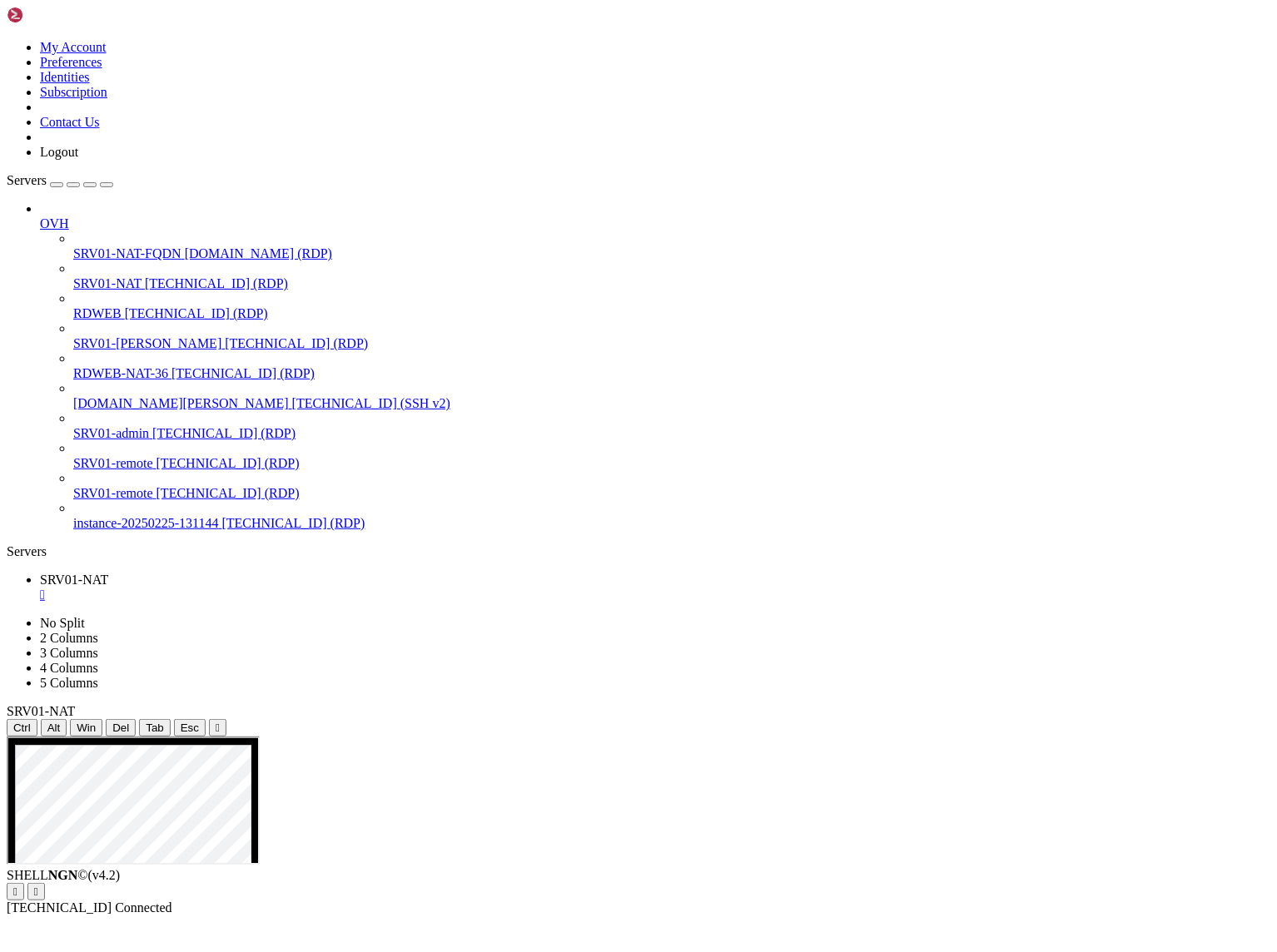
drag, startPoint x: 609, startPoint y: 1046, endPoint x: 998, endPoint y: 1354, distance: 496.2
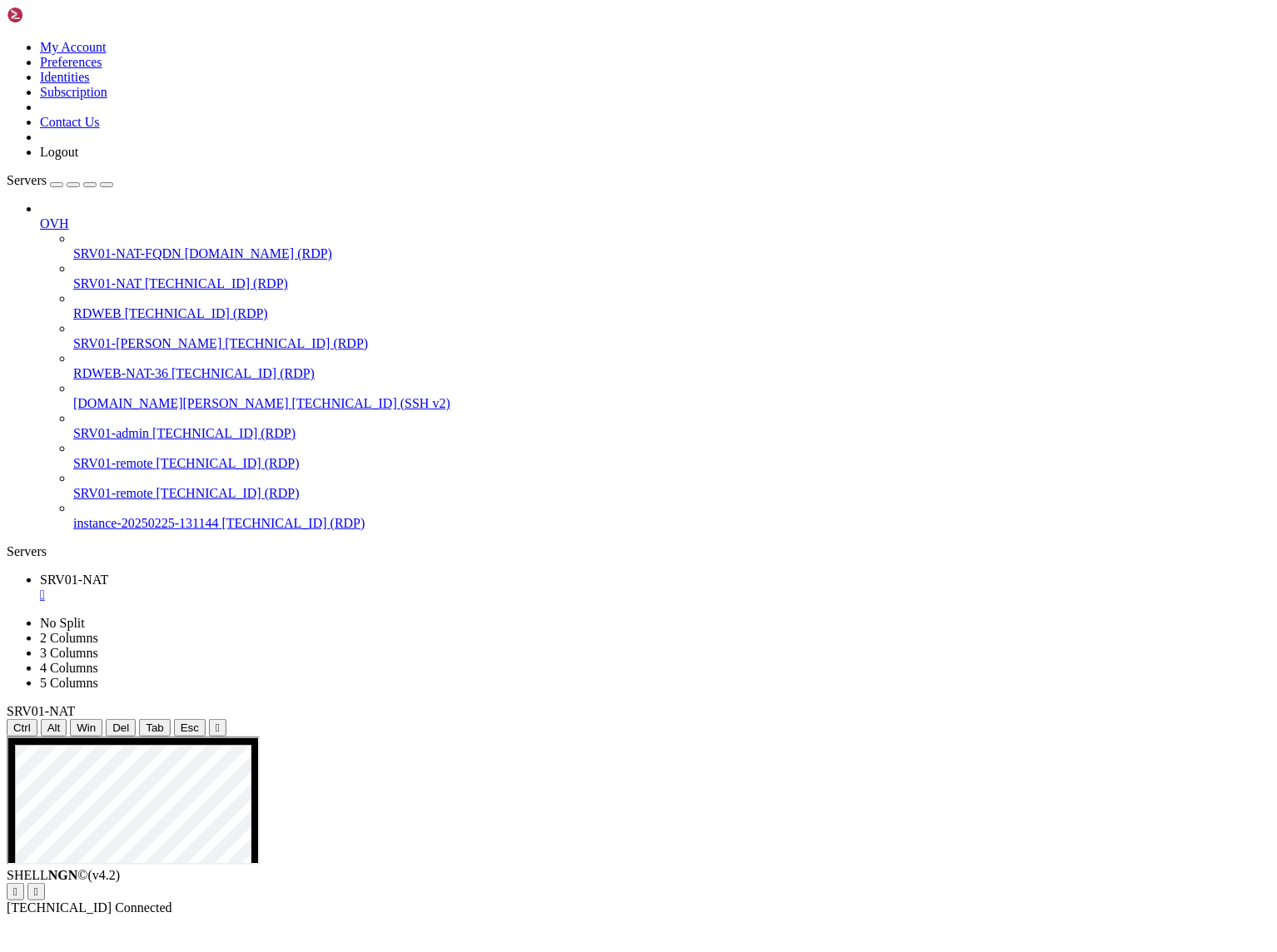
drag, startPoint x: 657, startPoint y: 1112, endPoint x: 782, endPoint y: 1225, distance: 168.5
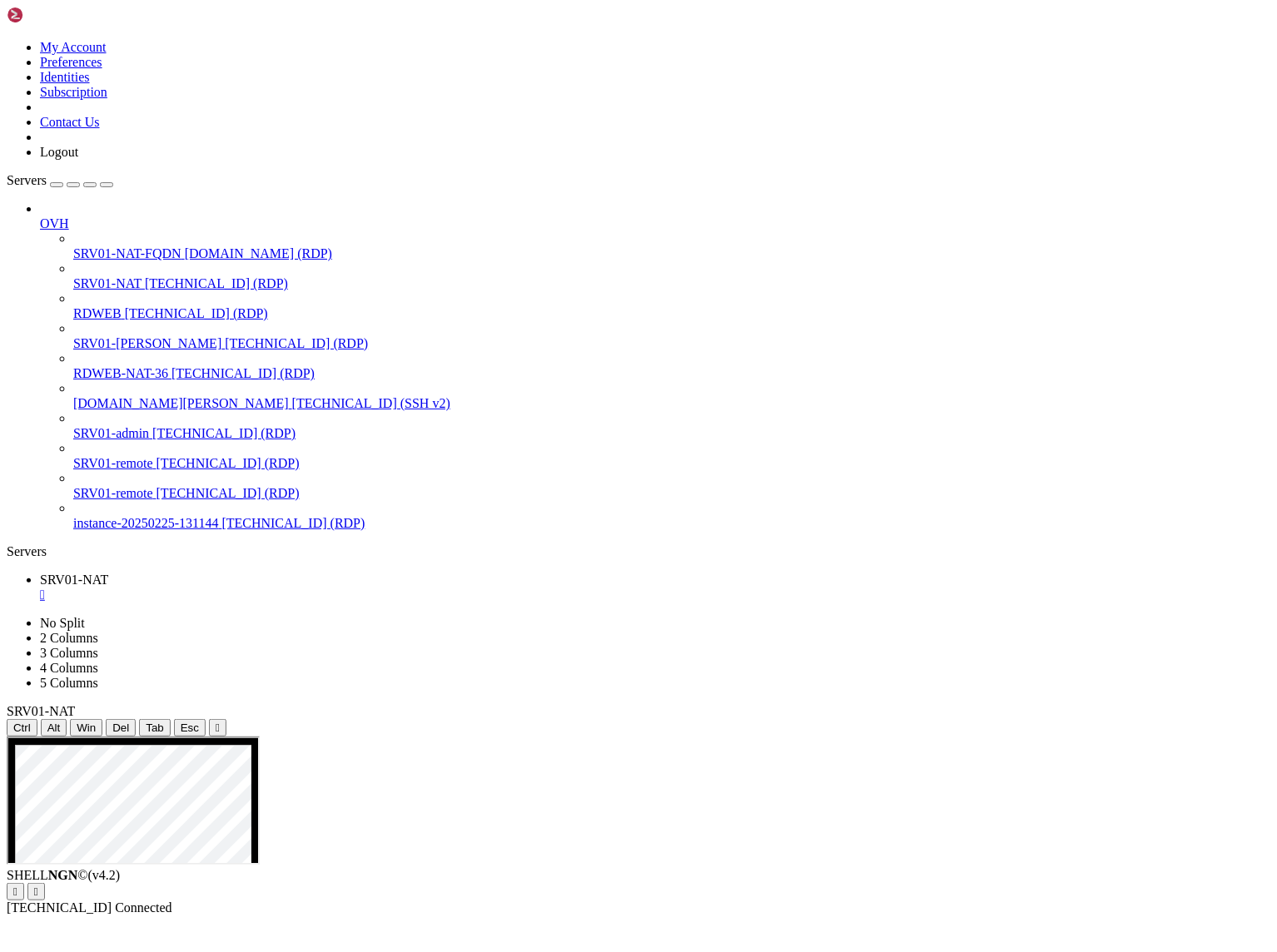
drag, startPoint x: 899, startPoint y: 1183, endPoint x: 465, endPoint y: 1148, distance: 435.4
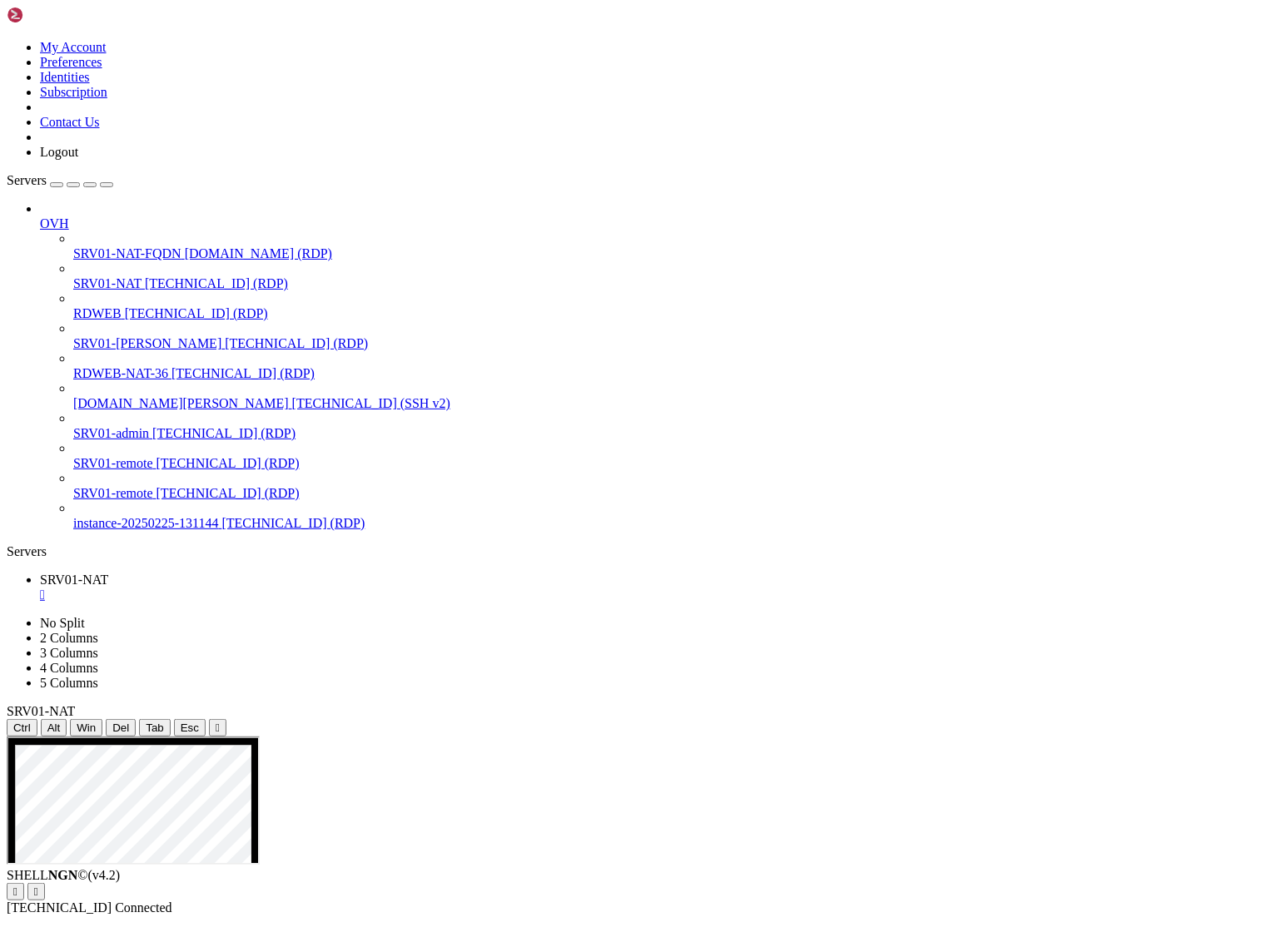
drag, startPoint x: 304, startPoint y: 1514, endPoint x: 38, endPoint y: 1100, distance: 492.1
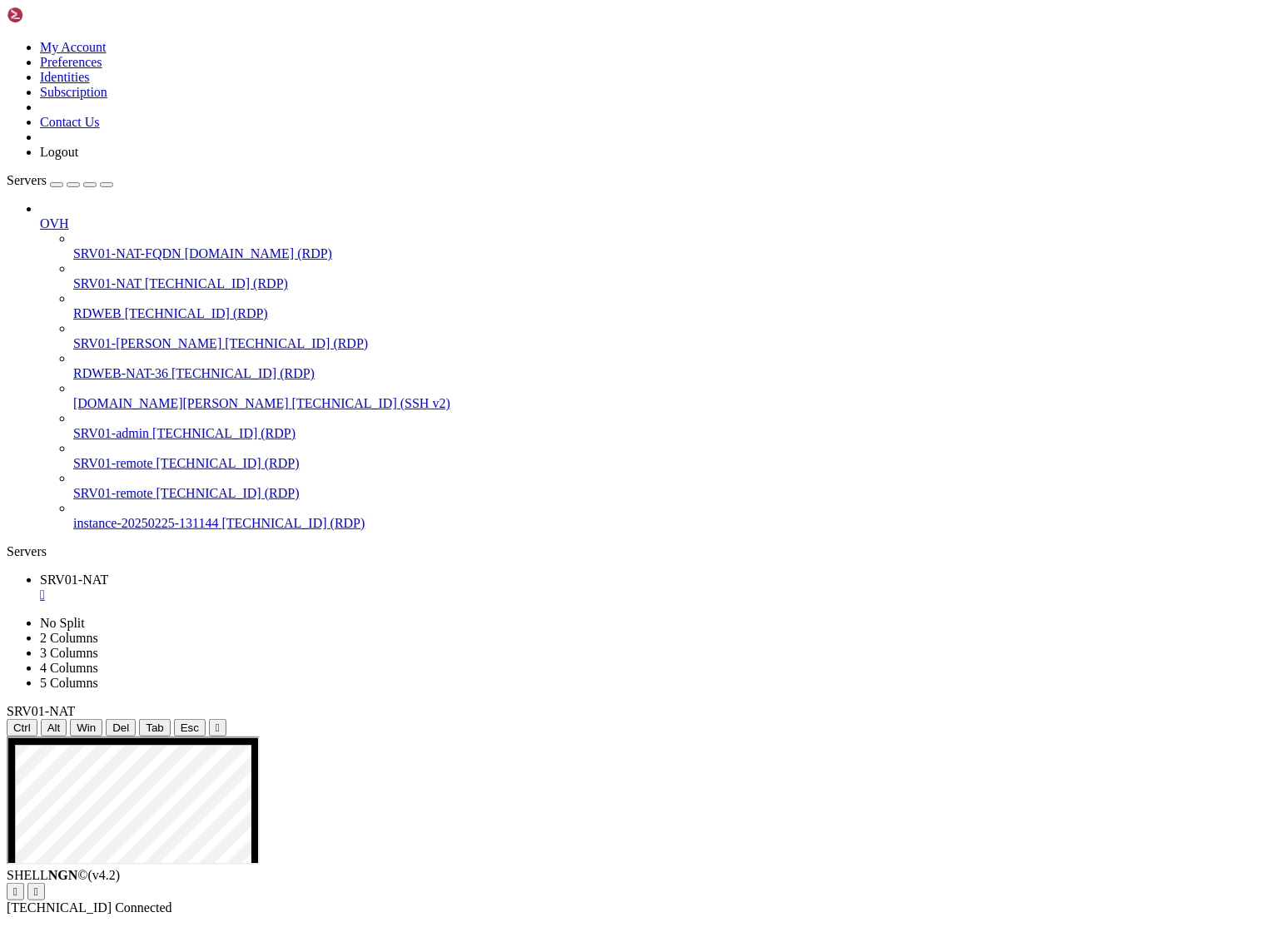
drag, startPoint x: 524, startPoint y: 973, endPoint x: 356, endPoint y: 941, distance: 171.0
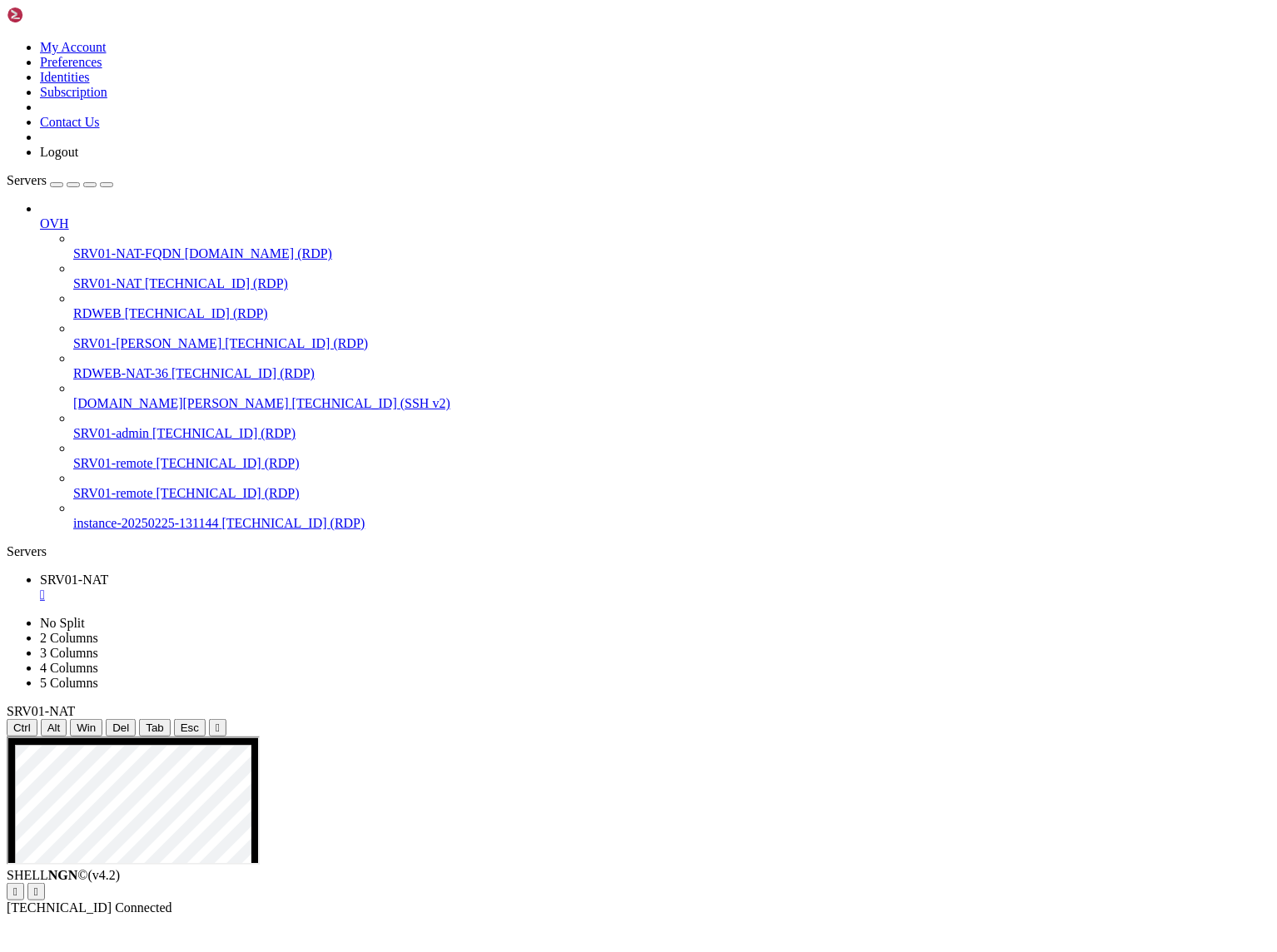
drag, startPoint x: 529, startPoint y: 970, endPoint x: 361, endPoint y: 939, distance: 170.8
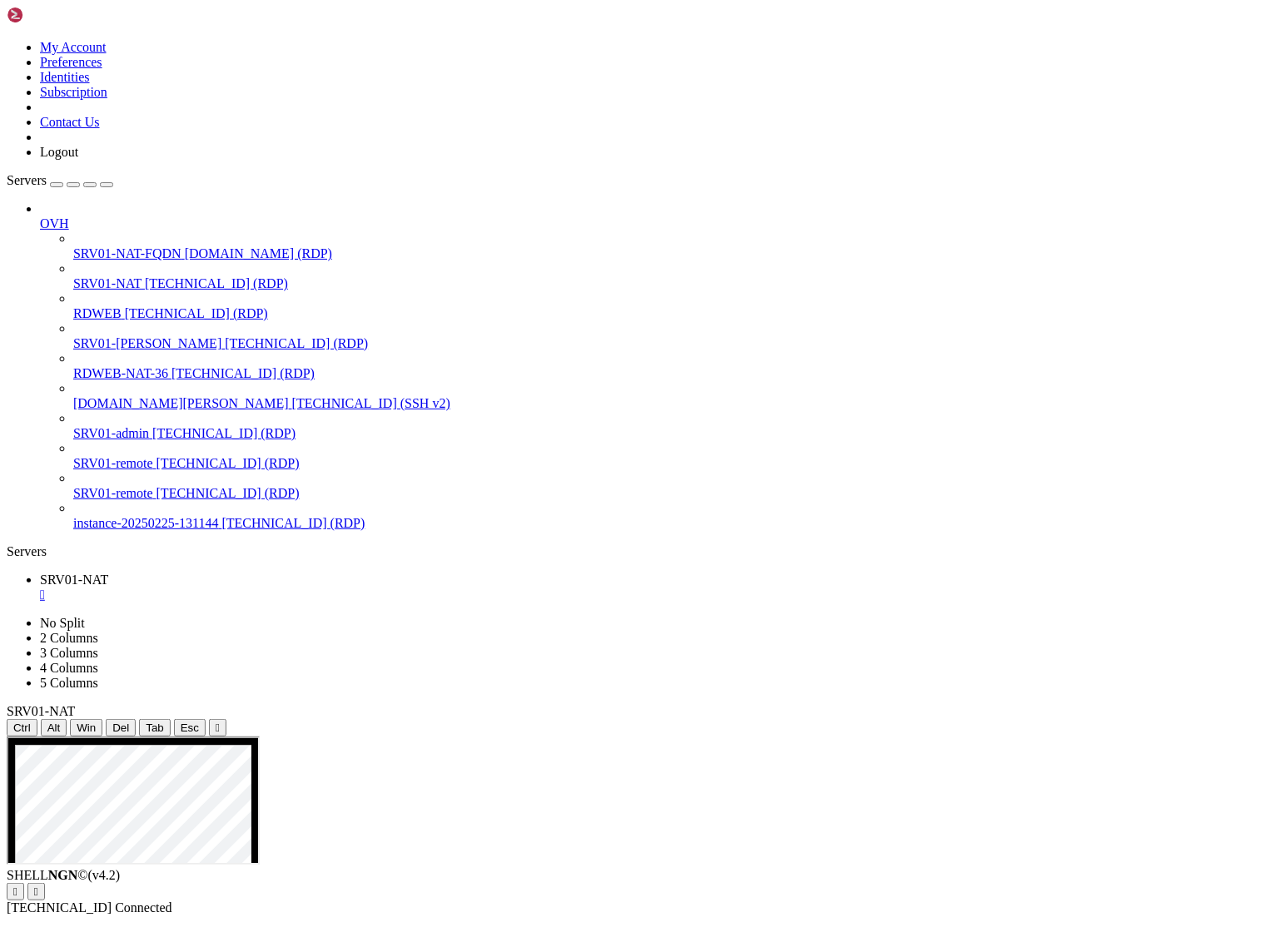
drag, startPoint x: 529, startPoint y: 968, endPoint x: 355, endPoint y: 940, distance: 176.2
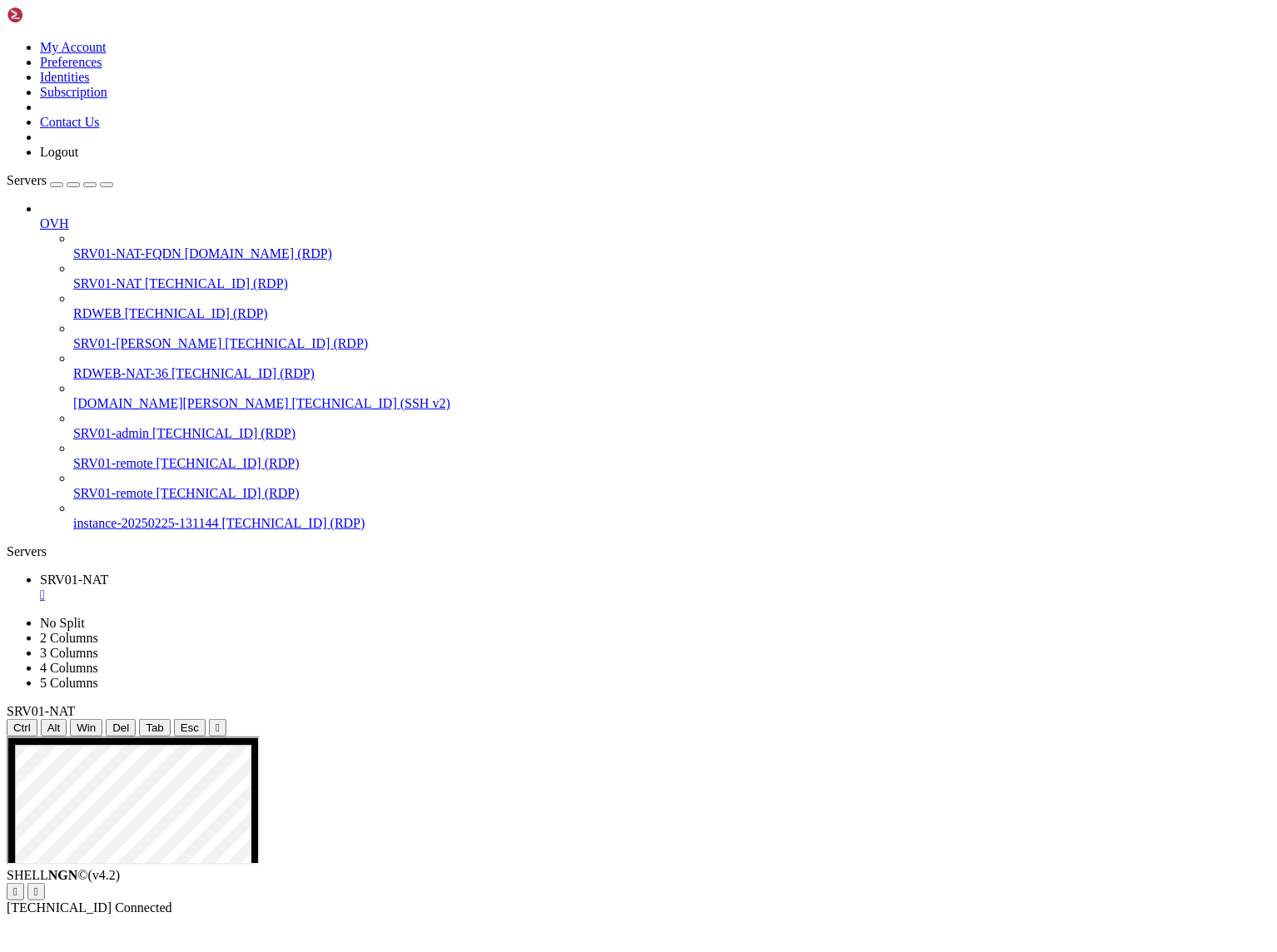
drag, startPoint x: 545, startPoint y: 1167, endPoint x: 735, endPoint y: 1171, distance: 190.0
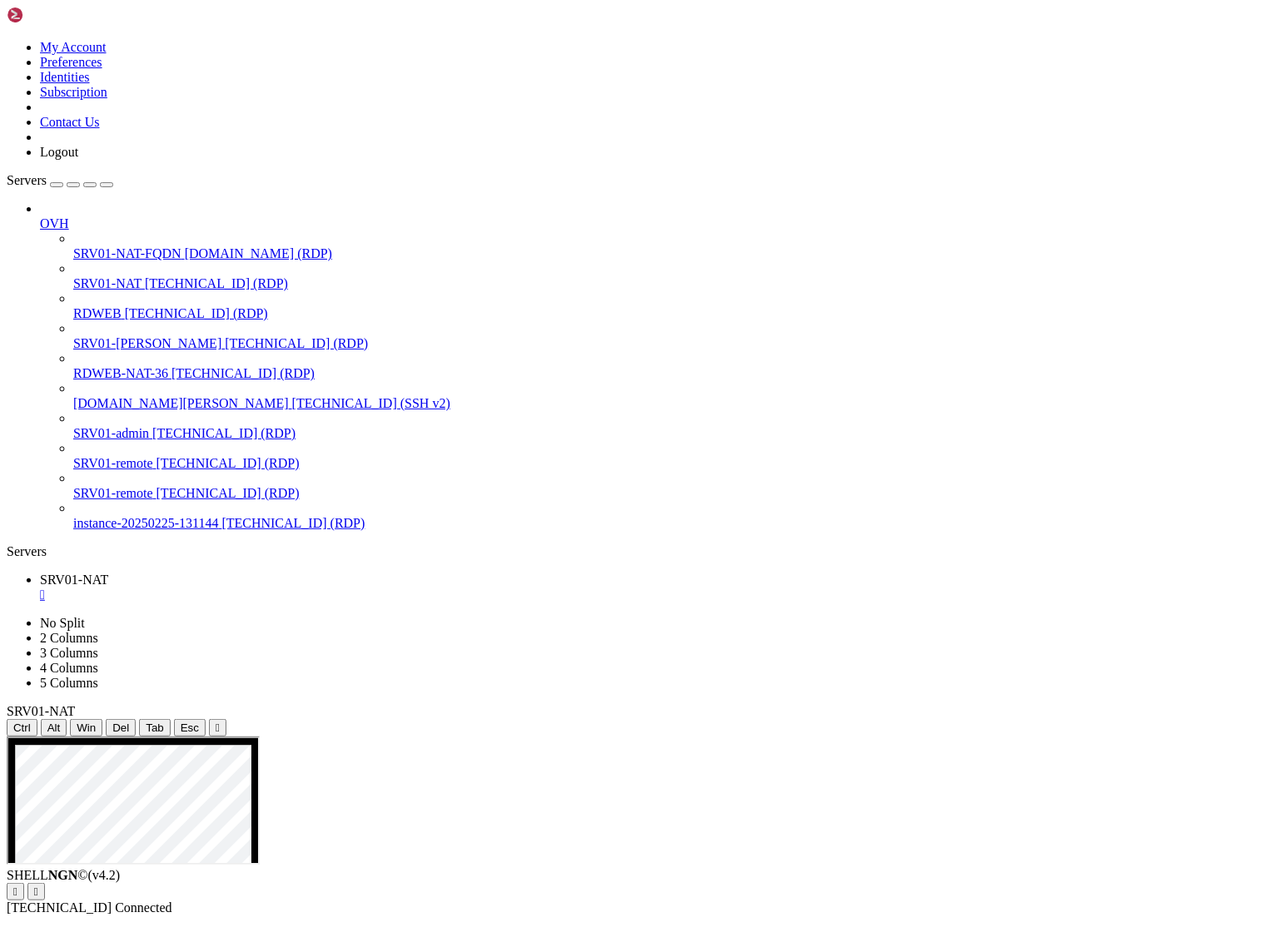
drag, startPoint x: 707, startPoint y: 1171, endPoint x: 456, endPoint y: 1148, distance: 252.1
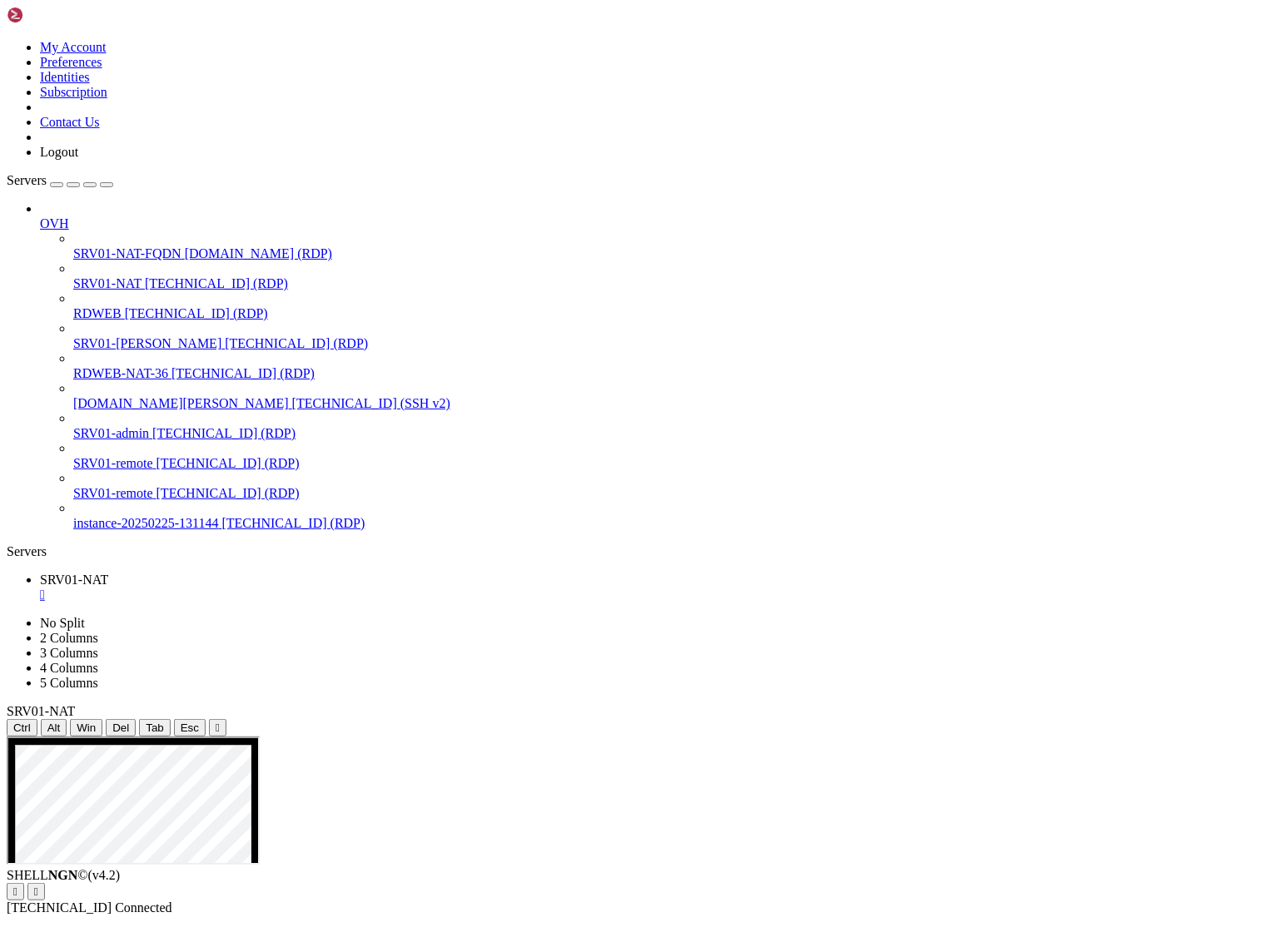
drag, startPoint x: 577, startPoint y: 1030, endPoint x: 518, endPoint y: 1031, distance: 59.0
drag, startPoint x: 657, startPoint y: 1033, endPoint x: 508, endPoint y: 1034, distance: 149.0
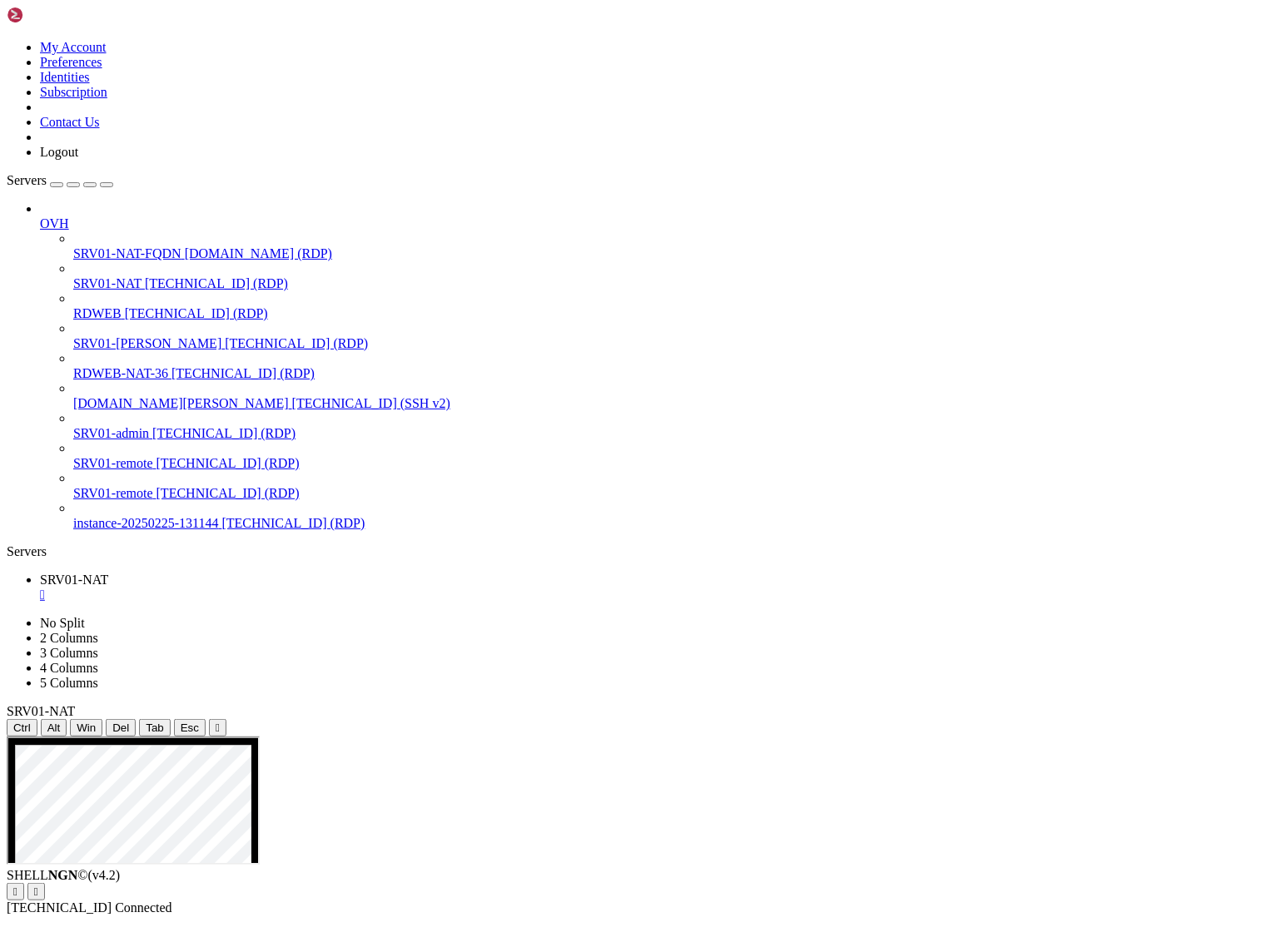
drag, startPoint x: 663, startPoint y: 1036, endPoint x: 501, endPoint y: 1017, distance: 163.1
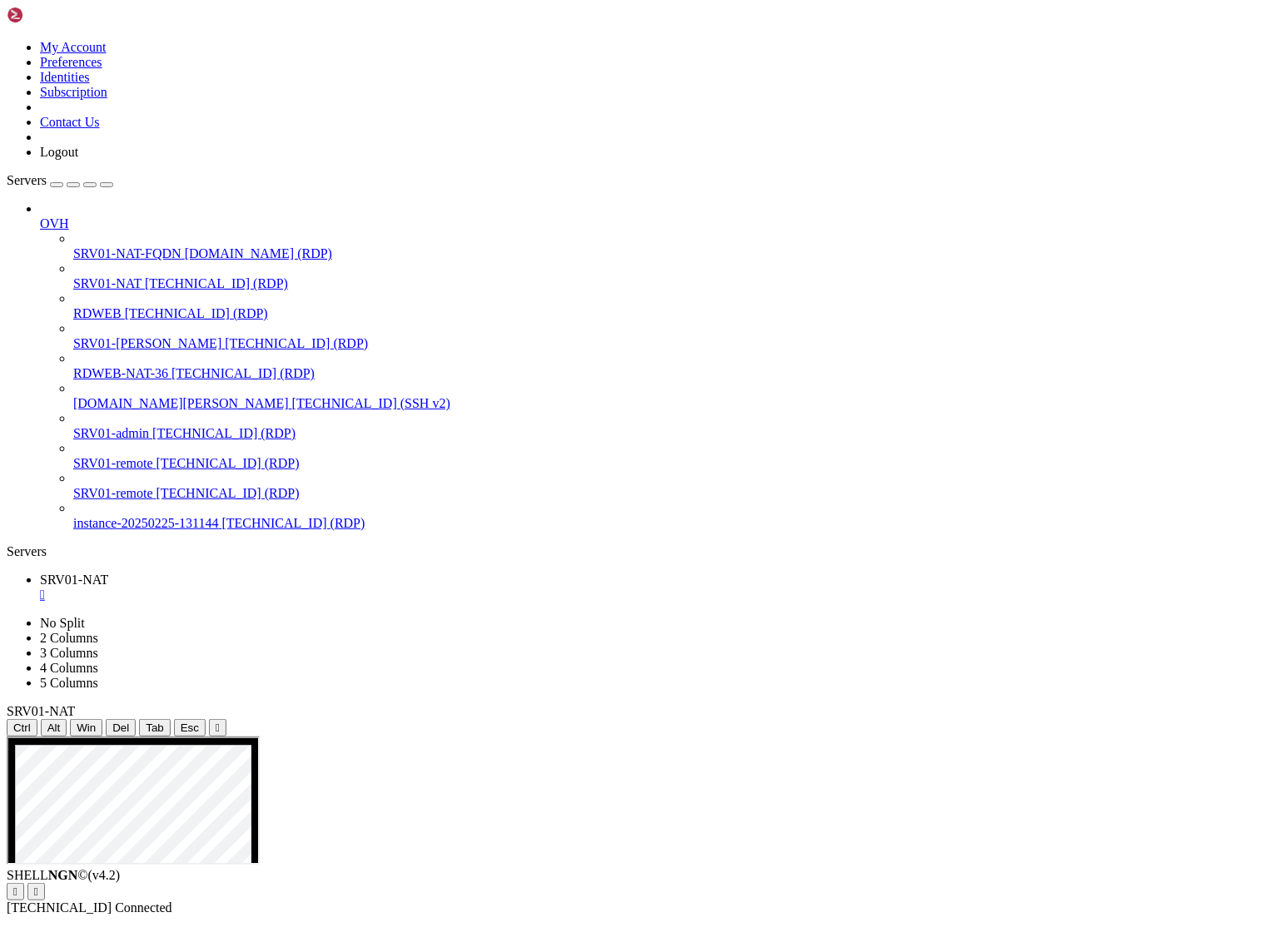
drag, startPoint x: 525, startPoint y: 970, endPoint x: 349, endPoint y: 940, distance: 178.5
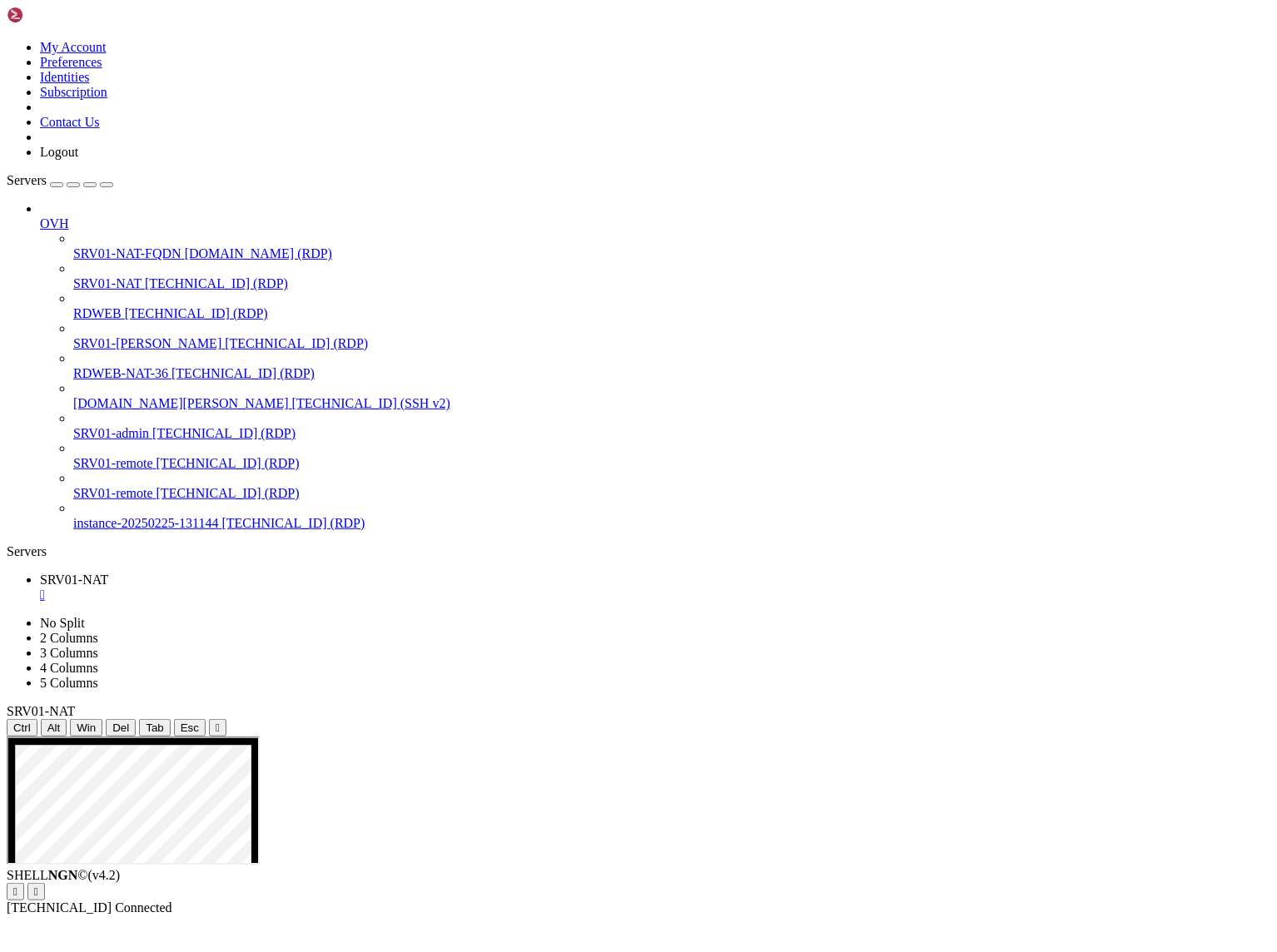
drag, startPoint x: 566, startPoint y: 1100, endPoint x: 448, endPoint y: 1103, distance: 118.0
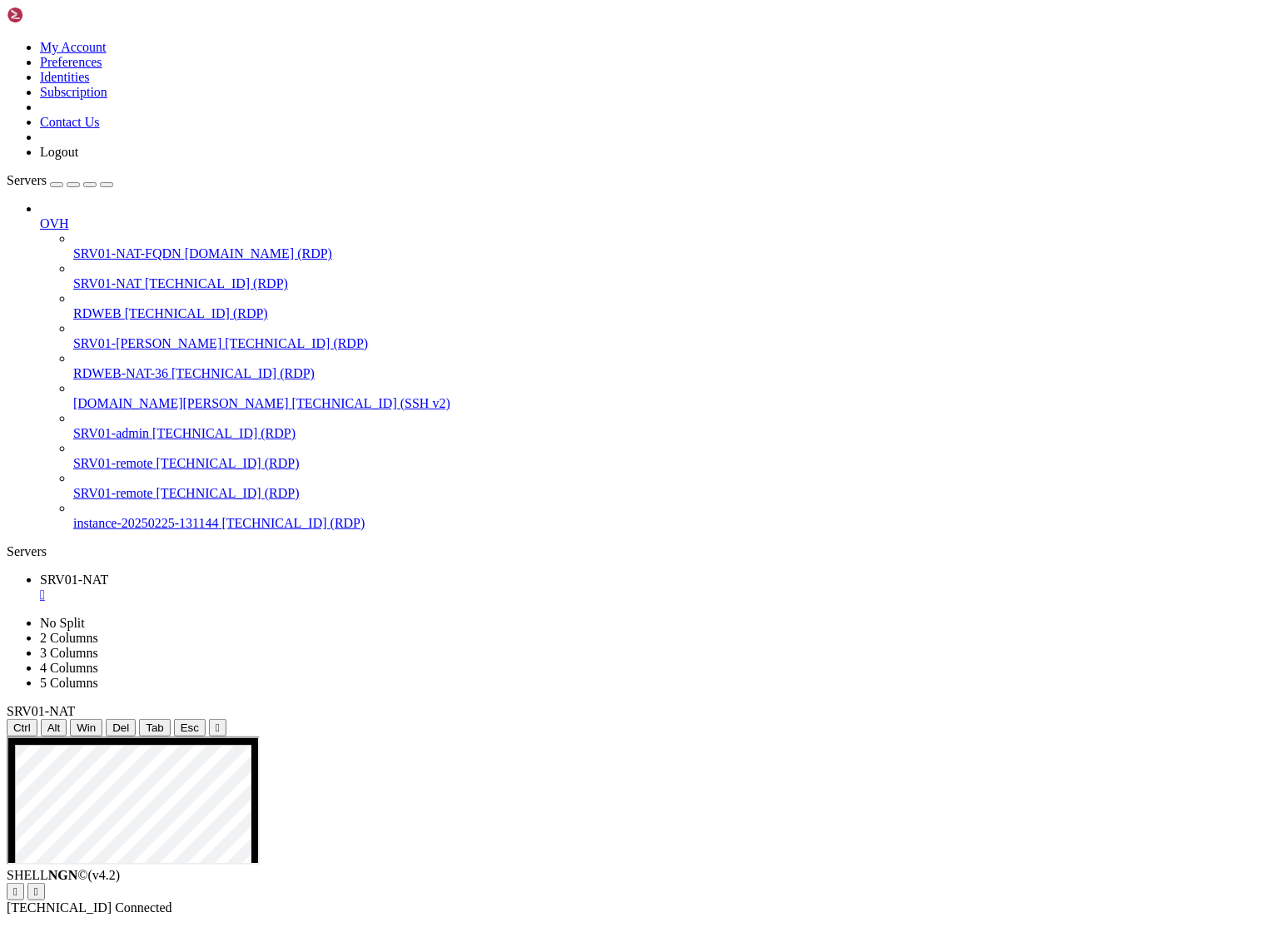
drag, startPoint x: 551, startPoint y: 1226, endPoint x: 469, endPoint y: 1225, distance: 82.0
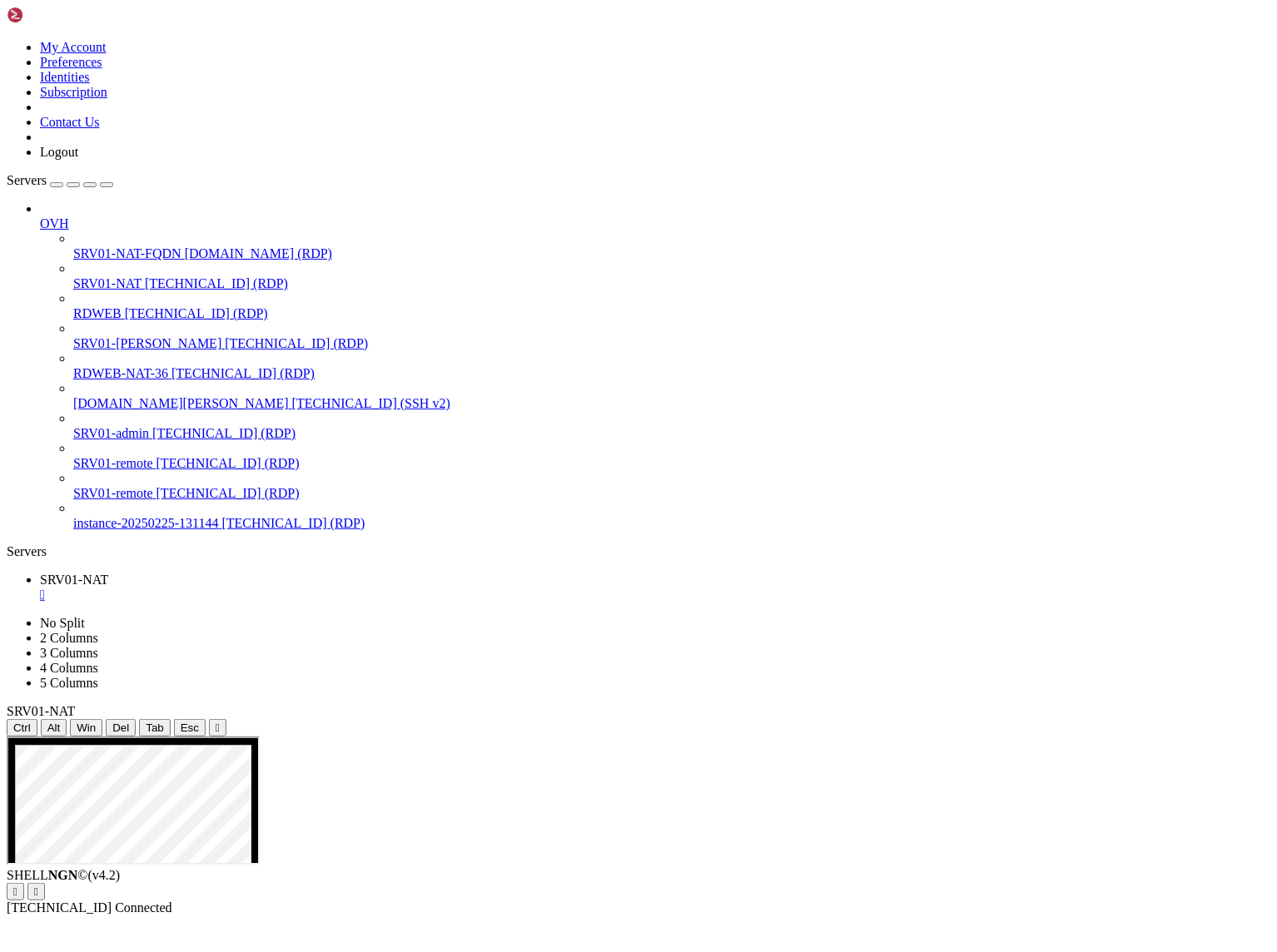
drag, startPoint x: 543, startPoint y: 967, endPoint x: 355, endPoint y: 941, distance: 189.8
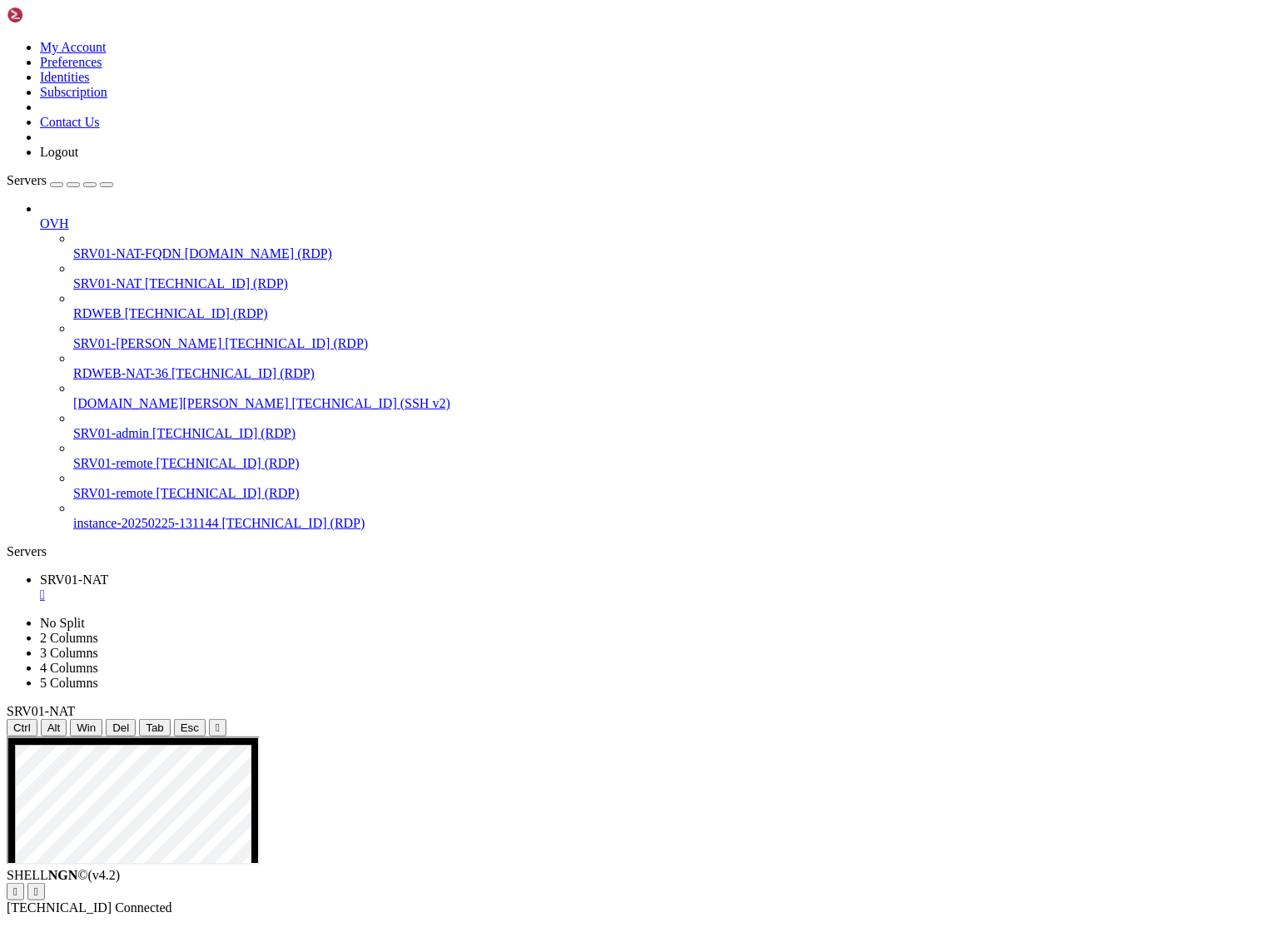
drag, startPoint x: 522, startPoint y: 967, endPoint x: 352, endPoint y: 942, distance: 171.8
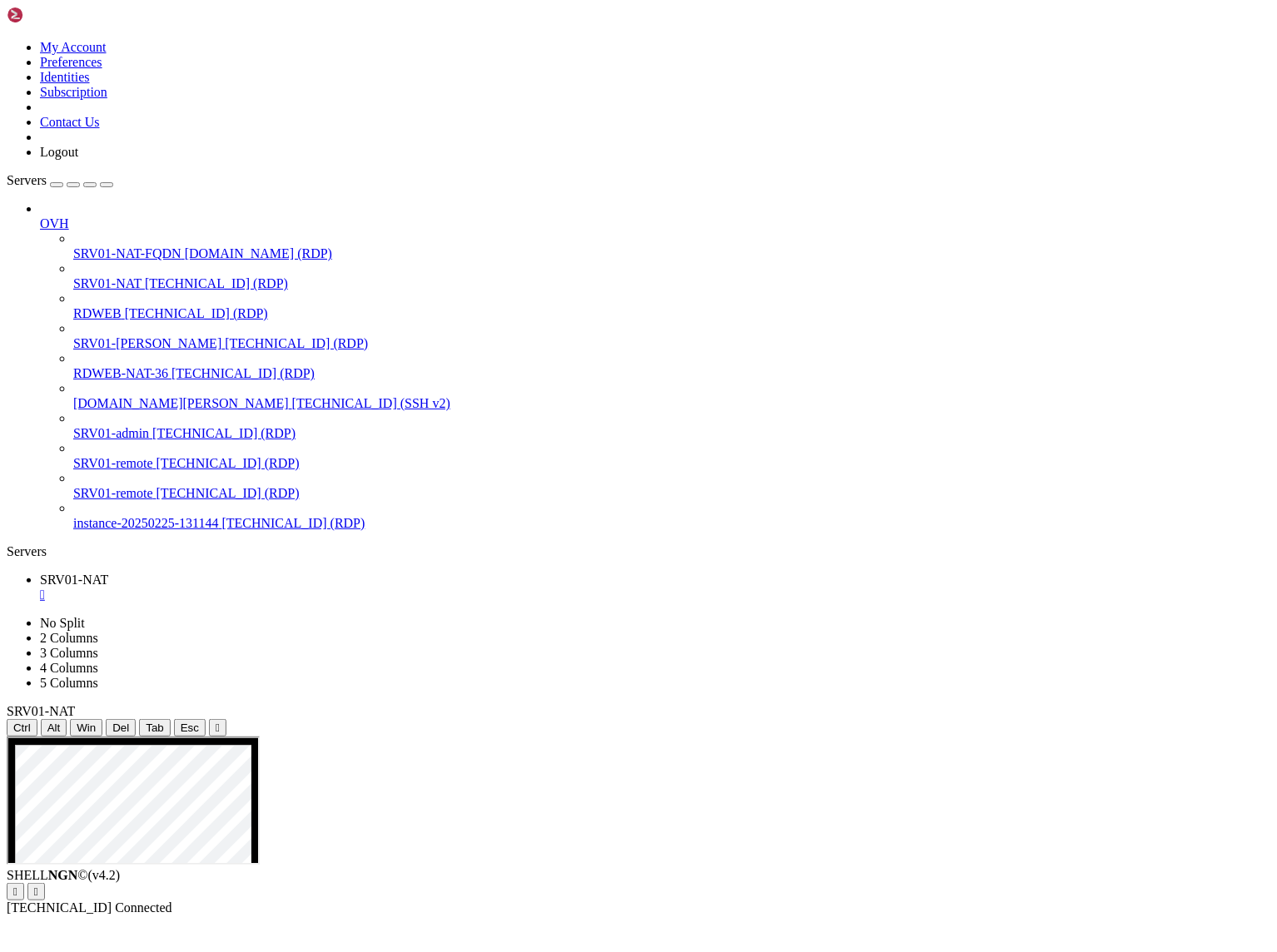
drag, startPoint x: 450, startPoint y: 993, endPoint x: 429, endPoint y: 1213, distance: 221.0
drag, startPoint x: 1194, startPoint y: 1063, endPoint x: 1050, endPoint y: 1069, distance: 144.1
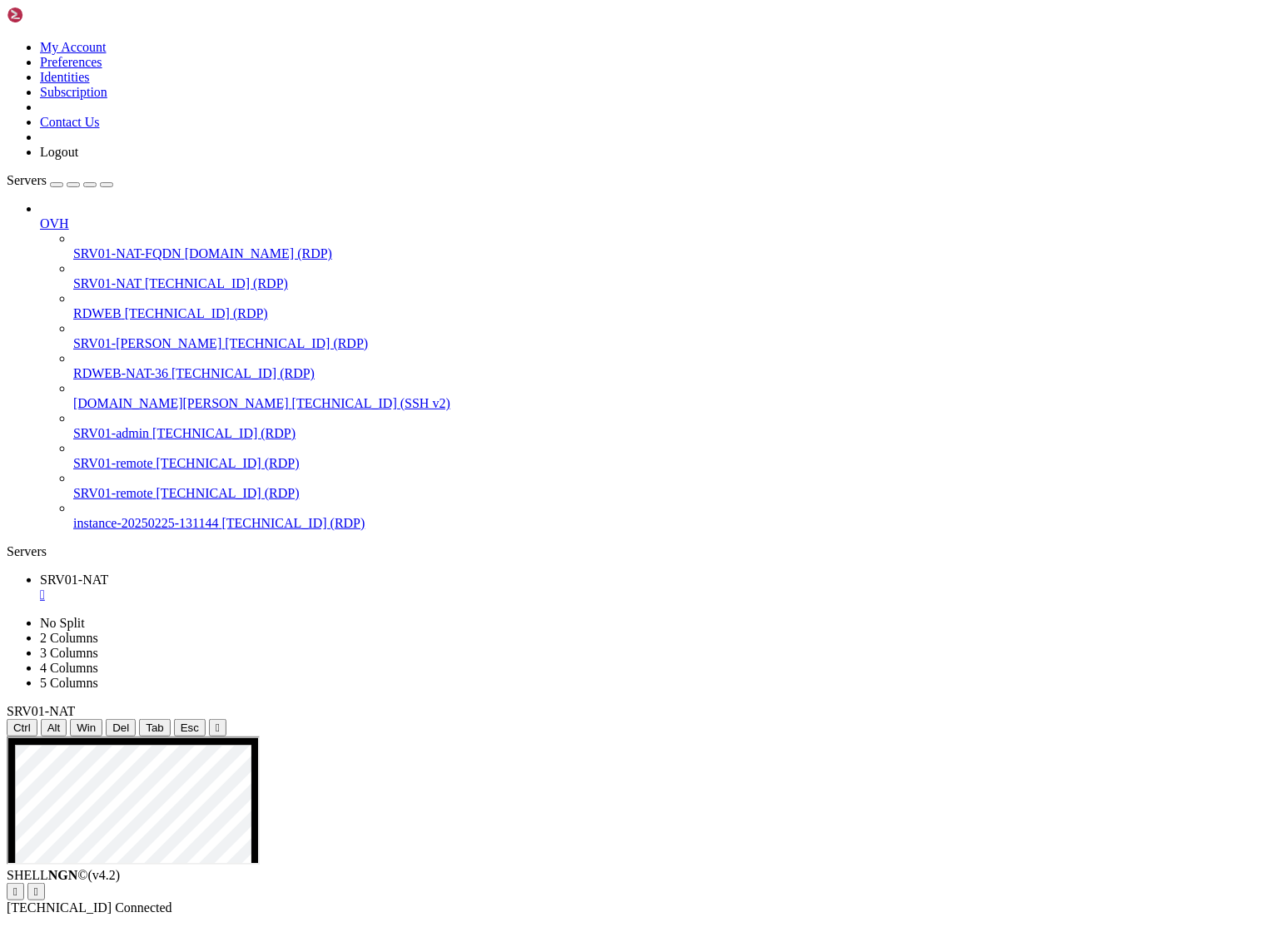
drag, startPoint x: 979, startPoint y: 1178, endPoint x: 1095, endPoint y: 1180, distance: 116.0
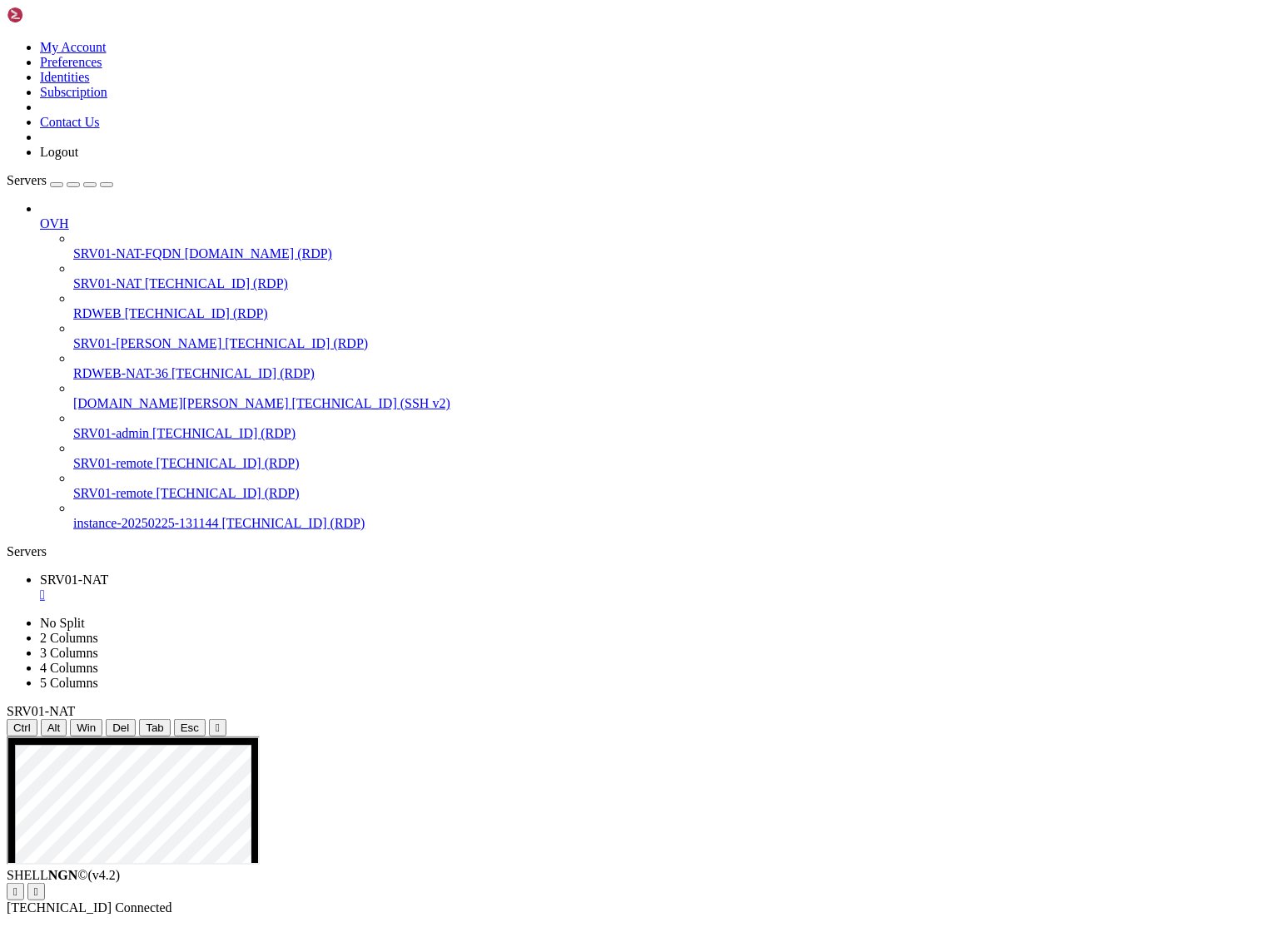
drag, startPoint x: 520, startPoint y: 1187, endPoint x: 351, endPoint y: 915, distance: 320.2
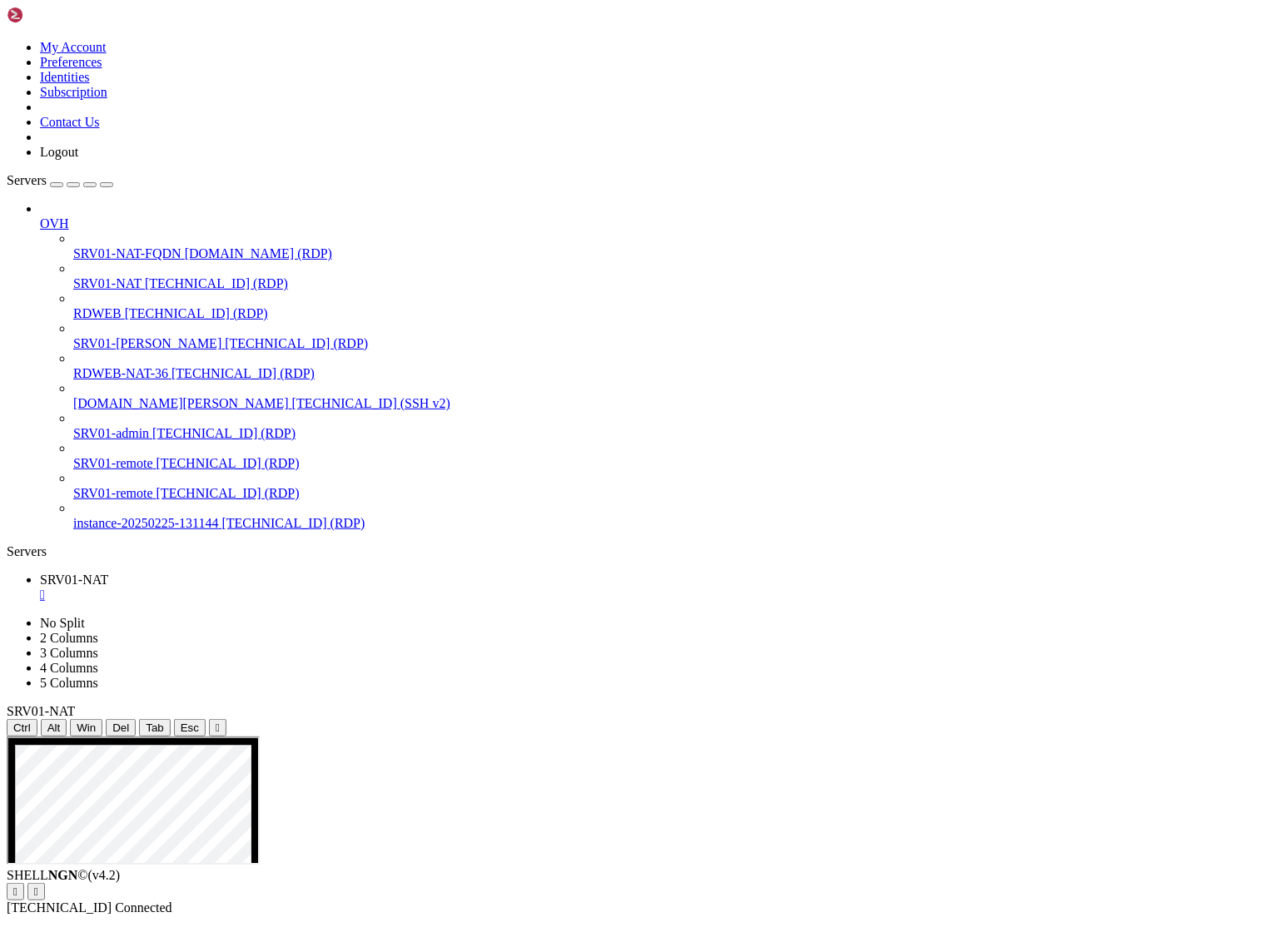
drag, startPoint x: 287, startPoint y: 972, endPoint x: 656, endPoint y: 1242, distance: 457.2
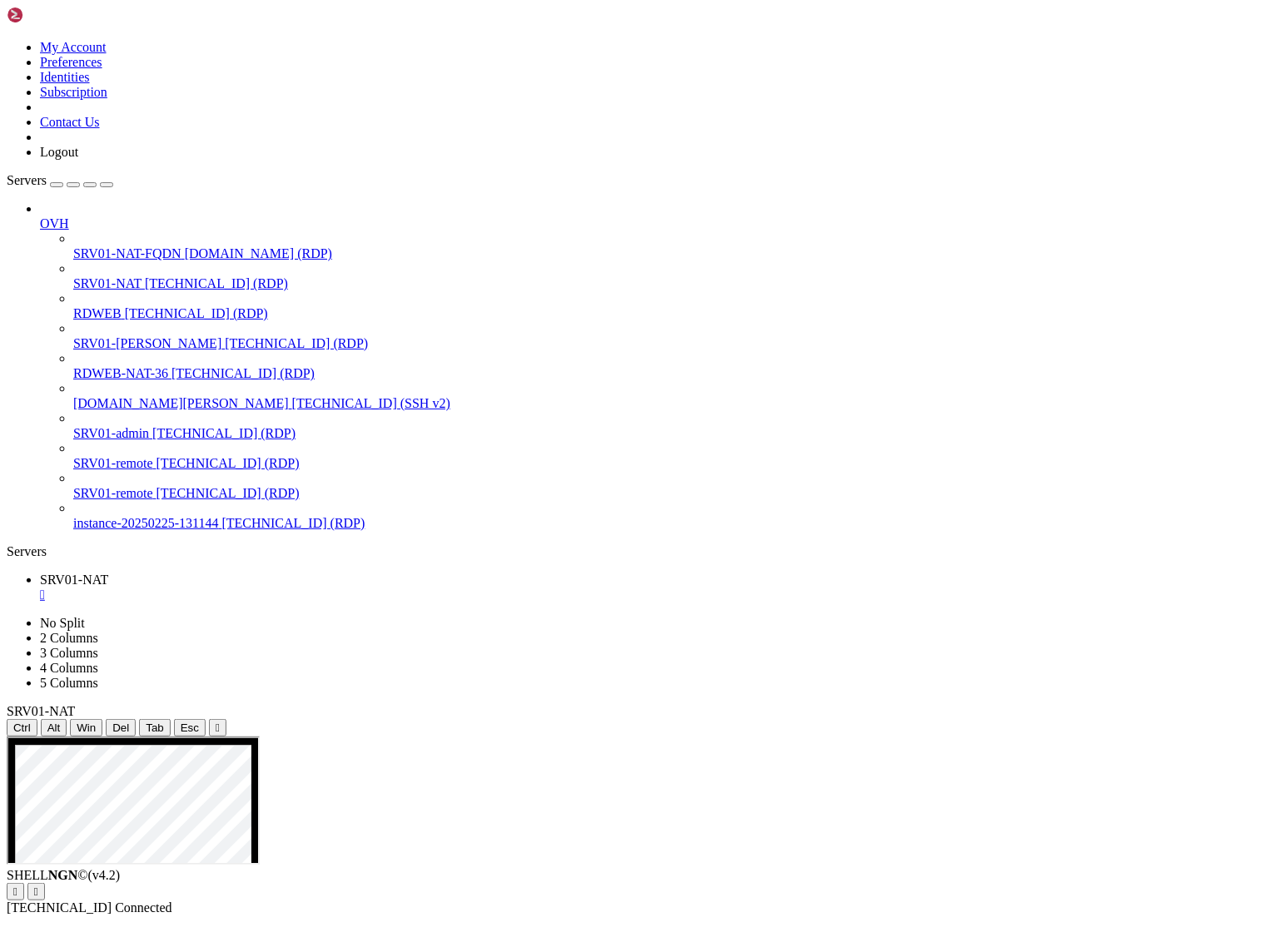
drag, startPoint x: 500, startPoint y: 1524, endPoint x: 31, endPoint y: 1367, distance: 494.6
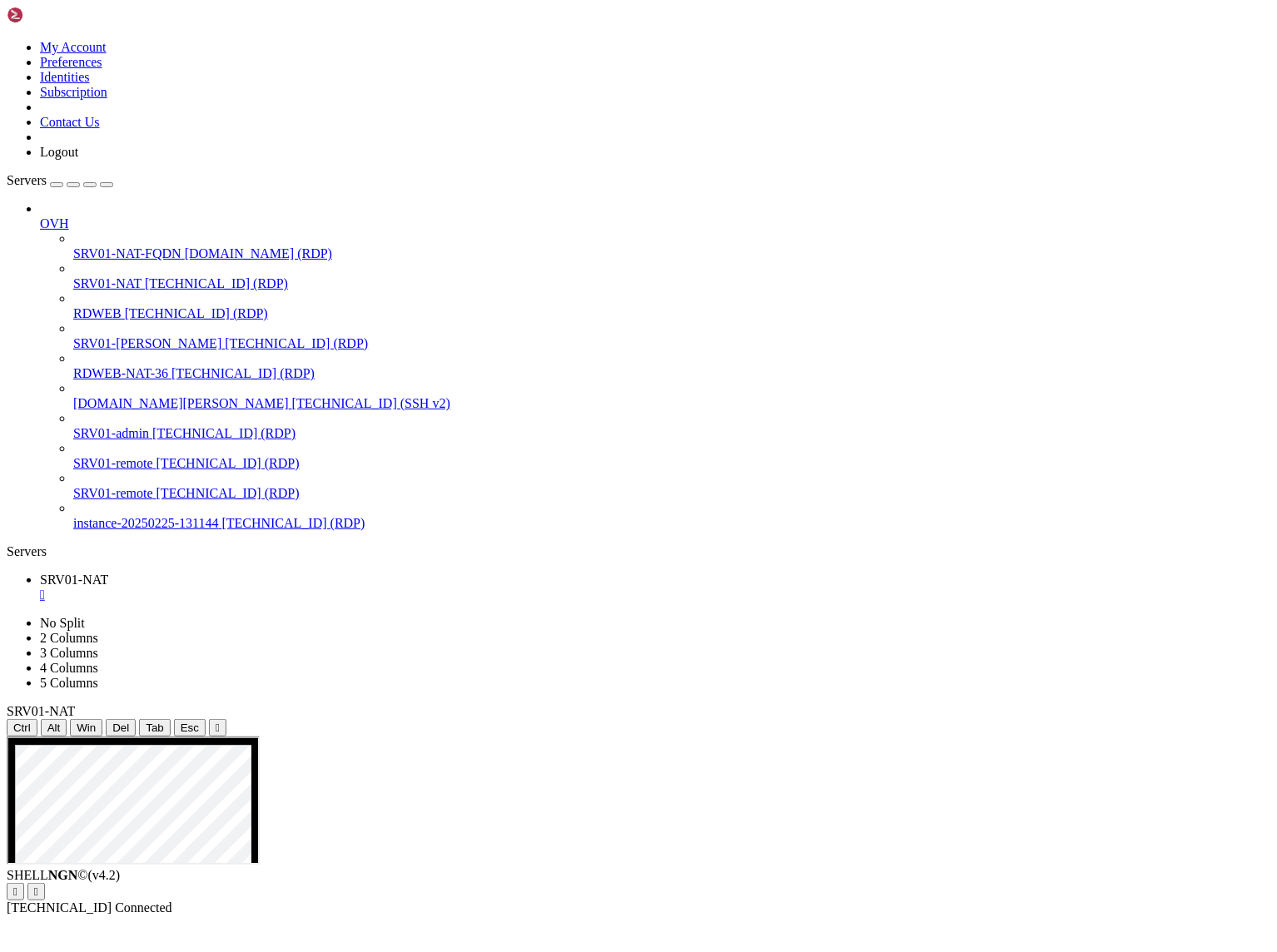
drag, startPoint x: 390, startPoint y: 1354, endPoint x: 492, endPoint y: 1490, distance: 170.0
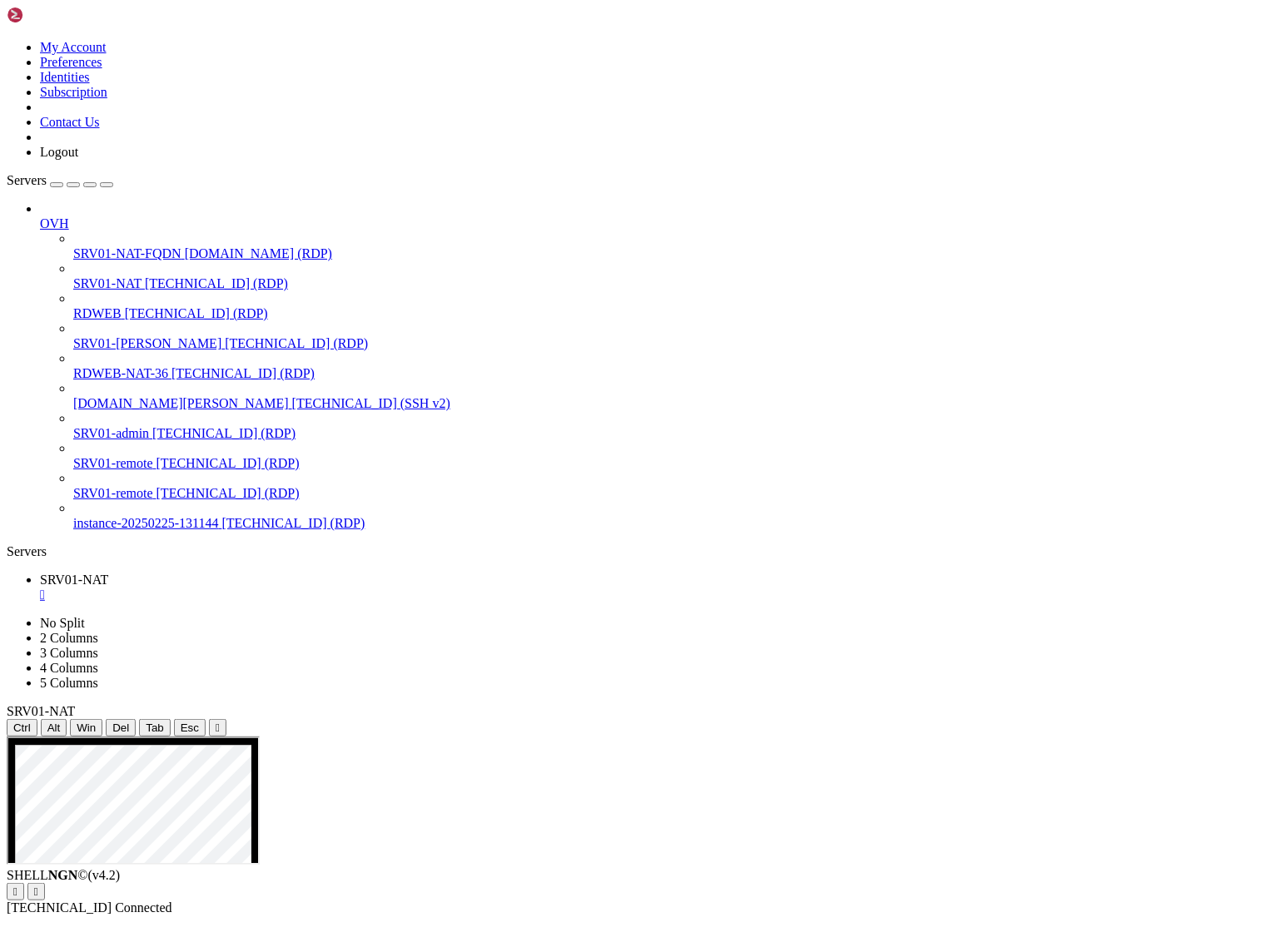
drag, startPoint x: 206, startPoint y: 1110, endPoint x: 331, endPoint y: 1537, distance: 444.9
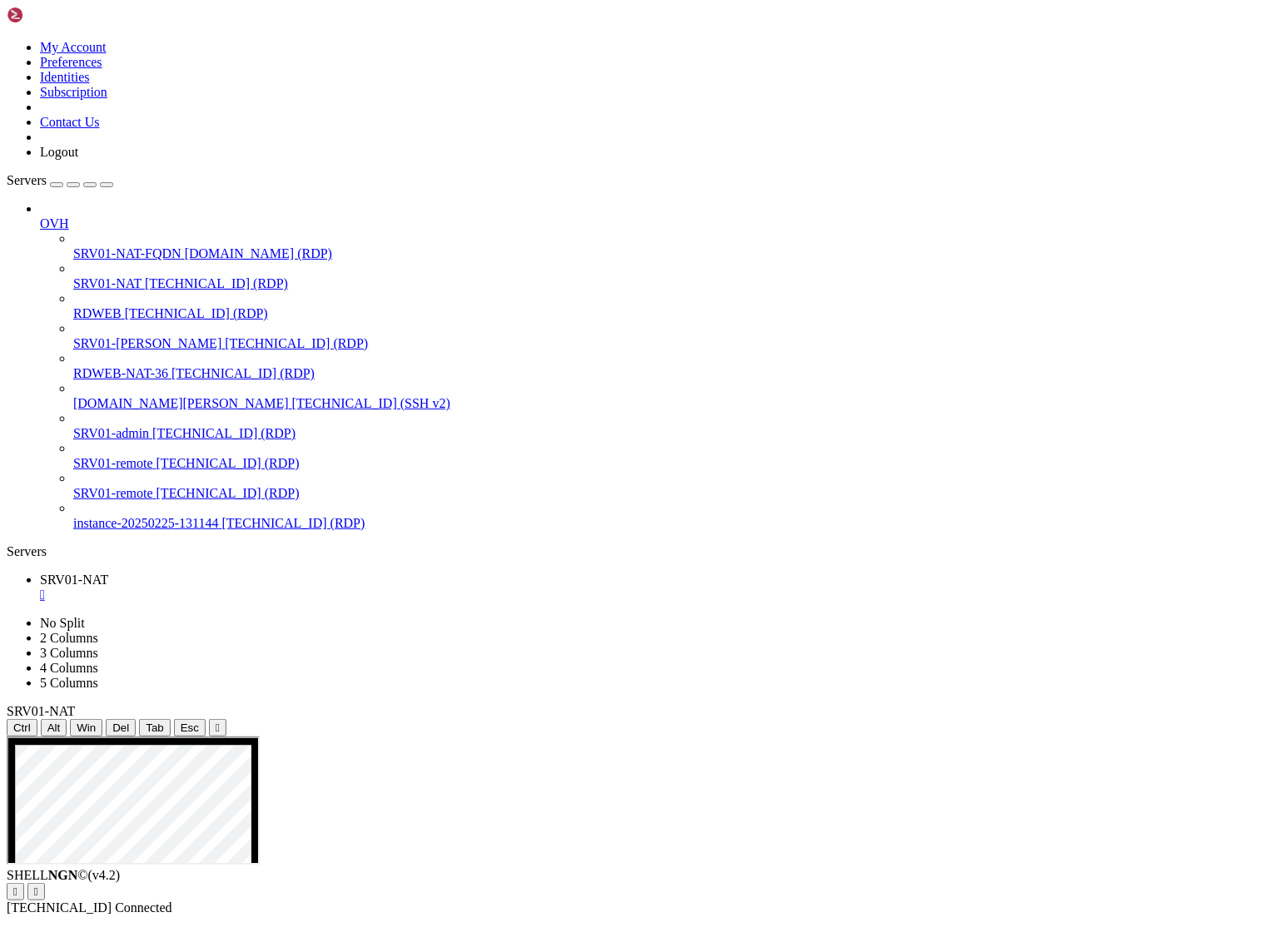
drag, startPoint x: 98, startPoint y: 1220, endPoint x: 377, endPoint y: 1452, distance: 362.9
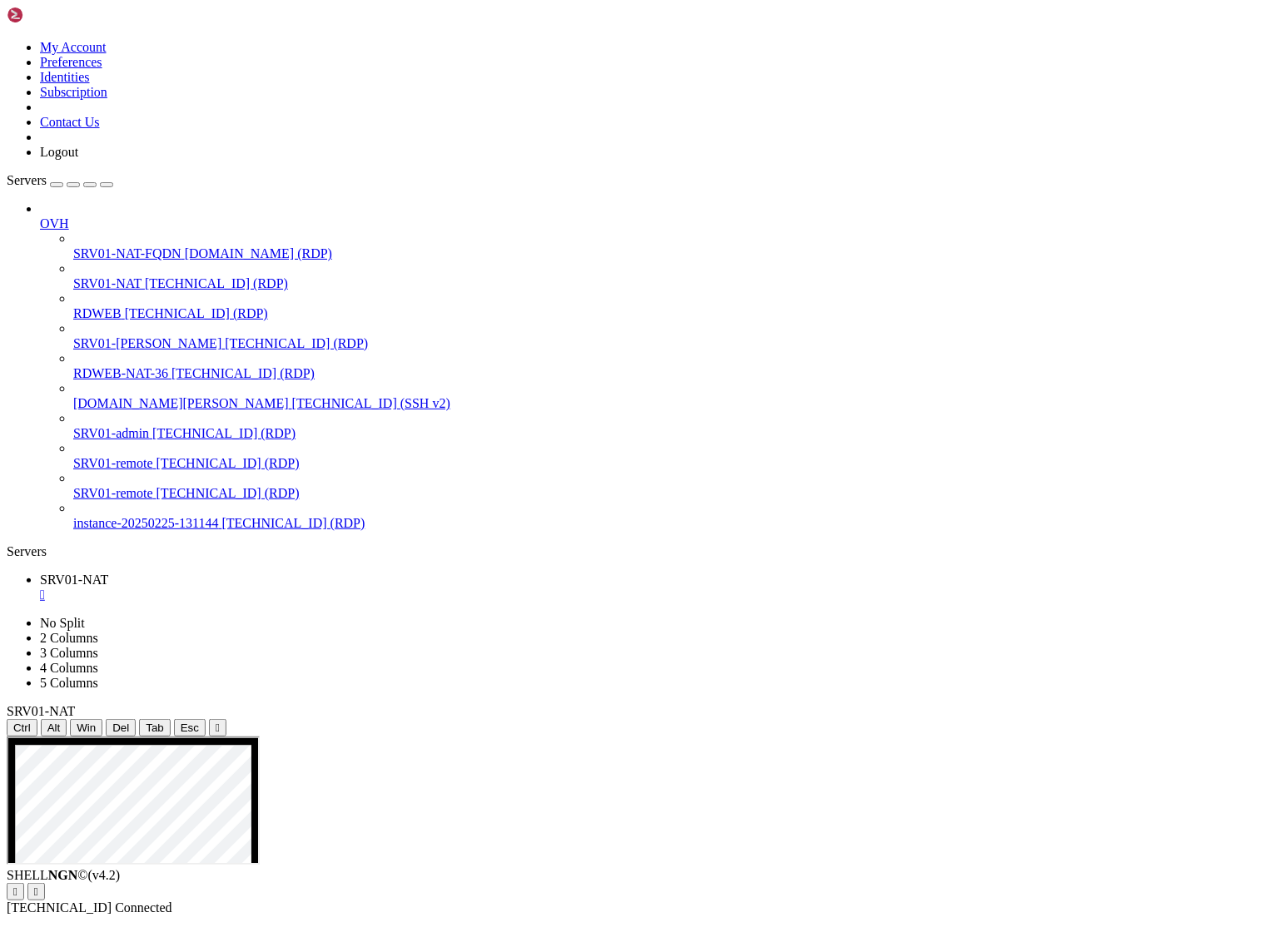
drag, startPoint x: 449, startPoint y: 1534, endPoint x: 39, endPoint y: 1206, distance: 525.1
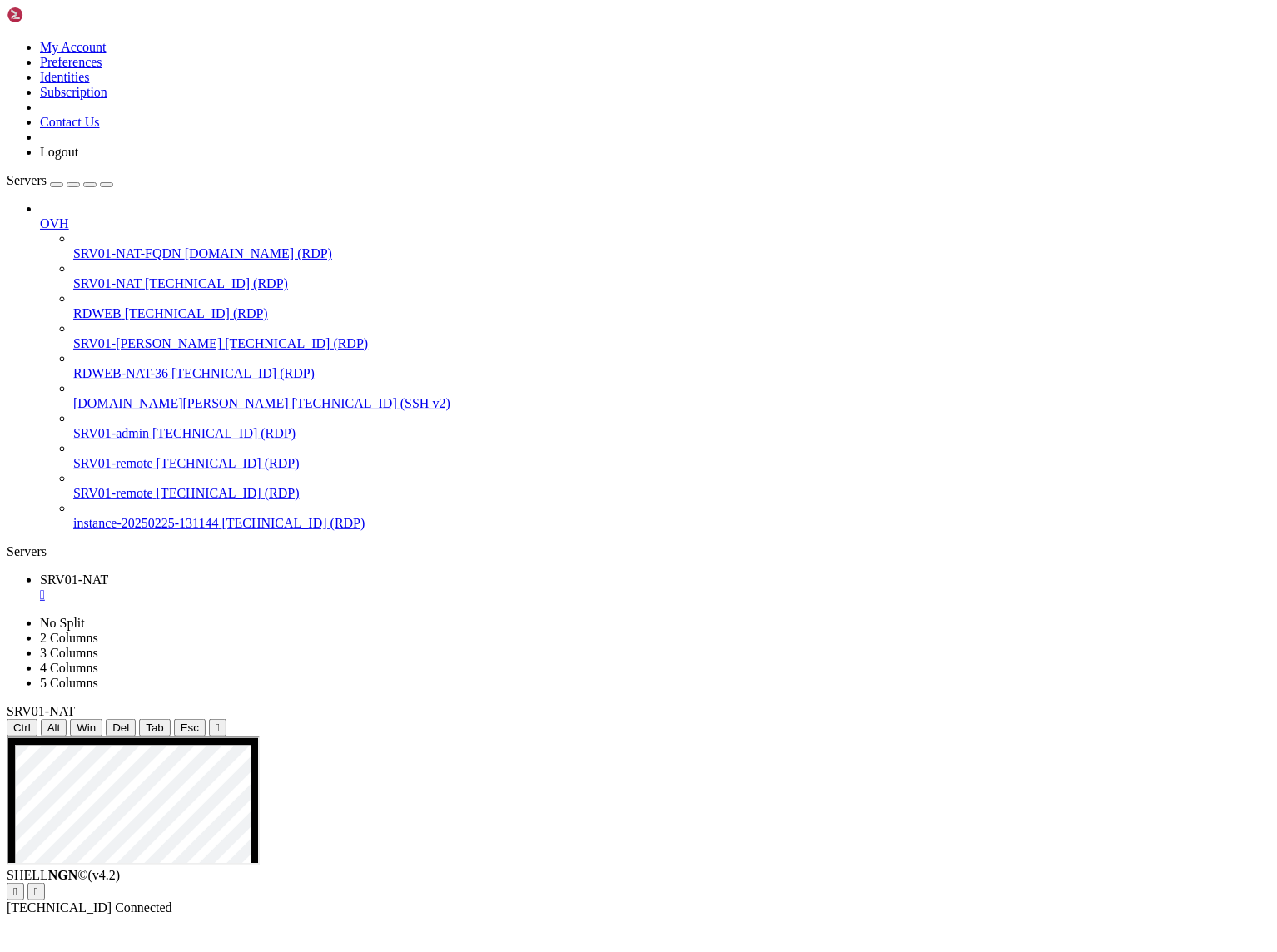
drag, startPoint x: 436, startPoint y: 1311, endPoint x: 549, endPoint y: 1510, distance: 228.8
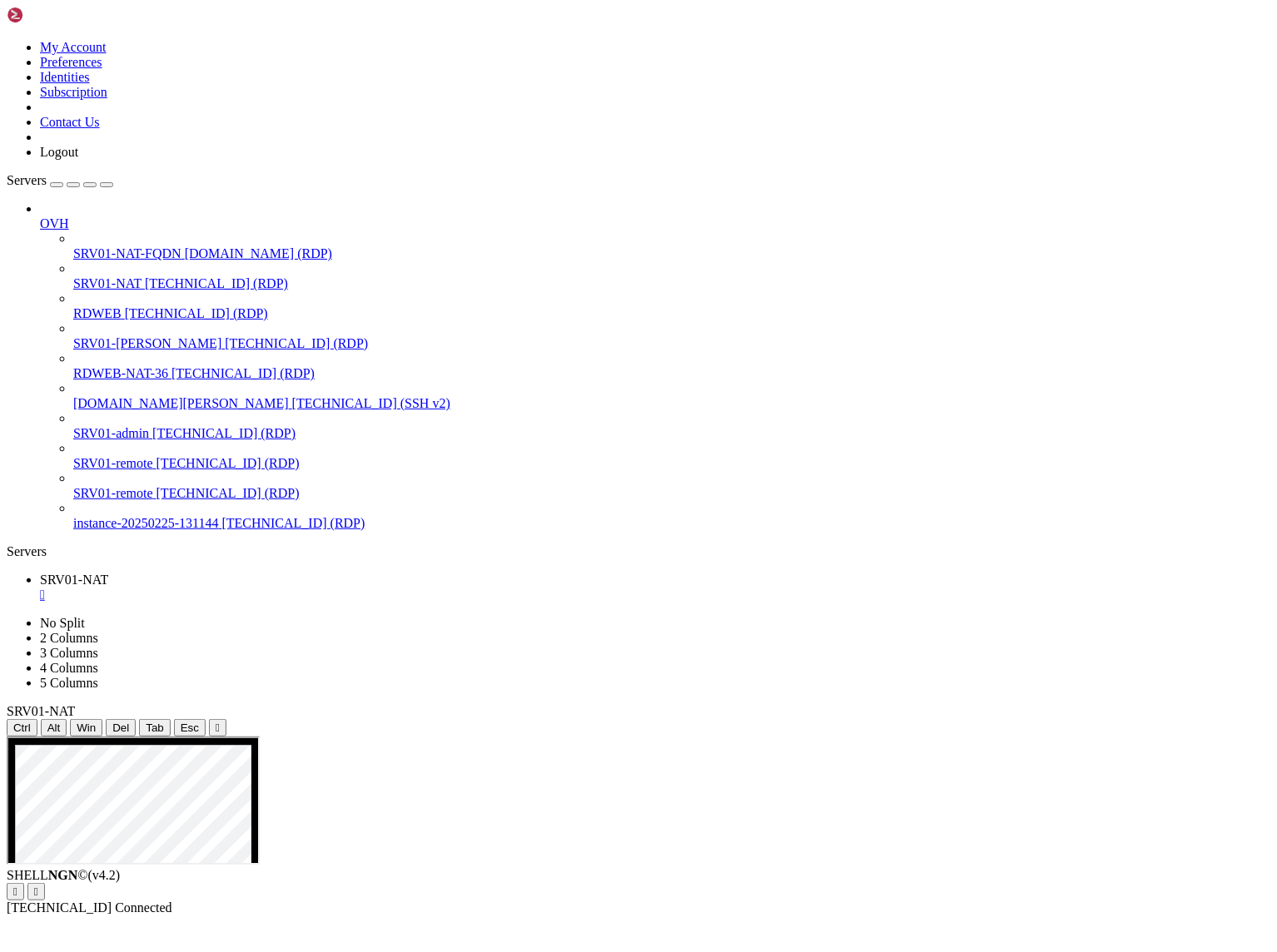
drag, startPoint x: 279, startPoint y: 879, endPoint x: 497, endPoint y: 880, distance: 218.0
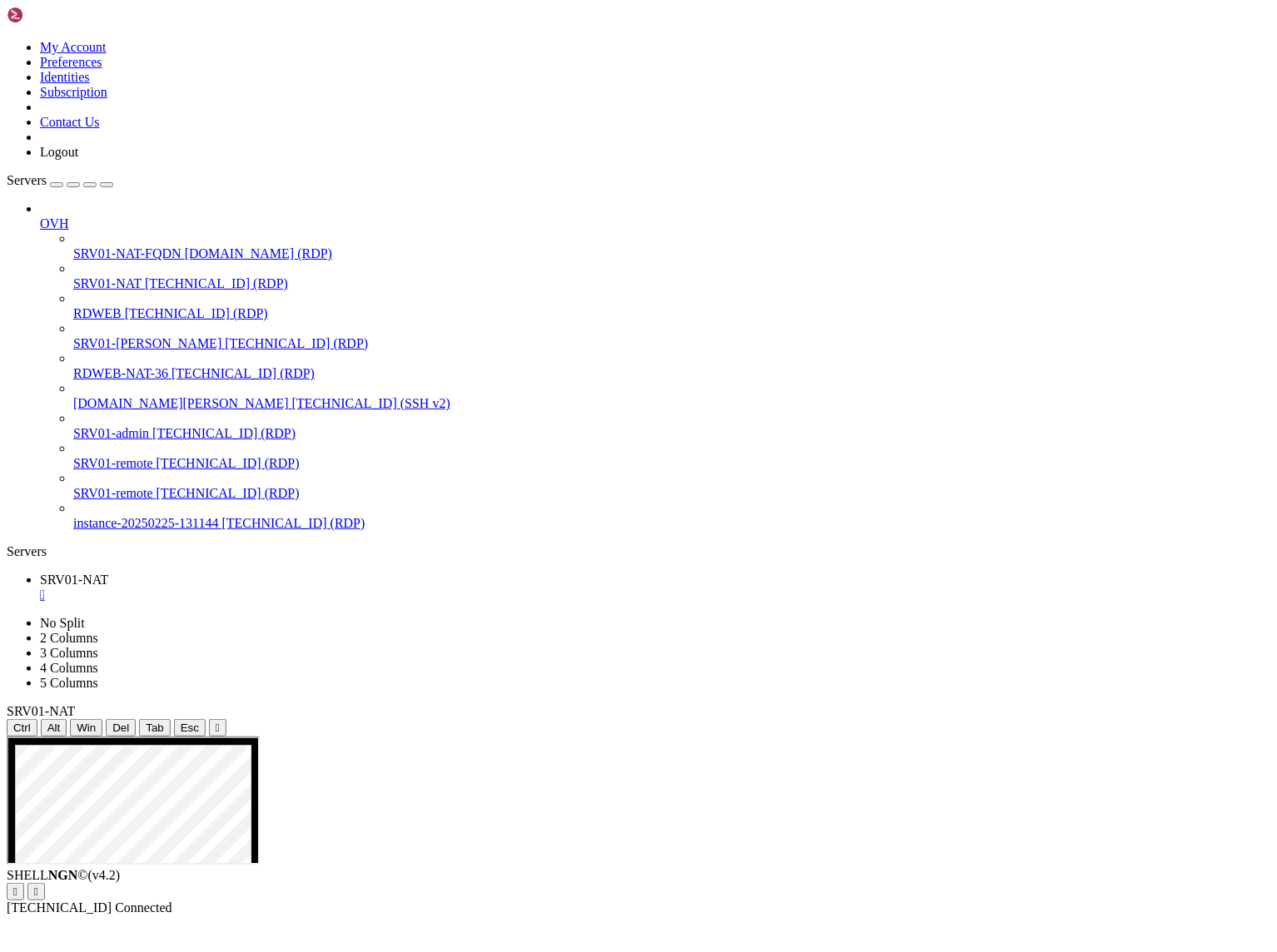
drag, startPoint x: 374, startPoint y: 1548, endPoint x: 164, endPoint y: 1226, distance: 384.4
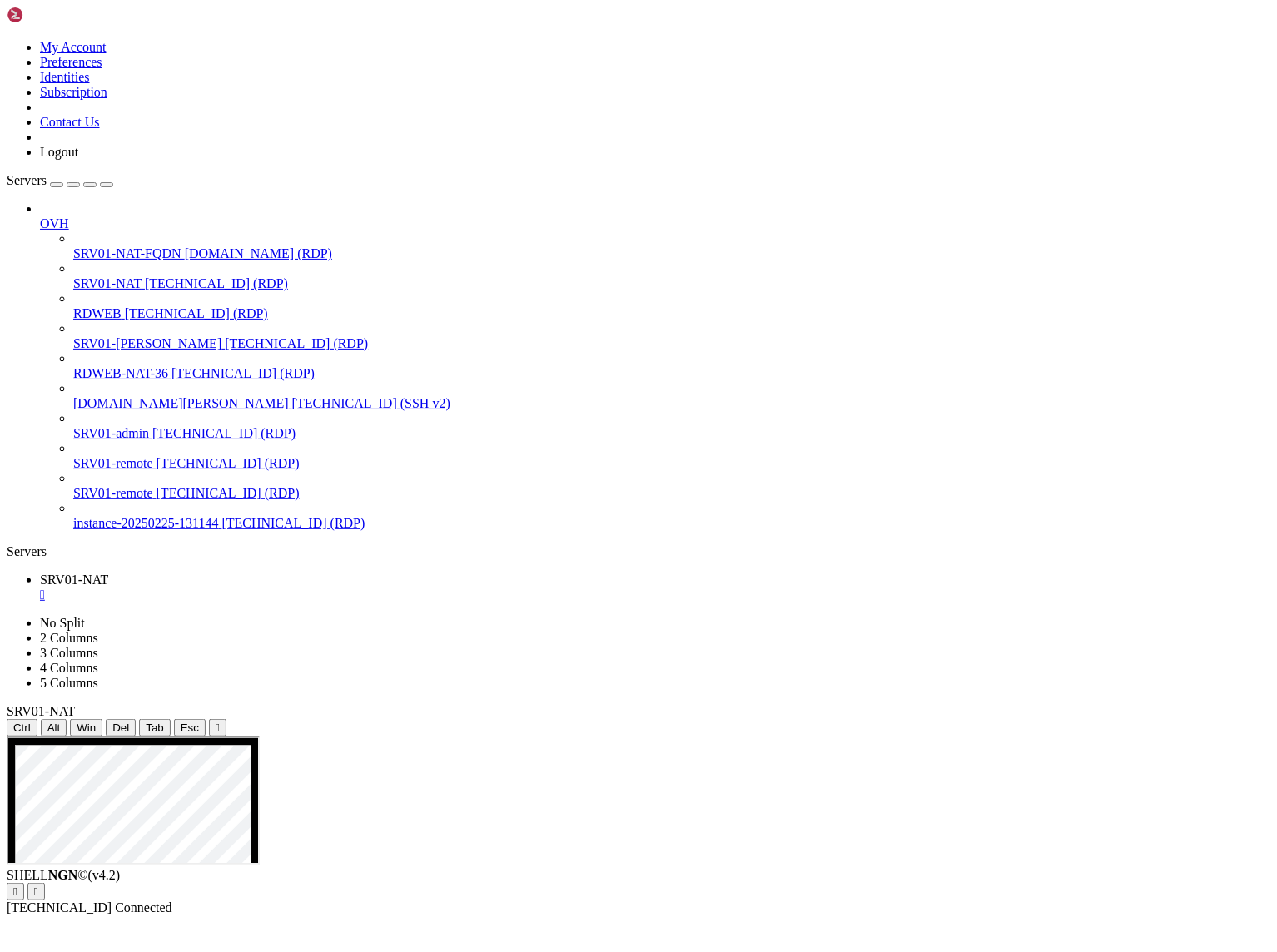
drag, startPoint x: 46, startPoint y: 1071, endPoint x: 401, endPoint y: 1614, distance: 648.7
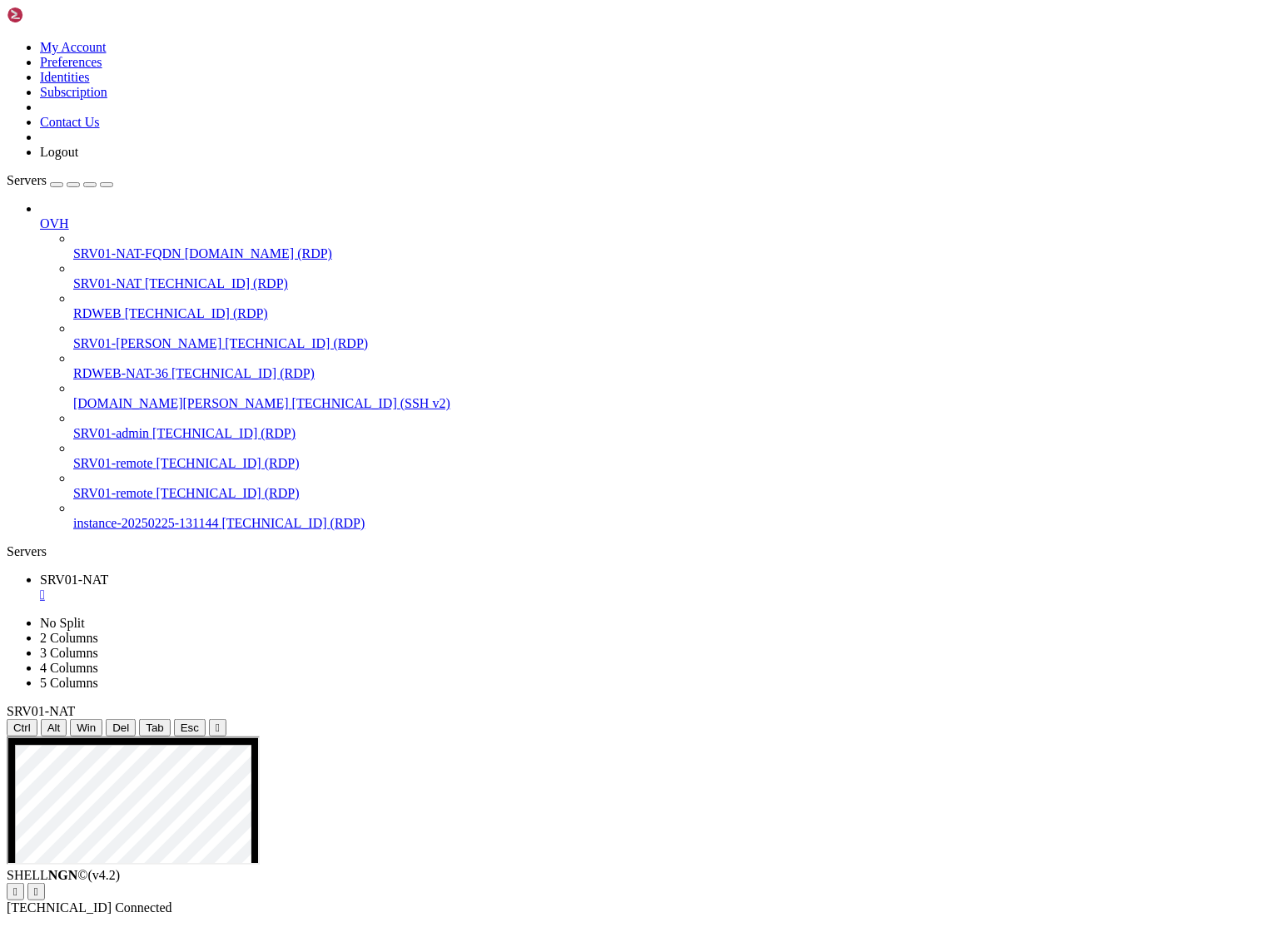
drag, startPoint x: 806, startPoint y: 1341, endPoint x: 885, endPoint y: 1345, distance: 79.1
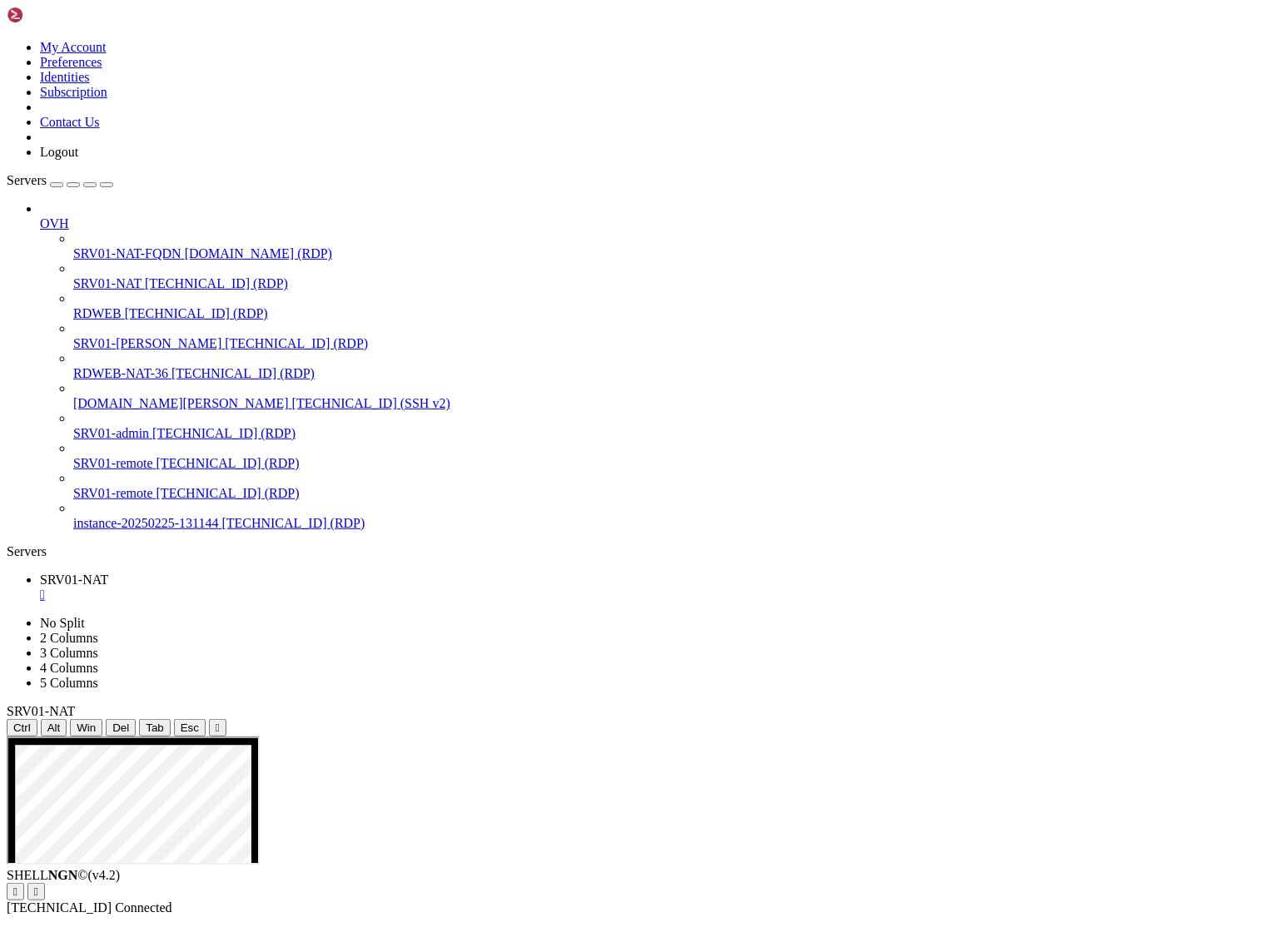
drag, startPoint x: 490, startPoint y: 1538, endPoint x: 43, endPoint y: 1199, distance: 561.0
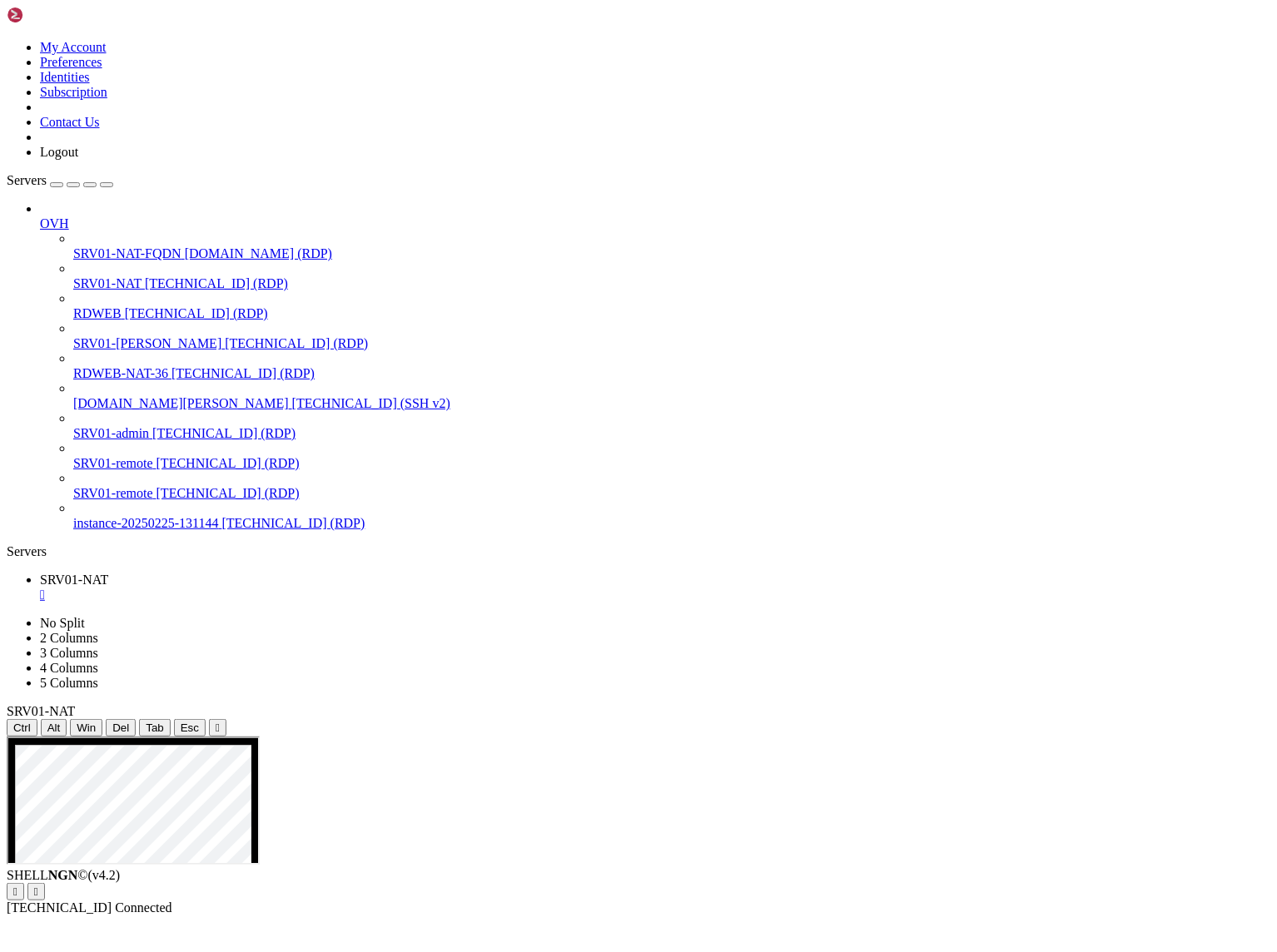
drag, startPoint x: 341, startPoint y: 1545, endPoint x: 42, endPoint y: 1164, distance: 484.3
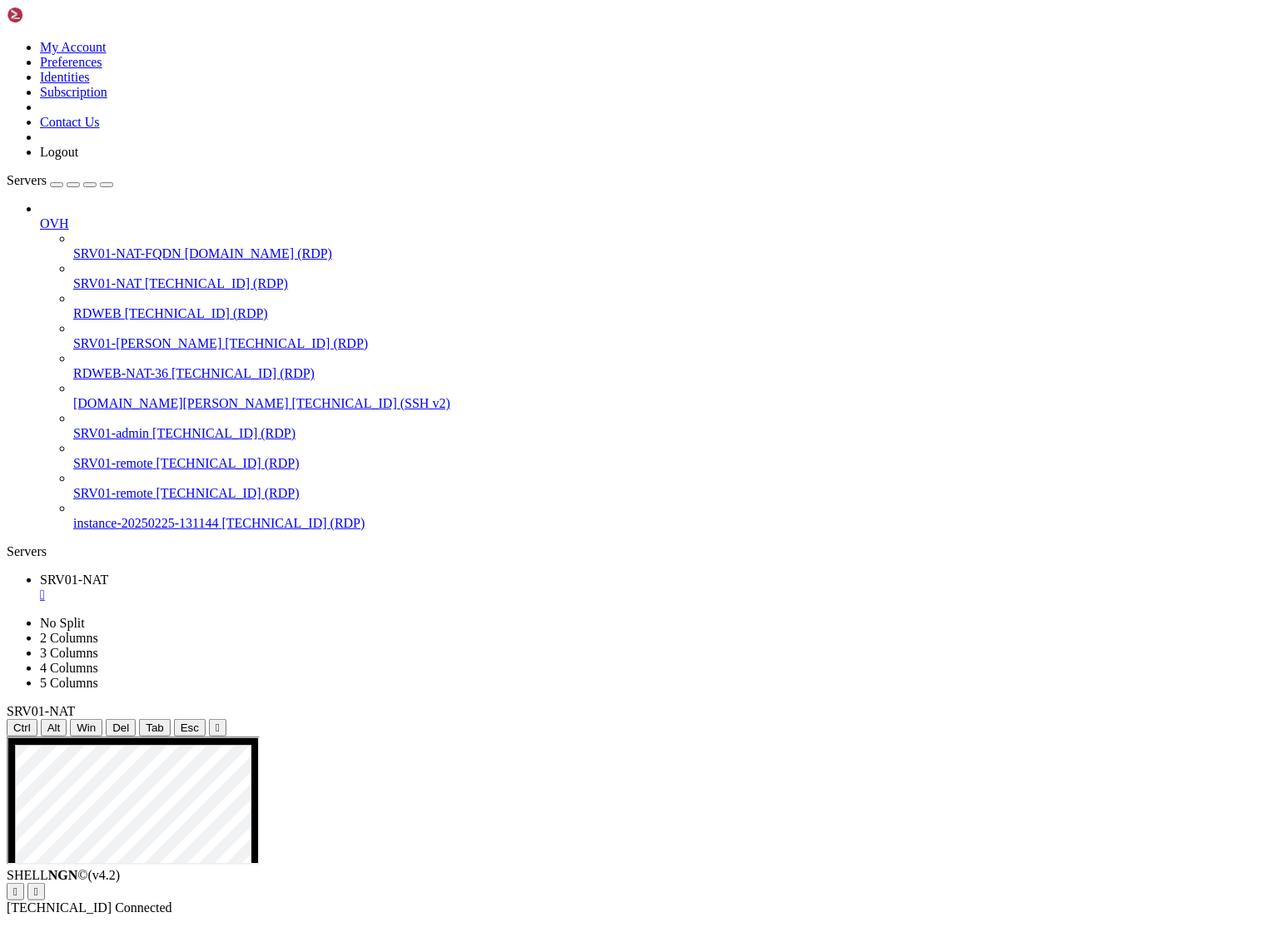
drag, startPoint x: 755, startPoint y: 1342, endPoint x: 834, endPoint y: 1339, distance: 79.1
drag, startPoint x: 474, startPoint y: 1501, endPoint x: 32, endPoint y: 1101, distance: 596.1
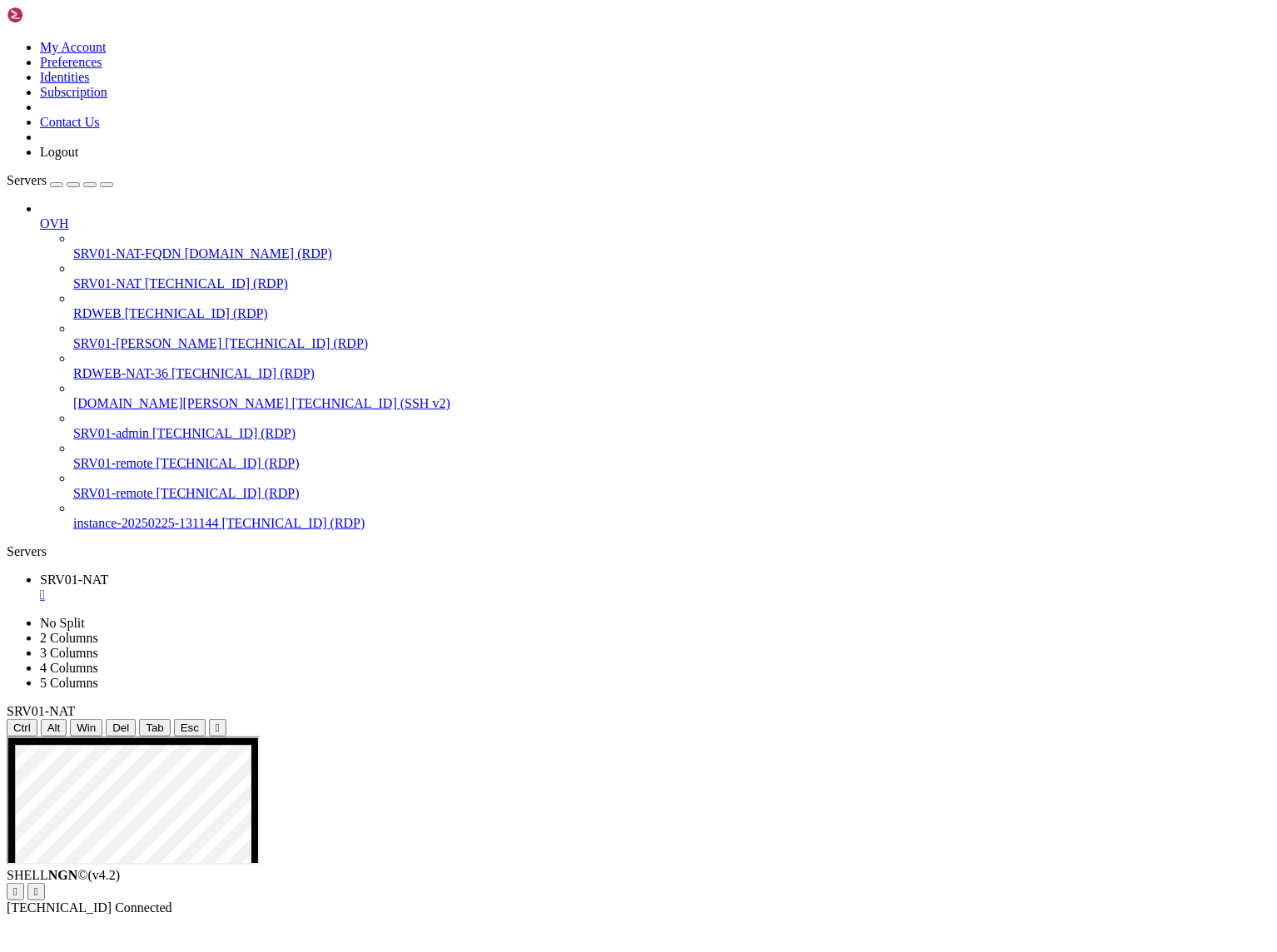
drag, startPoint x: 377, startPoint y: 909, endPoint x: 401, endPoint y: 912, distance: 24.2
drag, startPoint x: 753, startPoint y: 1337, endPoint x: 834, endPoint y: 1346, distance: 81.5
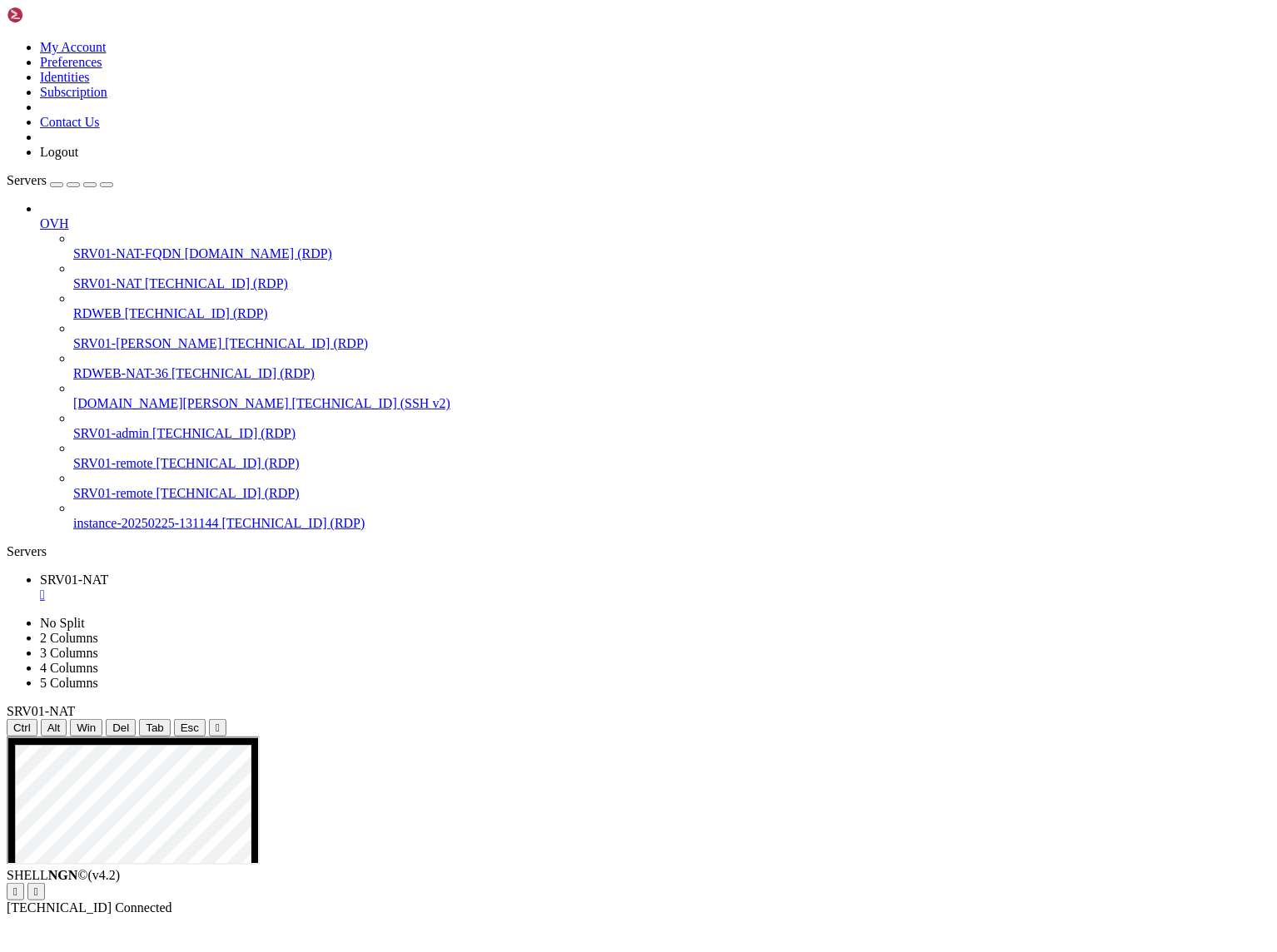
drag, startPoint x: 255, startPoint y: 1530, endPoint x: 25, endPoint y: 1153, distance: 441.6
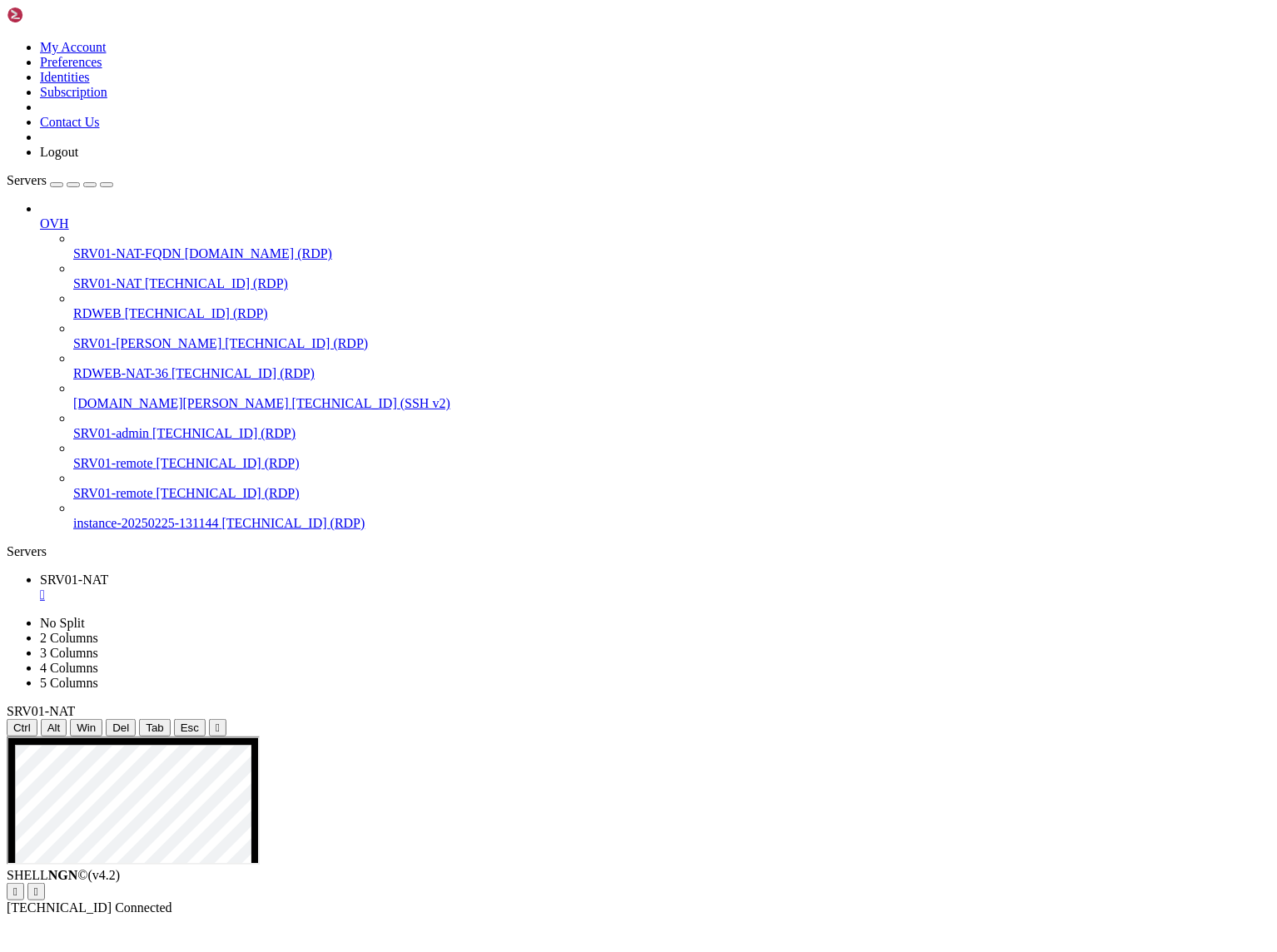
drag, startPoint x: 349, startPoint y: 1546, endPoint x: 117, endPoint y: 882, distance: 703.4
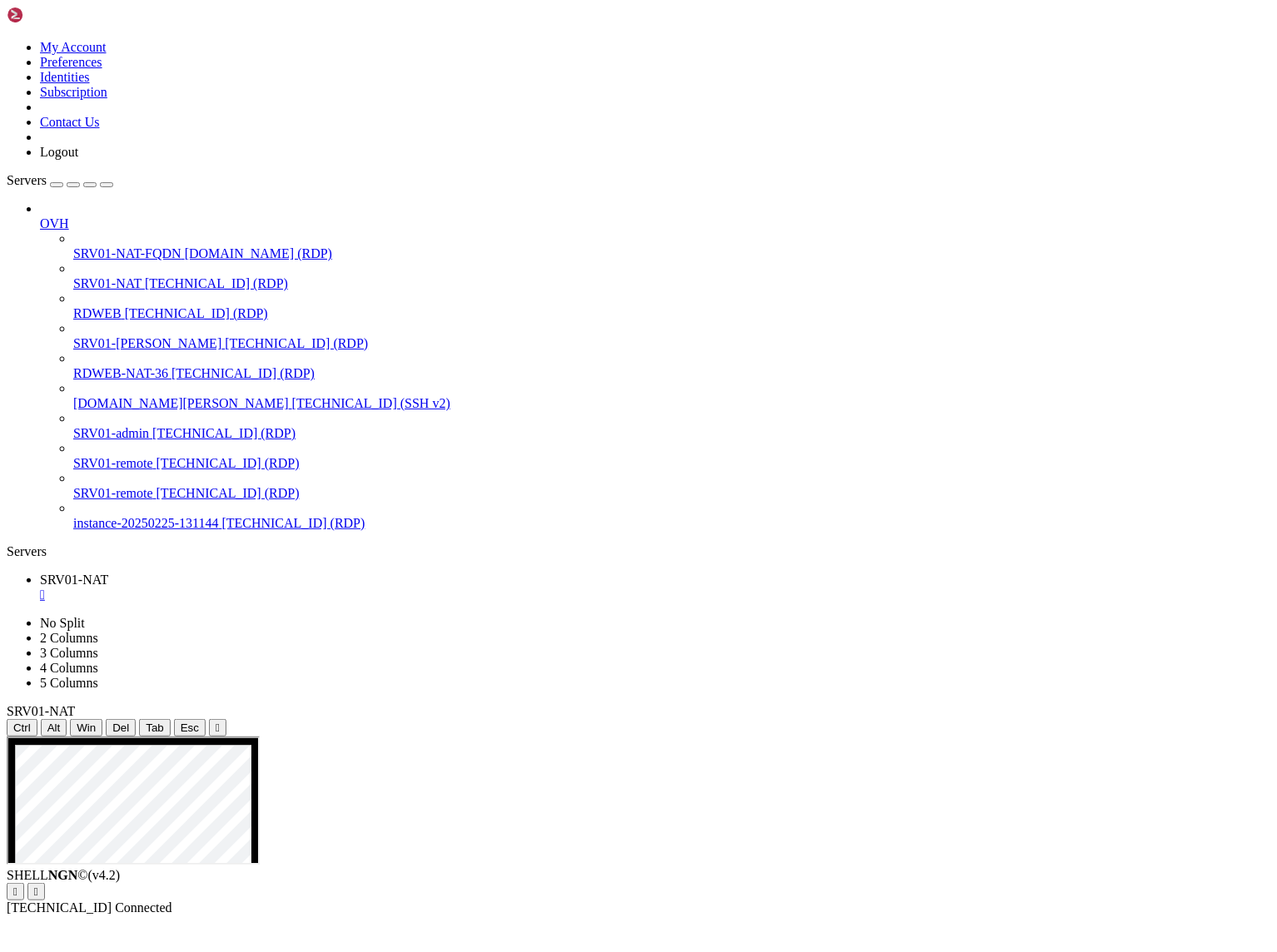
drag, startPoint x: 850, startPoint y: 1429, endPoint x: 926, endPoint y: 1427, distance: 76.0
drag, startPoint x: 515, startPoint y: 1537, endPoint x: 33, endPoint y: 1124, distance: 634.7
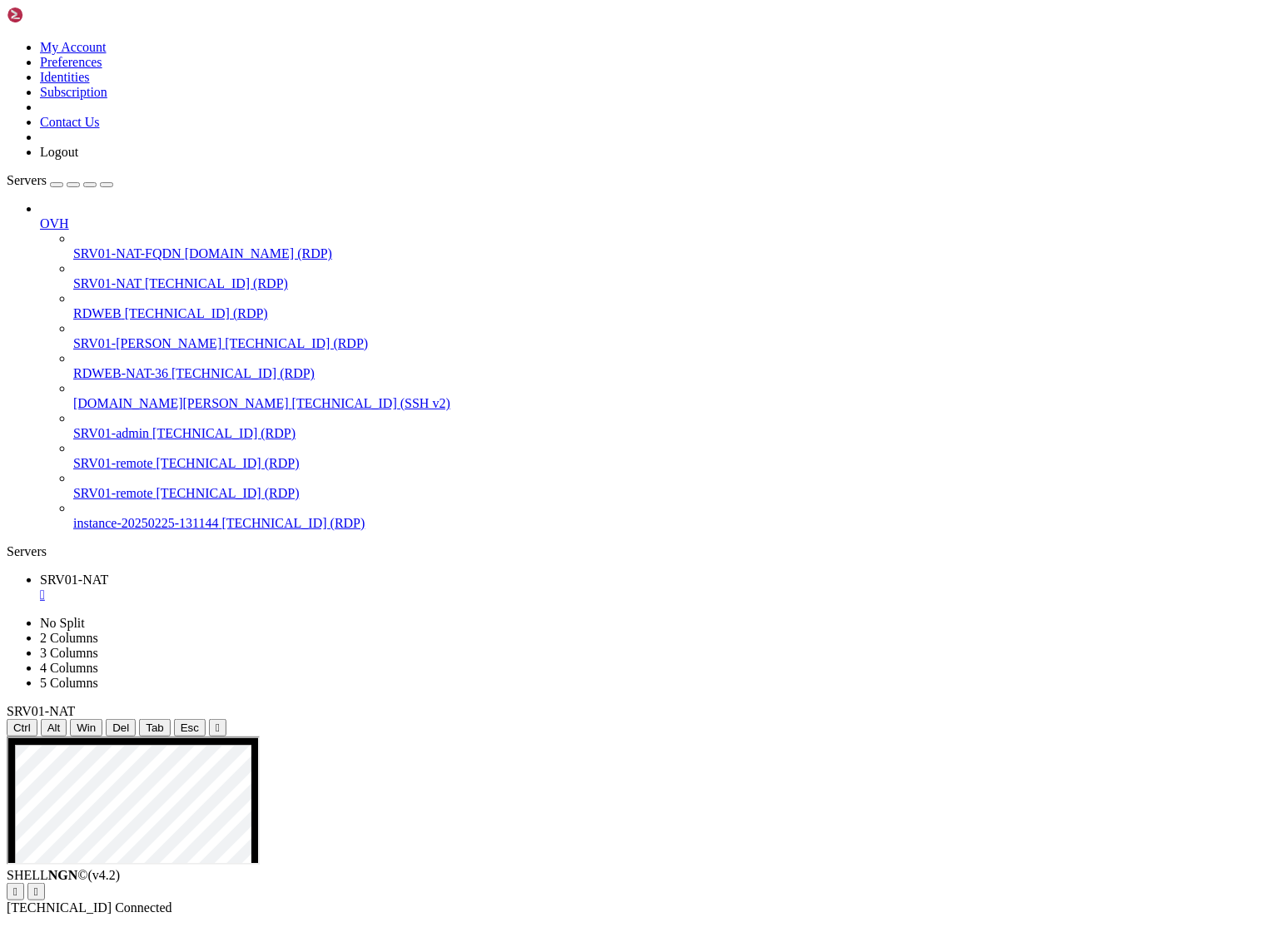
drag, startPoint x: 236, startPoint y: 1545, endPoint x: 96, endPoint y: 1017, distance: 546.2
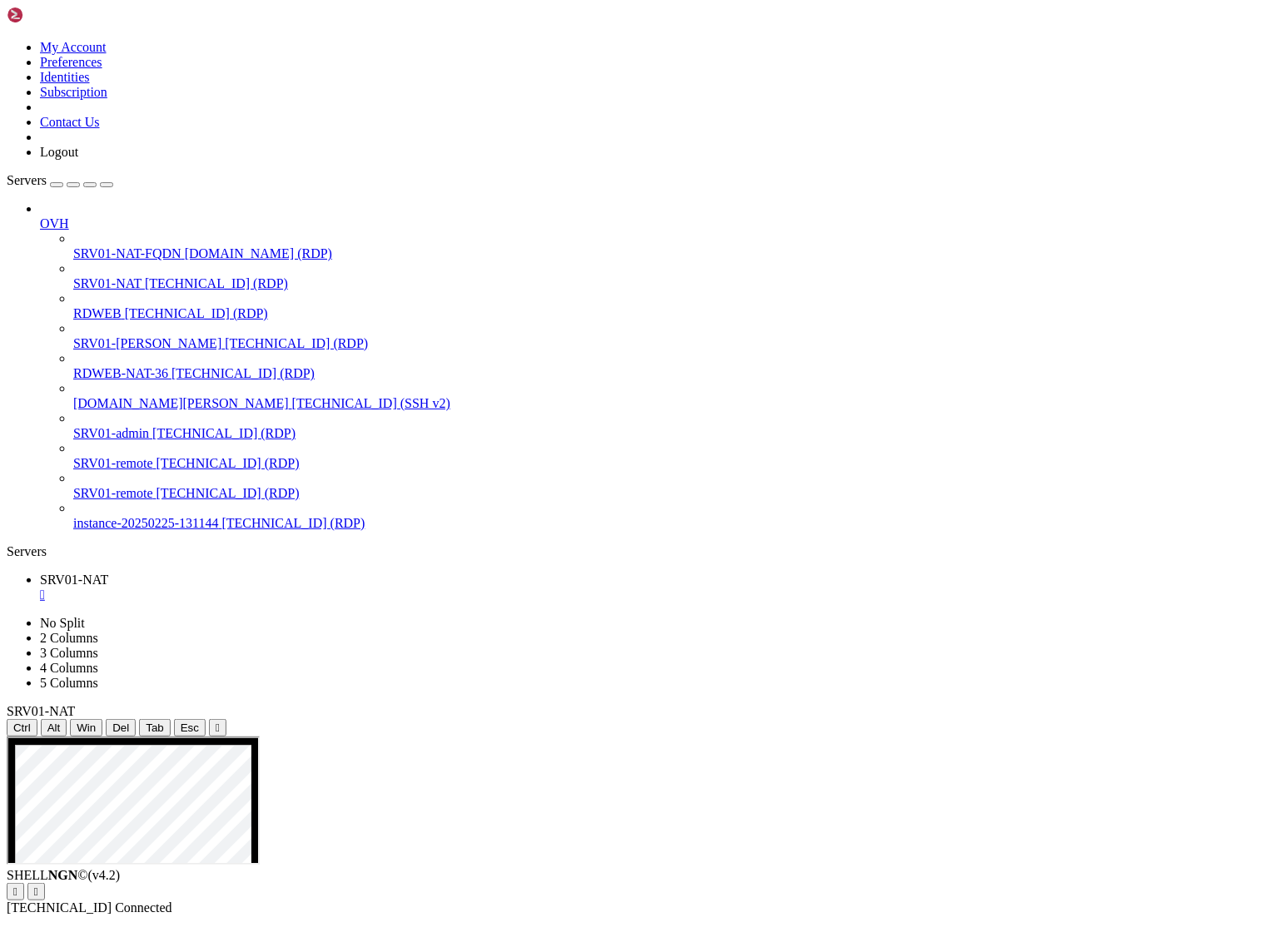
drag, startPoint x: 313, startPoint y: 1541, endPoint x: 73, endPoint y: 775, distance: 802.7
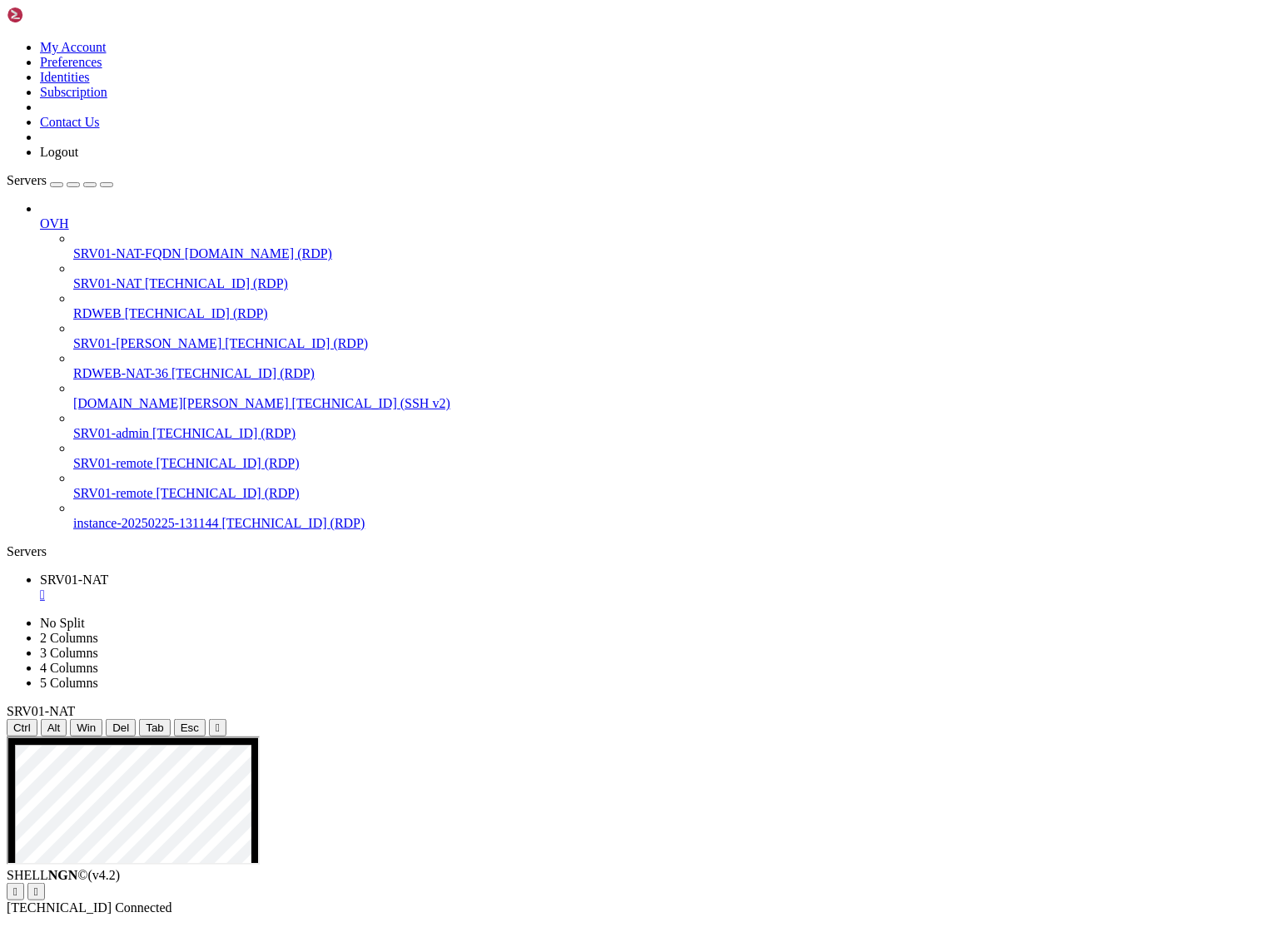
drag, startPoint x: 331, startPoint y: 1515, endPoint x: 33, endPoint y: 1017, distance: 580.4
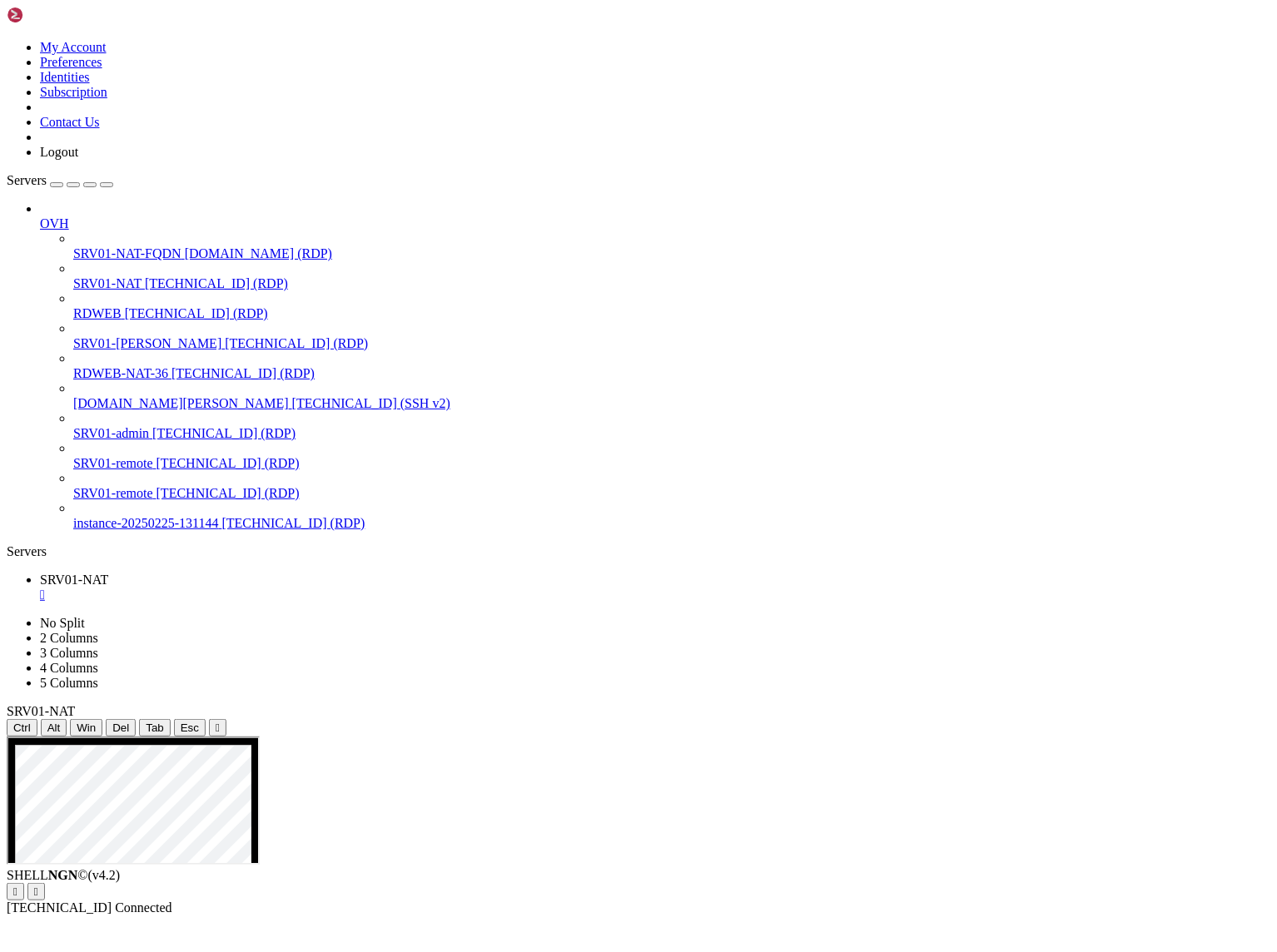
drag, startPoint x: 570, startPoint y: 1536, endPoint x: 42, endPoint y: 1237, distance: 606.8
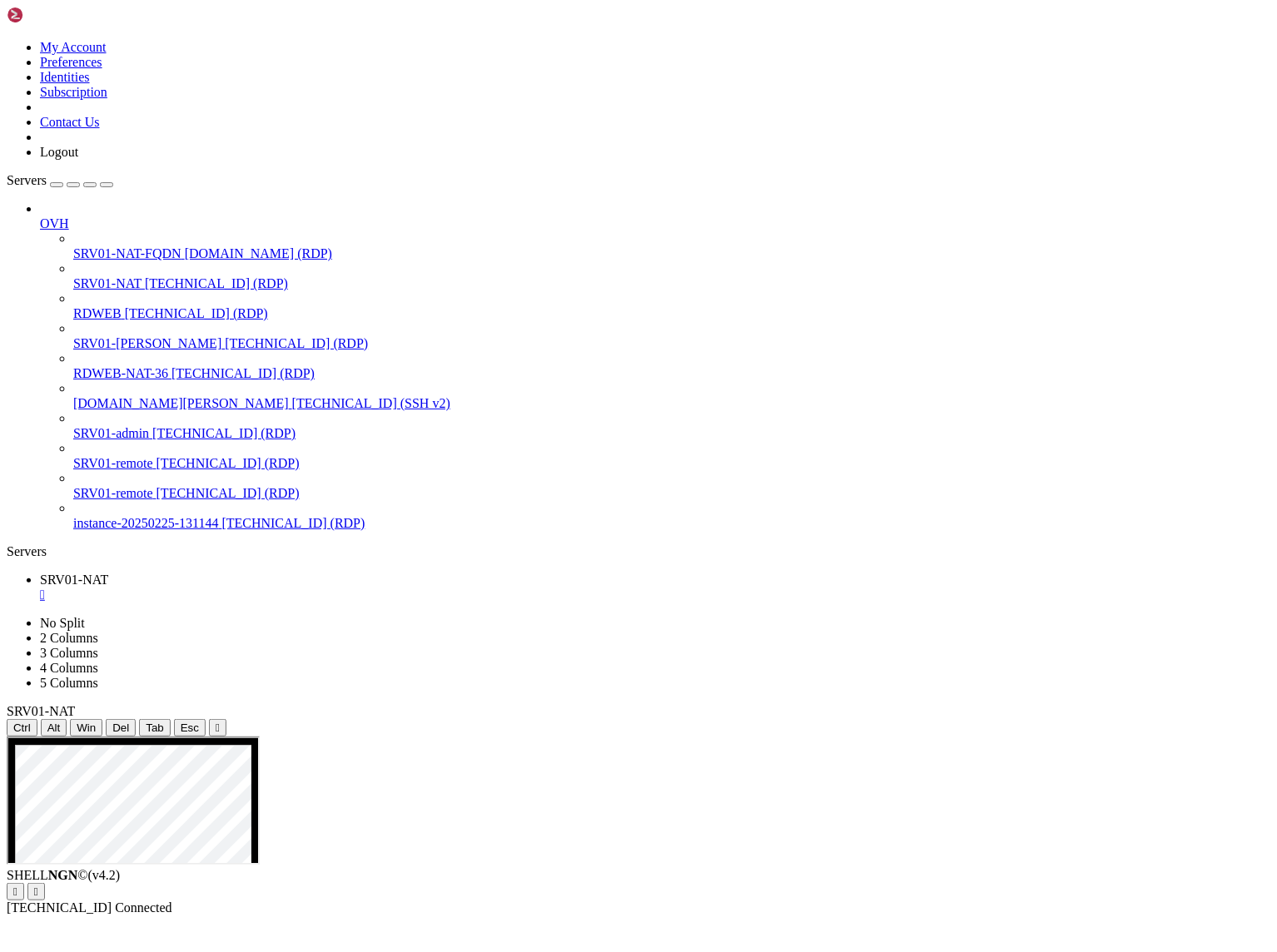
drag, startPoint x: 397, startPoint y: 1120, endPoint x: 299, endPoint y: 1109, distance: 98.6
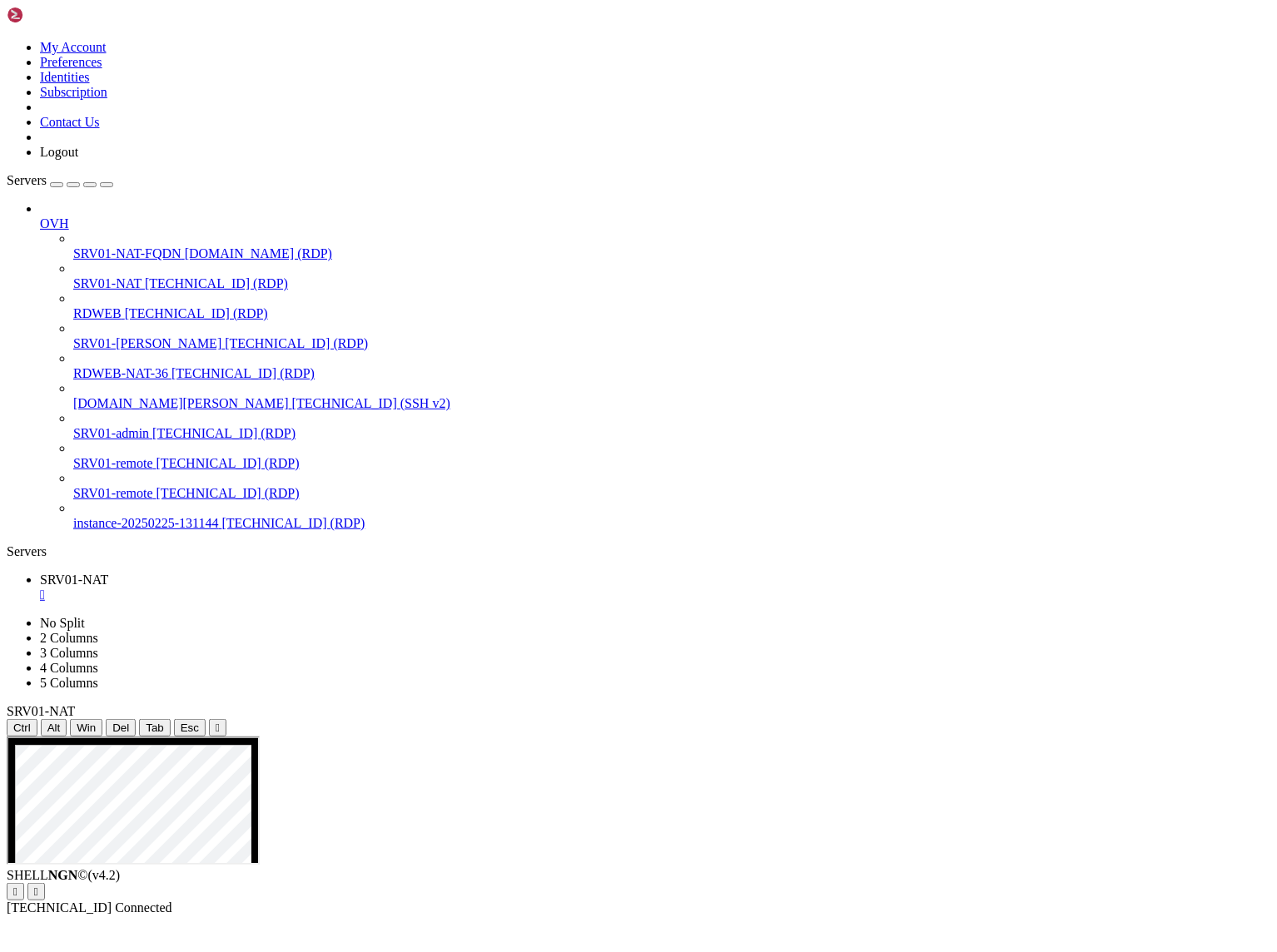
drag, startPoint x: 821, startPoint y: 1051, endPoint x: 600, endPoint y: 1074, distance: 222.2
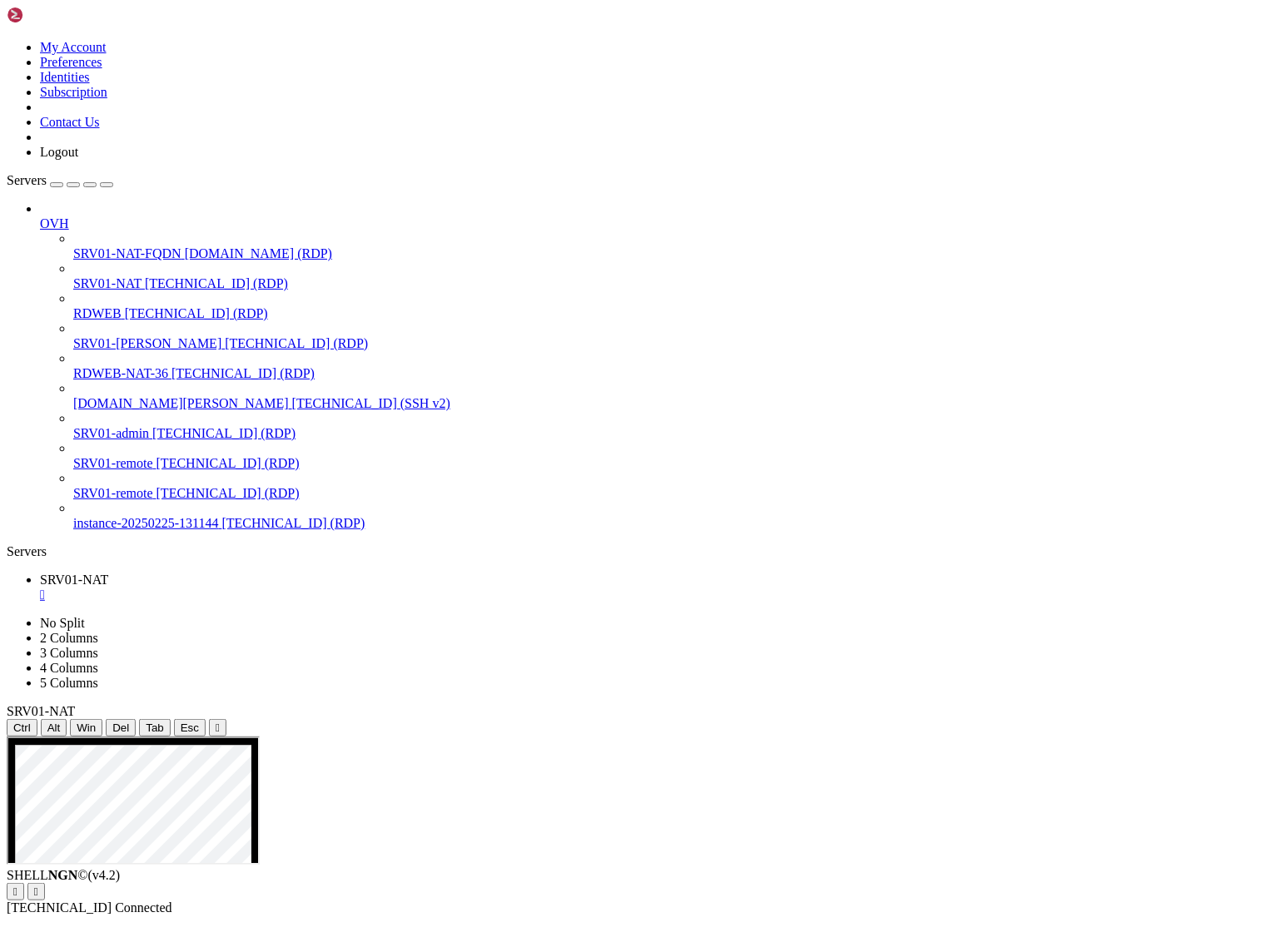
drag, startPoint x: 798, startPoint y: 1054, endPoint x: 592, endPoint y: 1072, distance: 206.8
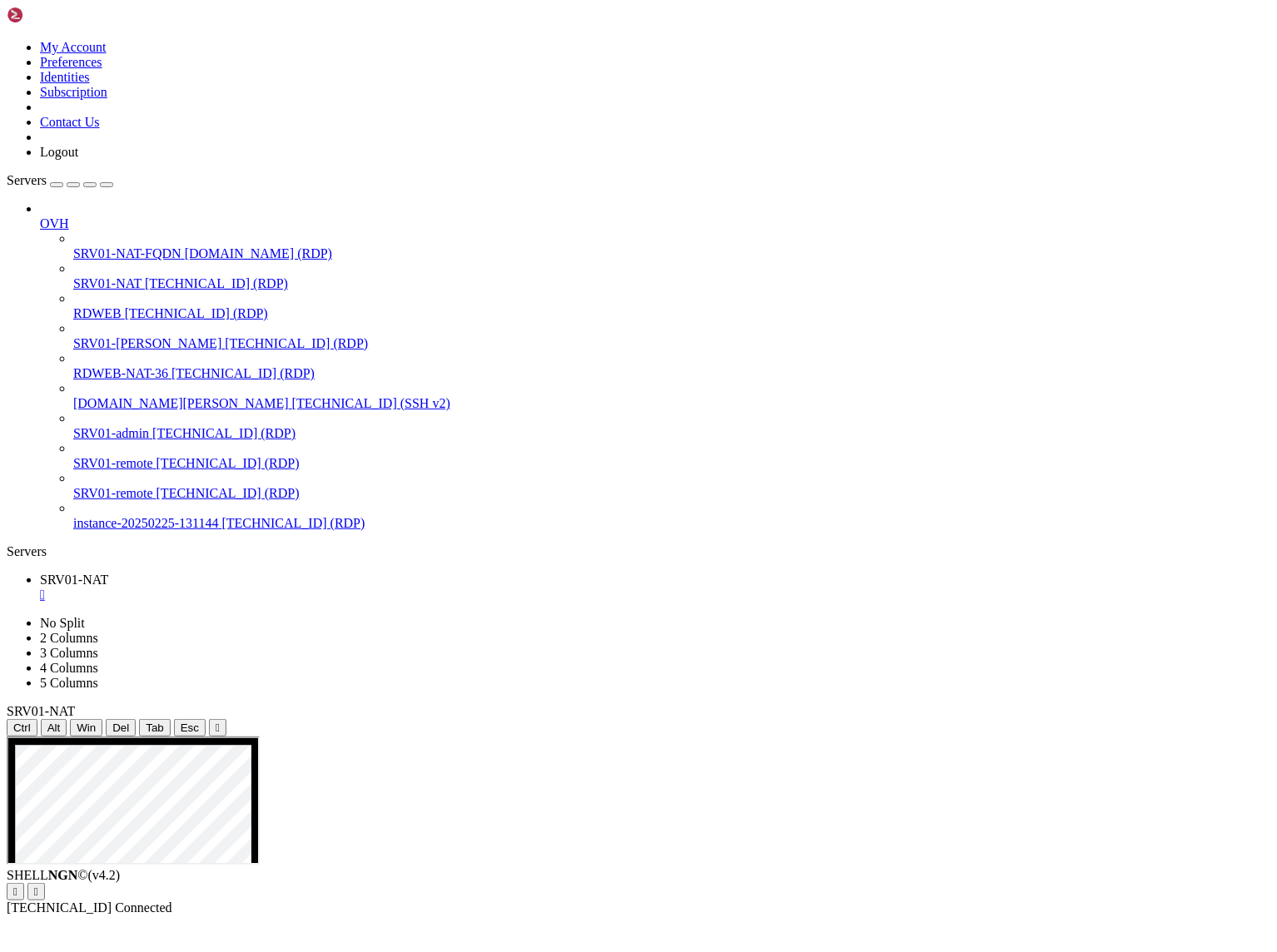
drag, startPoint x: 810, startPoint y: 789, endPoint x: 734, endPoint y: 800, distance: 76.8
drag, startPoint x: 814, startPoint y: 792, endPoint x: 684, endPoint y: 793, distance: 130.0
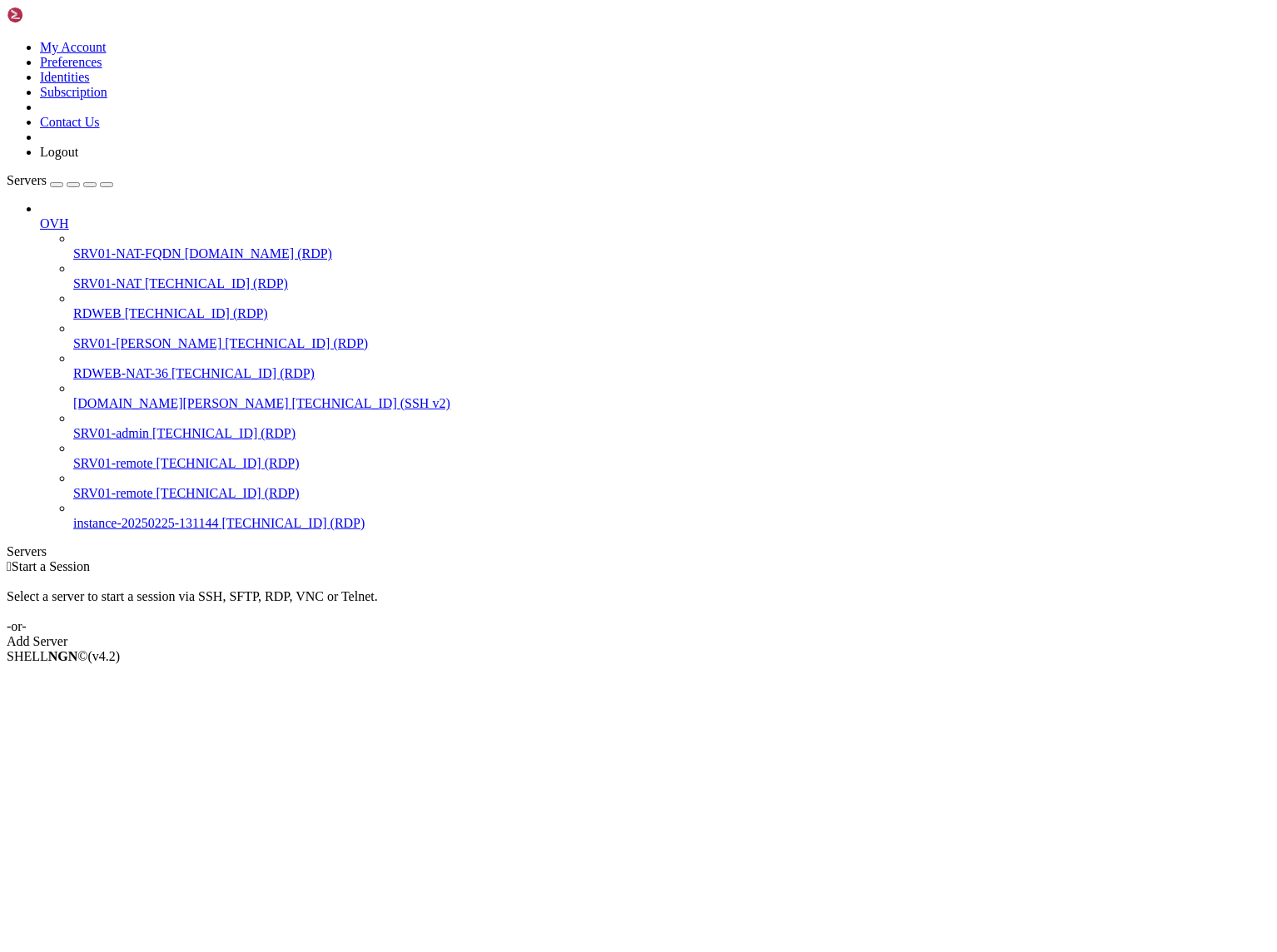
click at [117, 276] on span "SRV01-NAT" at bounding box center [108, 283] width 68 height 14
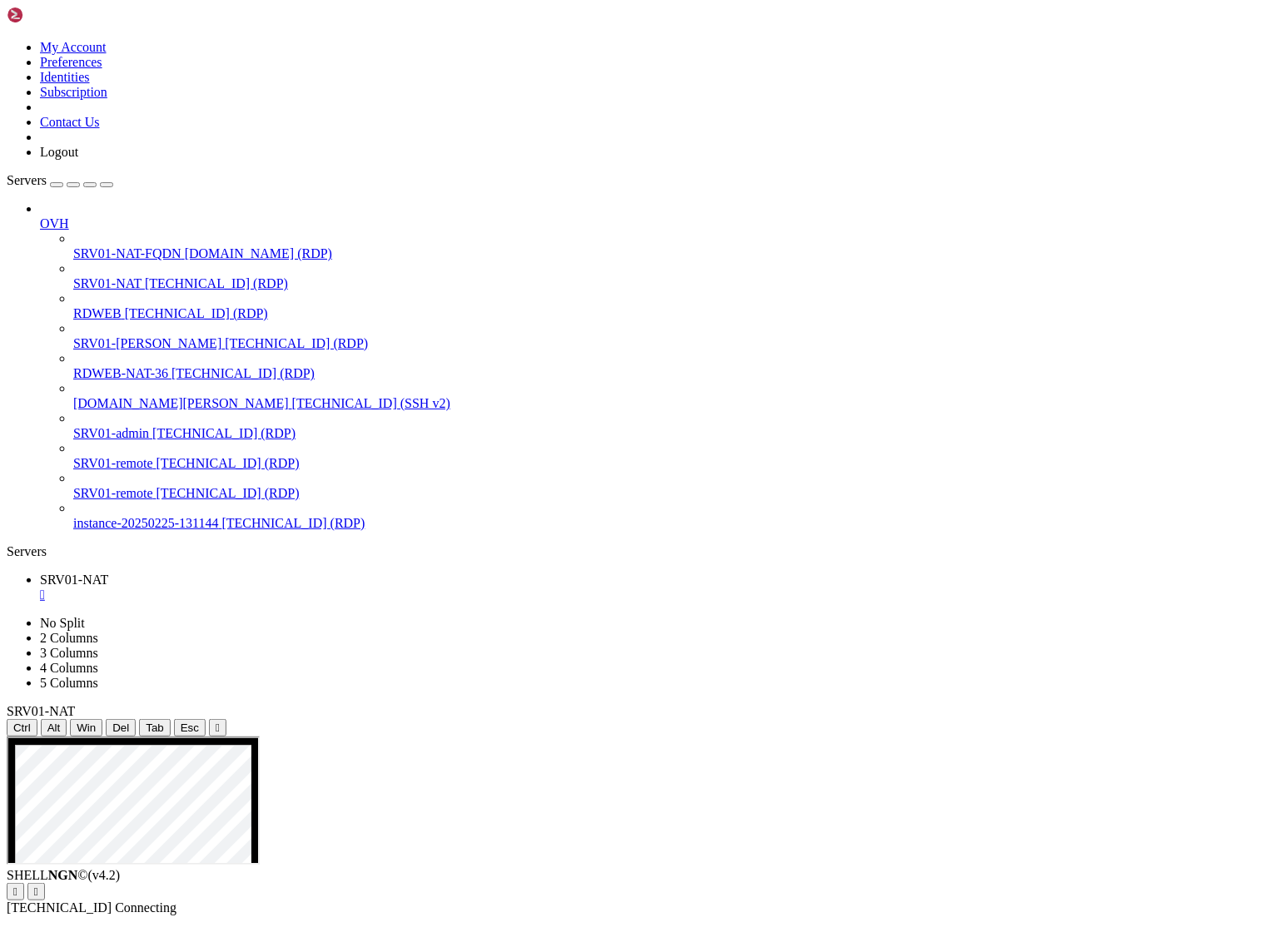
click at [113, 173] on link "Servers" at bounding box center [59, 180] width 107 height 14
click at [107, 185] on icon "button" at bounding box center [107, 185] width 0 height 0
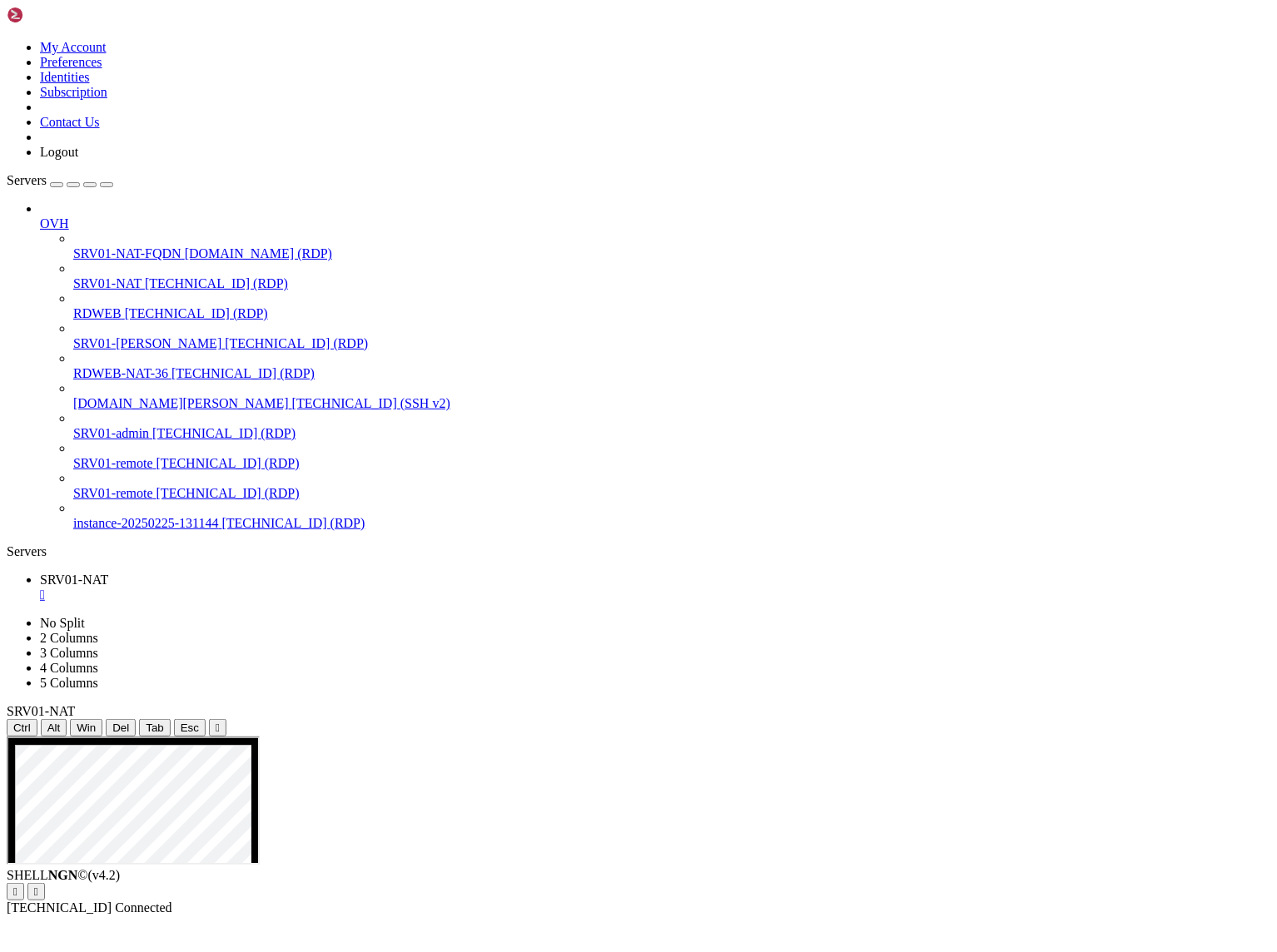
drag, startPoint x: 562, startPoint y: 991, endPoint x: 763, endPoint y: 1108, distance: 232.6
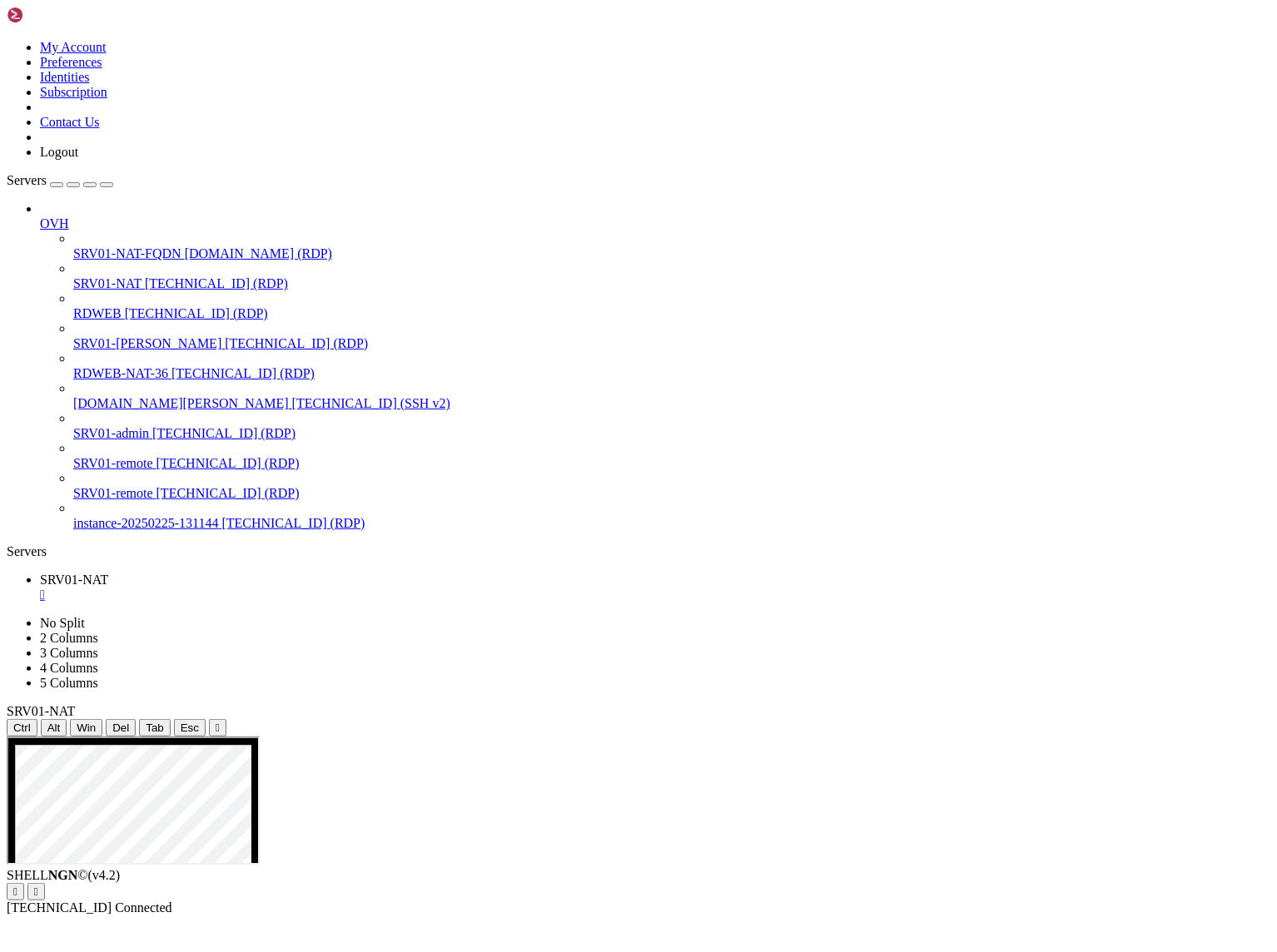
click at [97, 944] on span "Reconnect" at bounding box center [68, 951] width 56 height 14
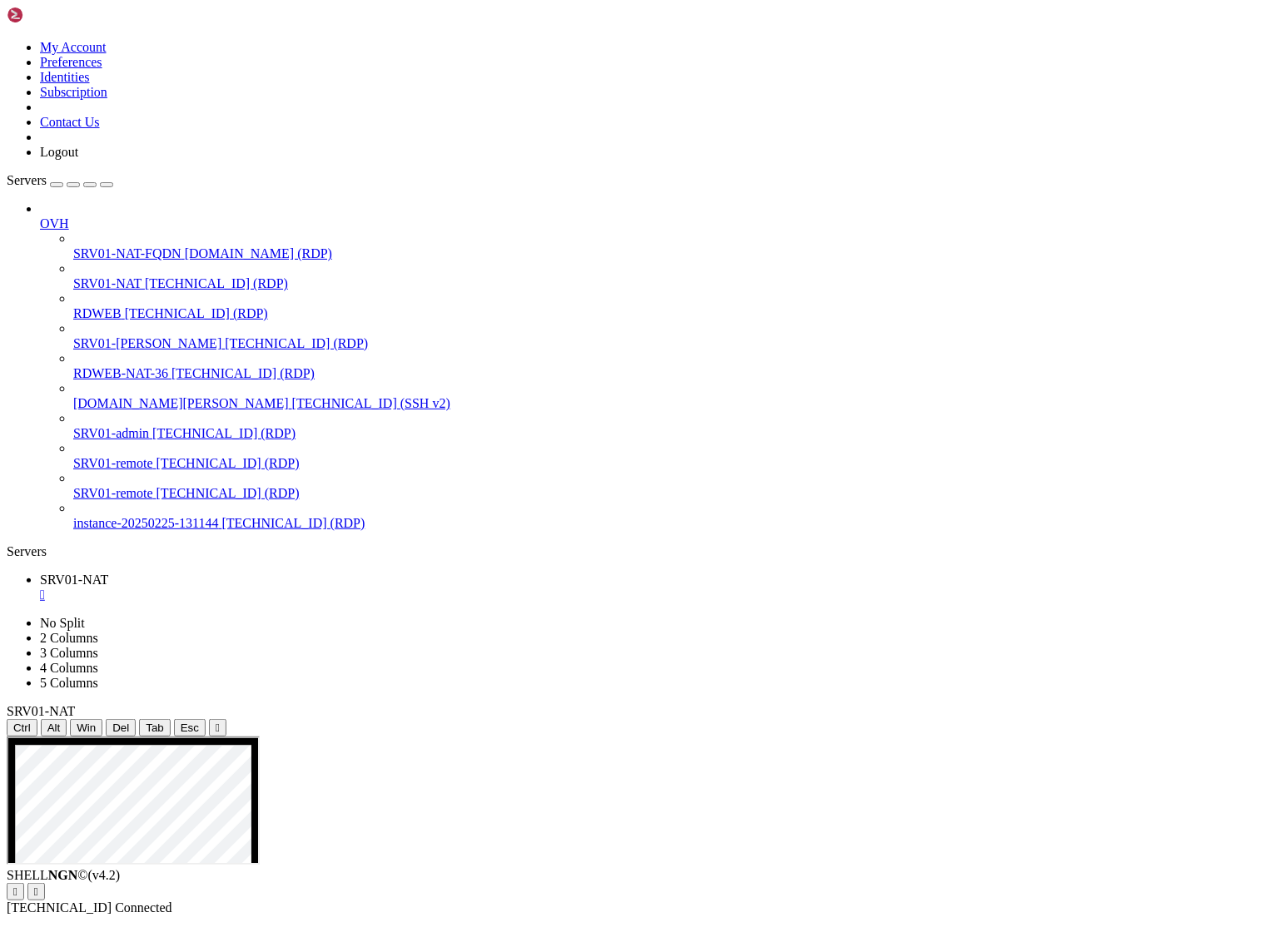
click at [908, 915] on div "SHELL NGN © (v 4.2 )   [TECHNICAL_ID] Connected" at bounding box center [638, 891] width 1264 height 48
